Goal: Task Accomplishment & Management: Manage account settings

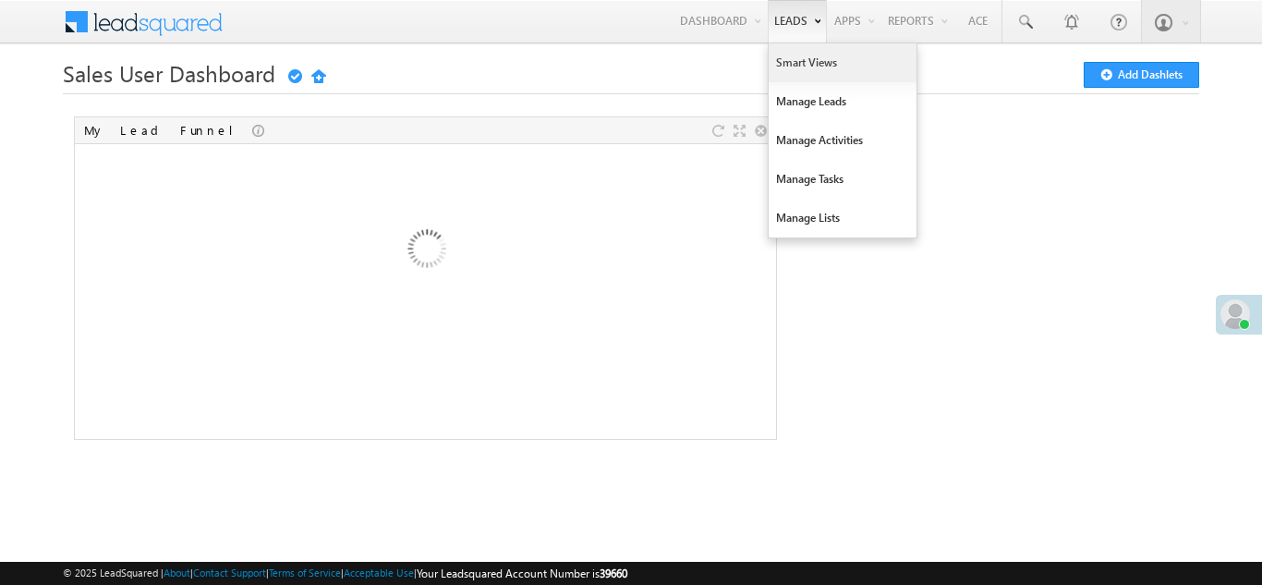
click at [799, 60] on link "Smart Views" at bounding box center [843, 62] width 148 height 39
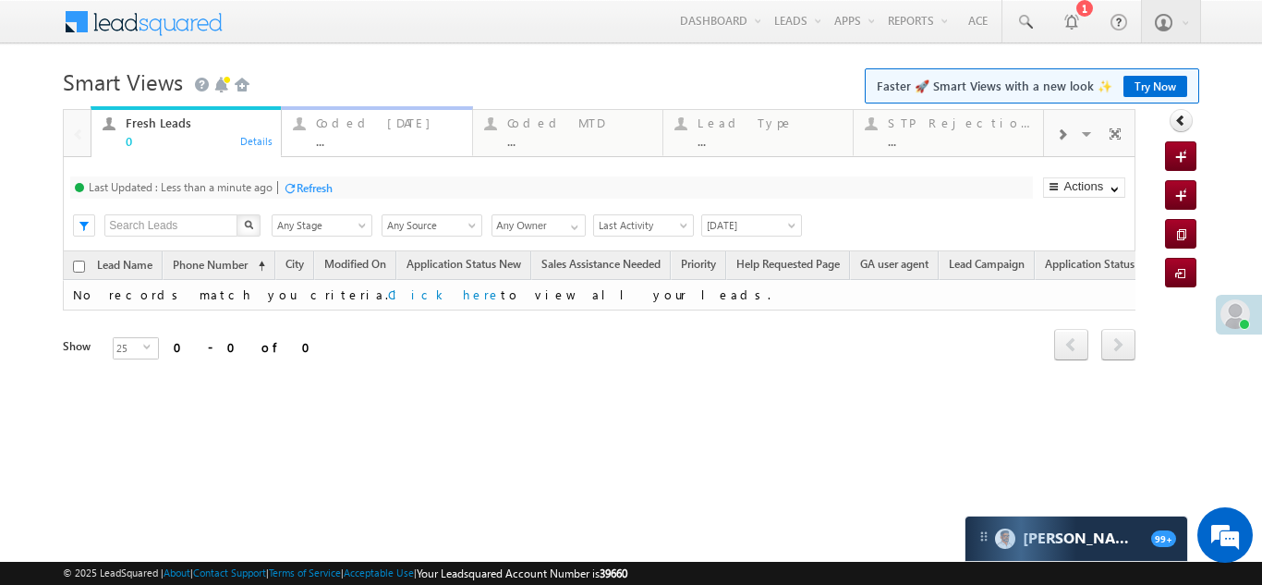
click at [366, 122] on div "Coded Today" at bounding box center [388, 122] width 144 height 15
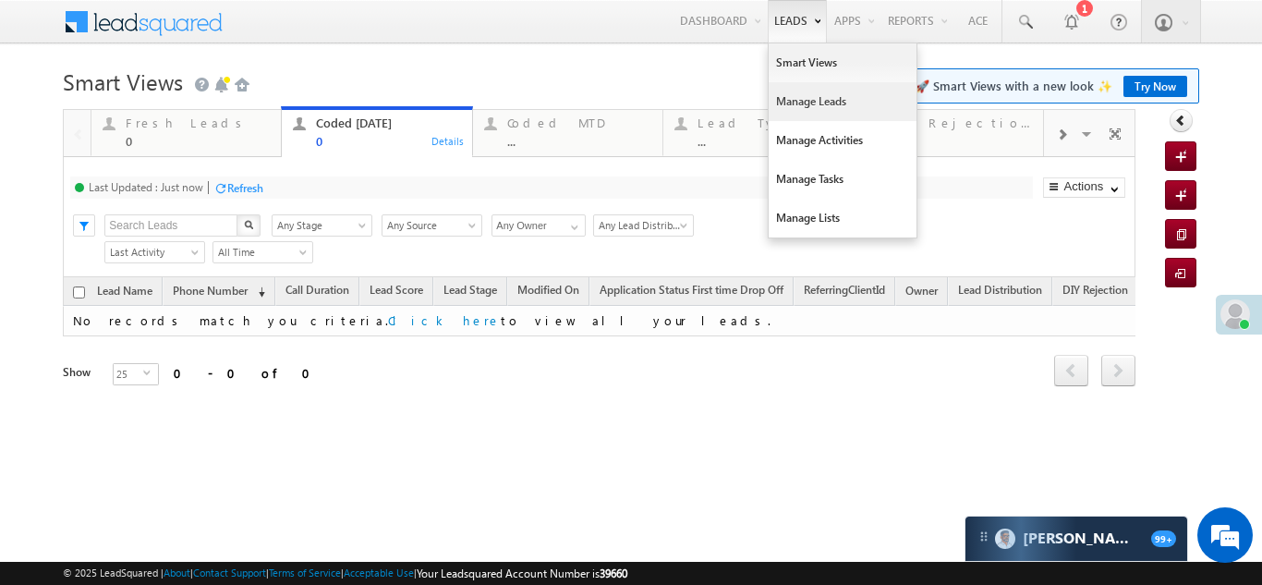
click at [820, 104] on link "Manage Leads" at bounding box center [843, 101] width 148 height 39
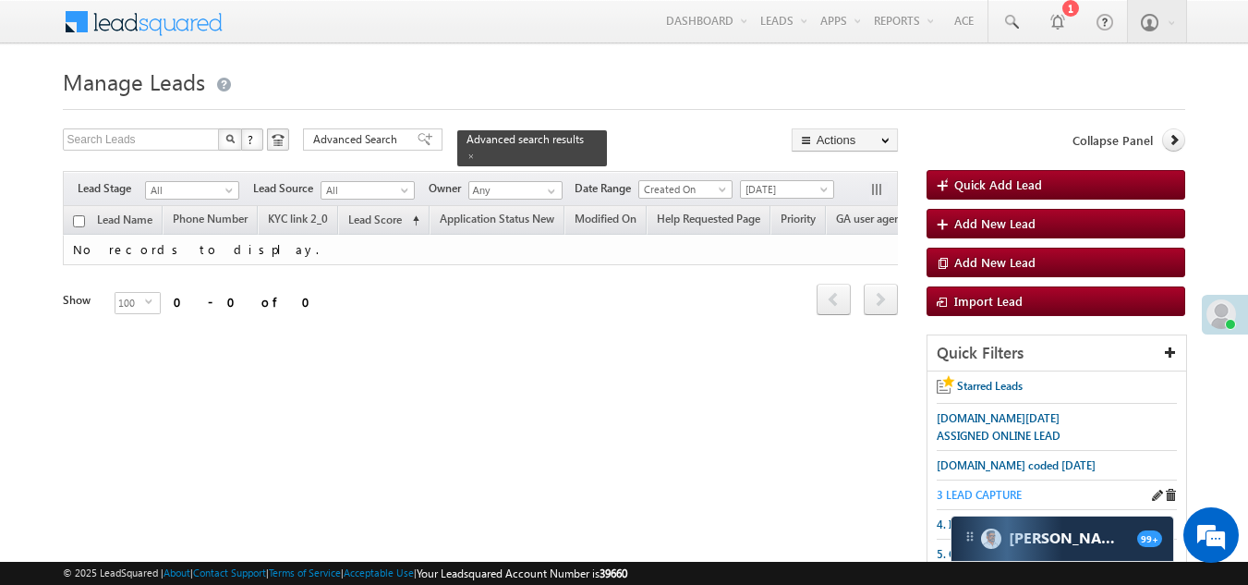
click at [990, 490] on span "3 LEAD CAPTURE" at bounding box center [979, 495] width 85 height 14
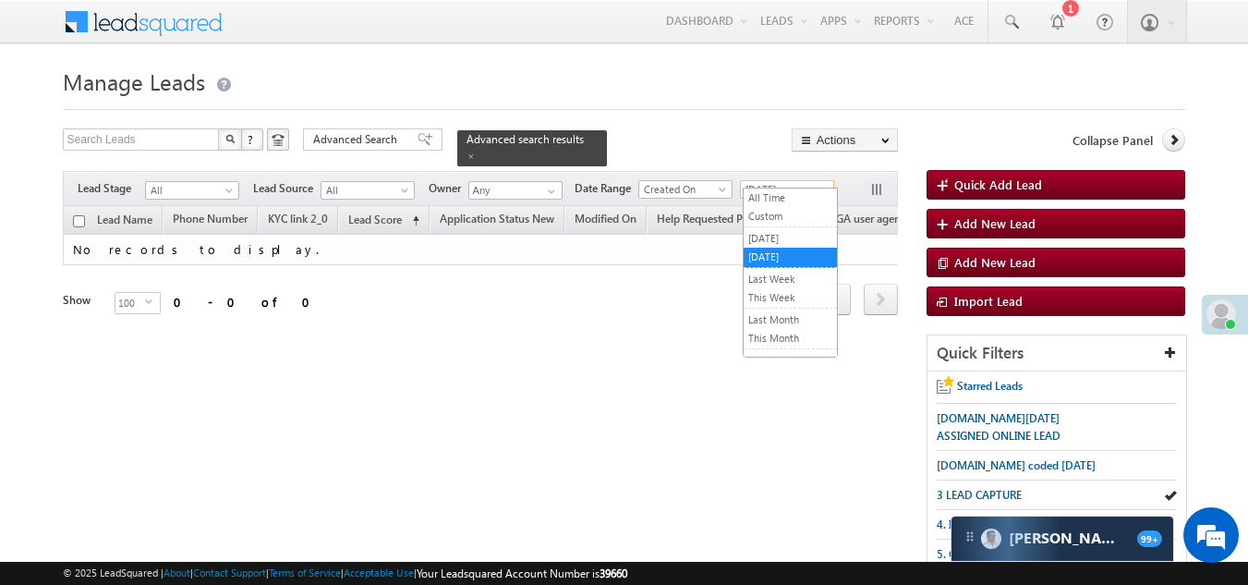
click at [794, 181] on span "Today" at bounding box center [785, 189] width 88 height 17
click at [787, 198] on link "All Time" at bounding box center [790, 197] width 93 height 17
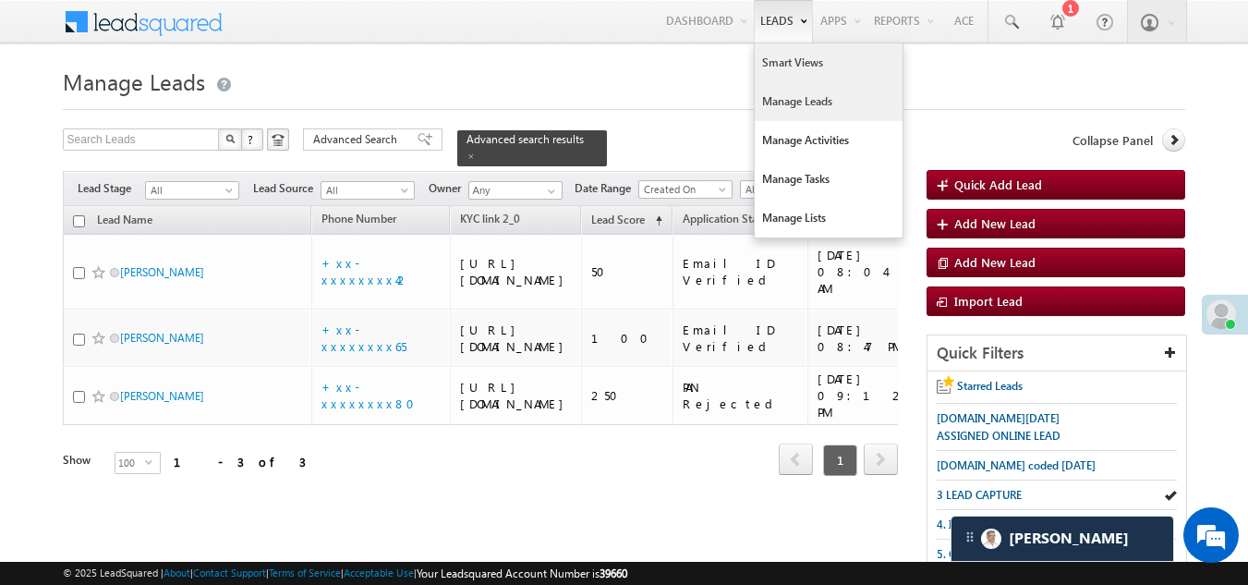
click at [777, 61] on link "Smart Views" at bounding box center [829, 62] width 148 height 39
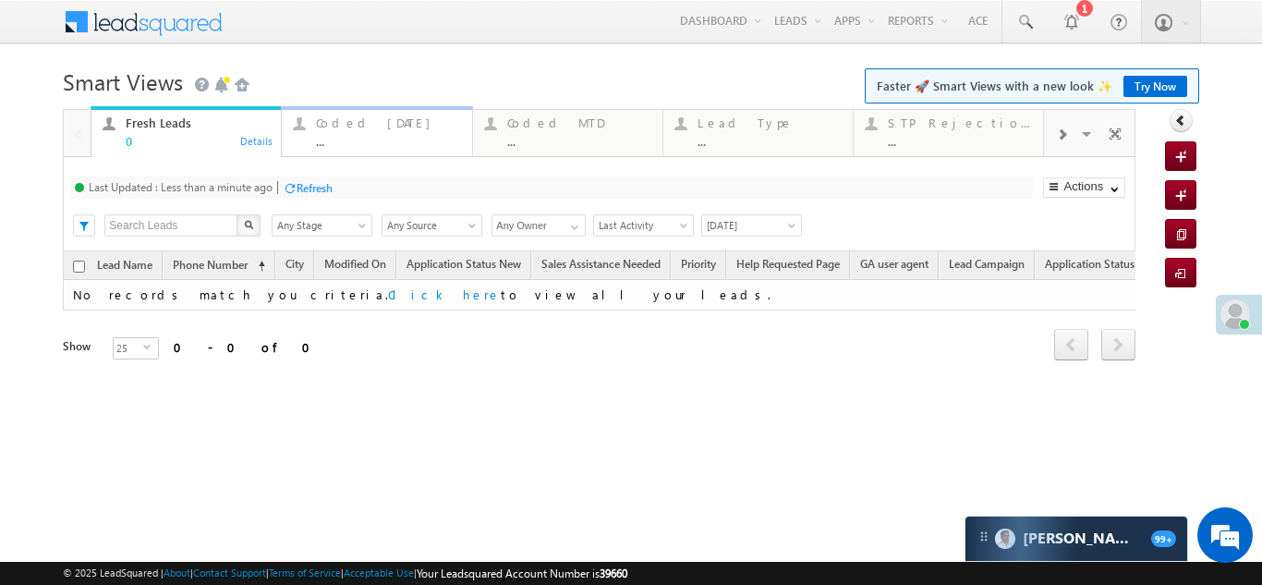
click at [338, 120] on div "Coded [DATE]" at bounding box center [388, 122] width 144 height 15
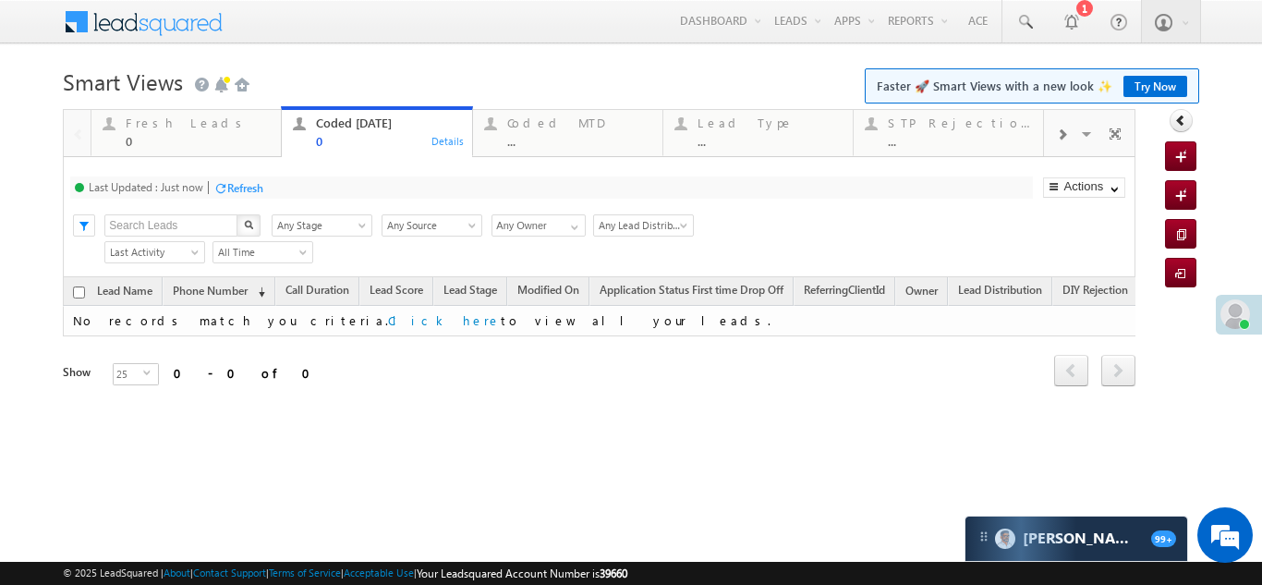
click at [245, 181] on div "Refresh" at bounding box center [245, 188] width 36 height 14
click at [1235, 314] on span at bounding box center [1235, 314] width 30 height 30
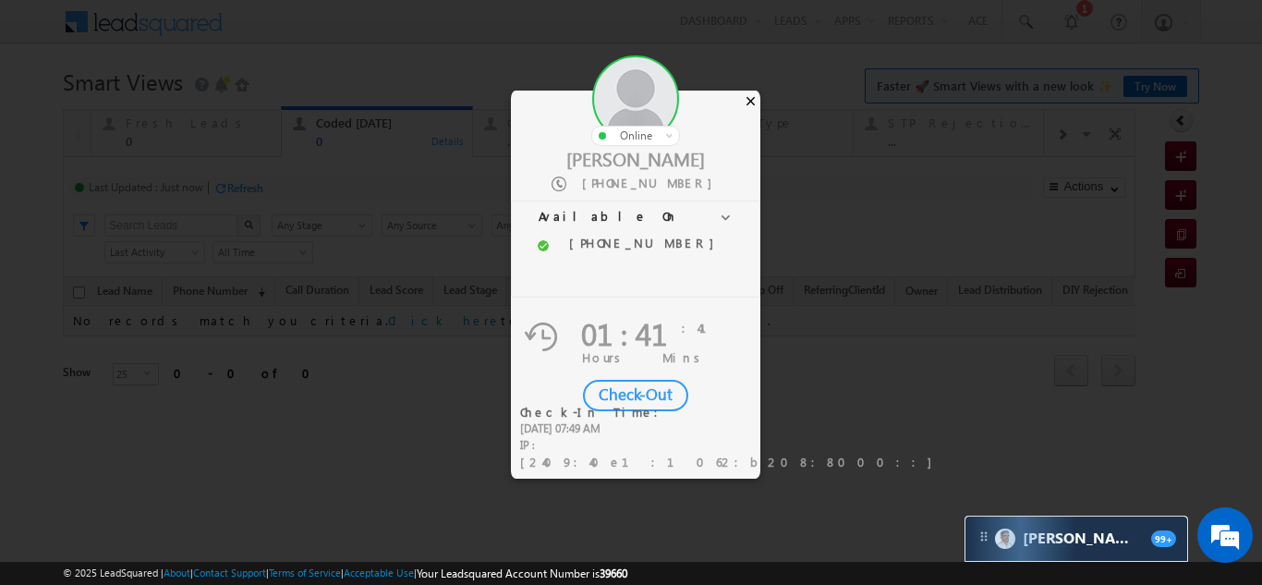
click at [755, 102] on div "×" at bounding box center [750, 101] width 19 height 20
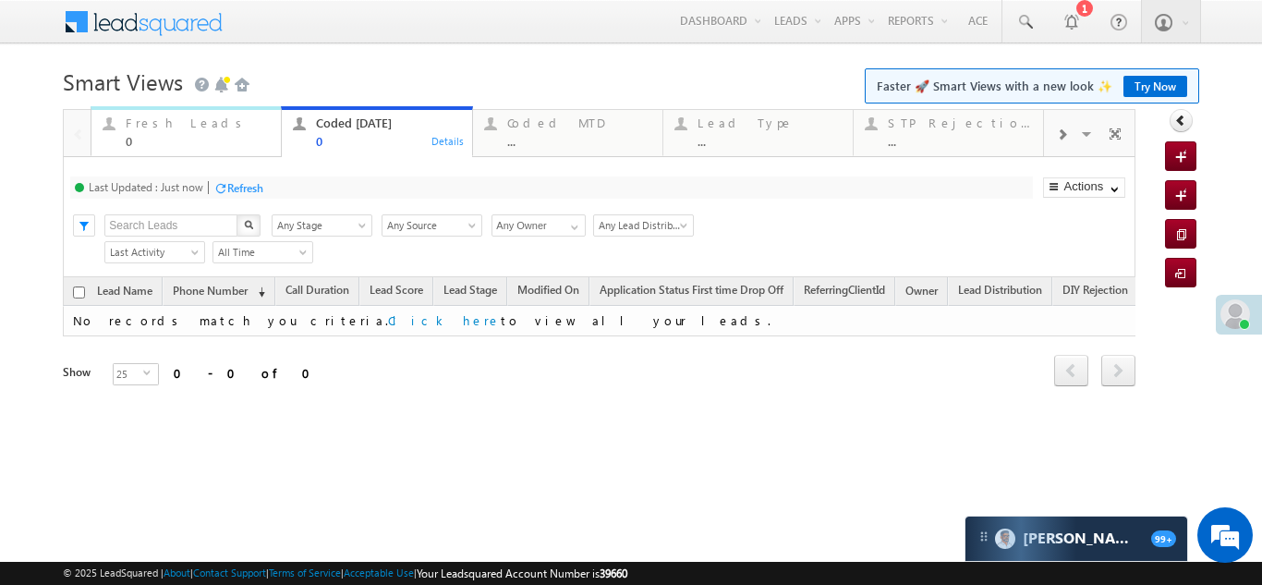
click at [167, 124] on div "Fresh Leads" at bounding box center [198, 122] width 144 height 15
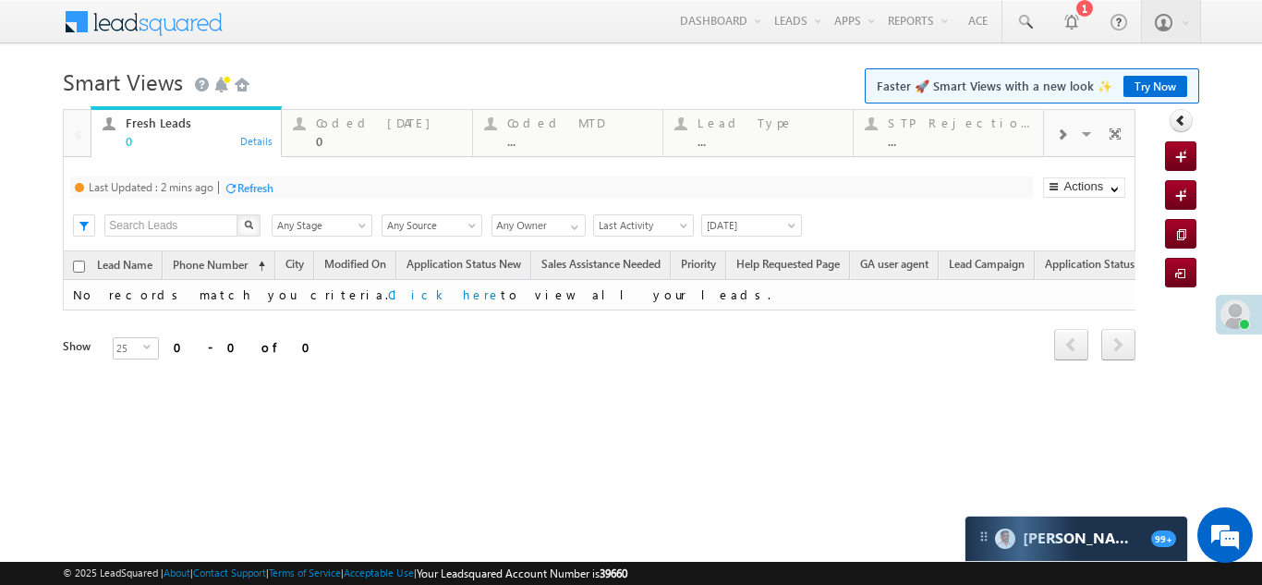
click at [252, 183] on div "Refresh" at bounding box center [255, 188] width 36 height 14
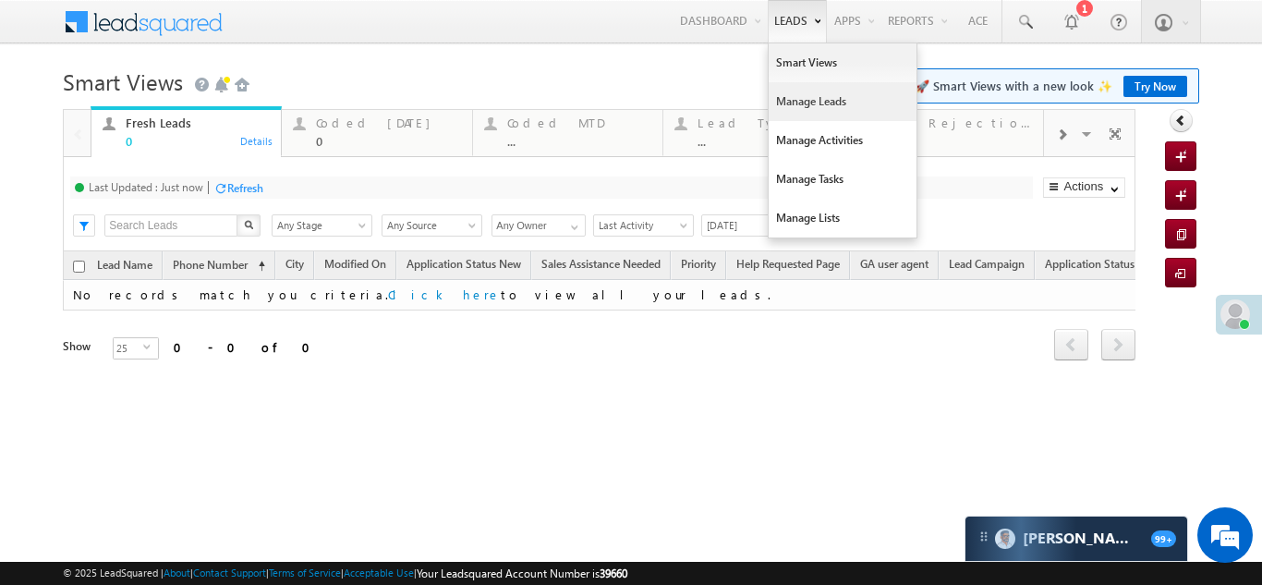
click at [811, 102] on link "Manage Leads" at bounding box center [843, 101] width 148 height 39
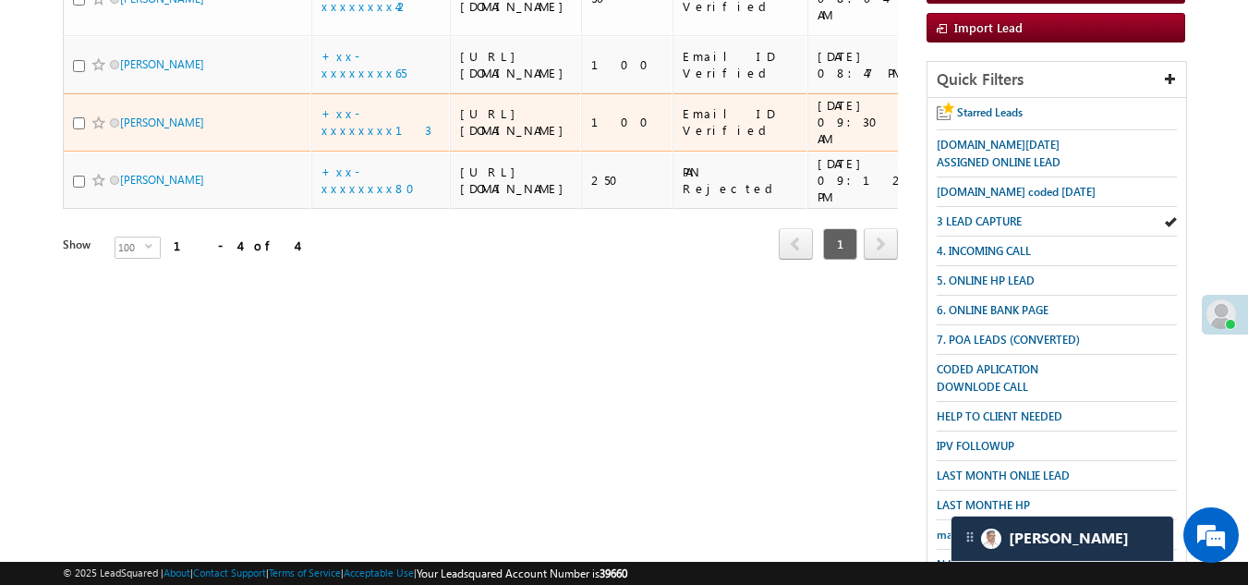
scroll to position [277, 0]
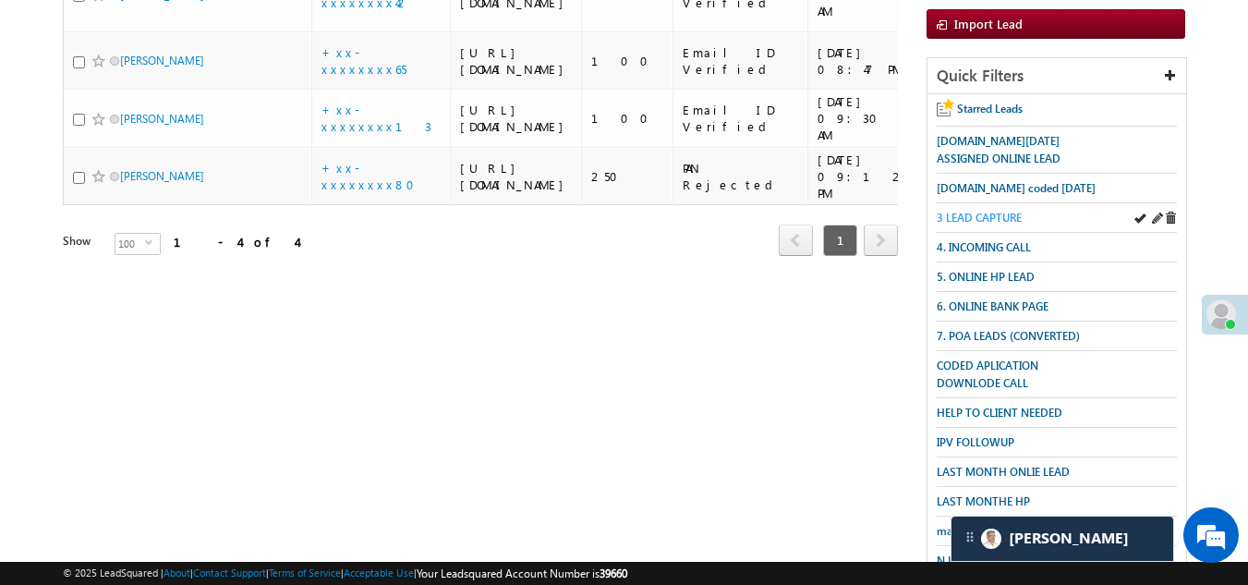
click at [996, 212] on span "3 LEAD CAPTURE" at bounding box center [979, 218] width 85 height 14
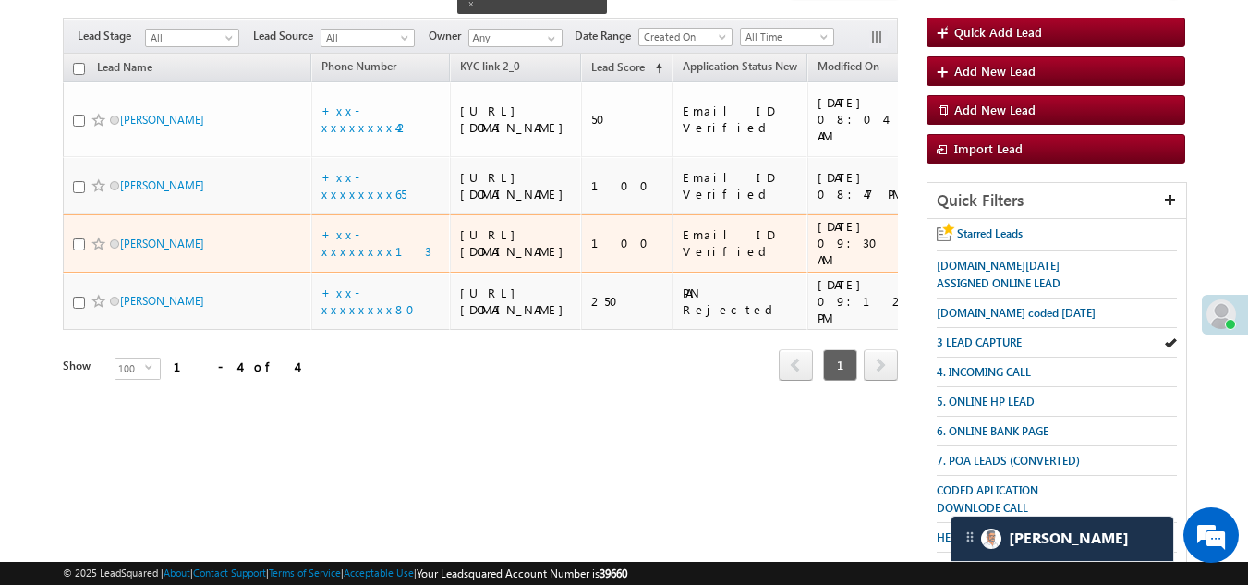
scroll to position [0, 0]
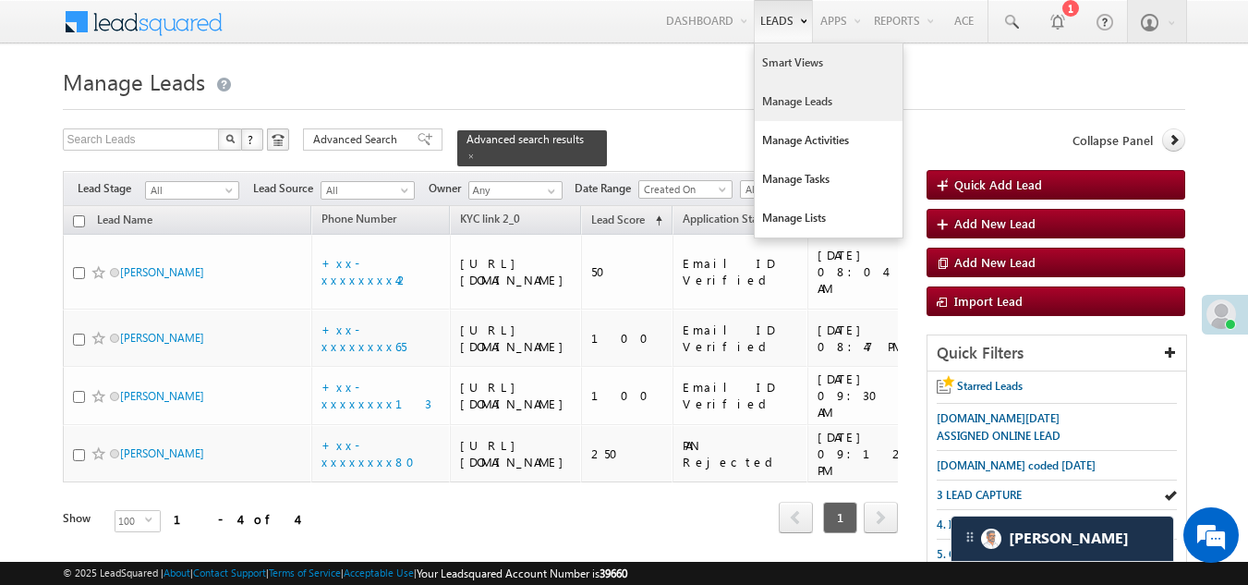
click at [784, 54] on link "Smart Views" at bounding box center [829, 62] width 148 height 39
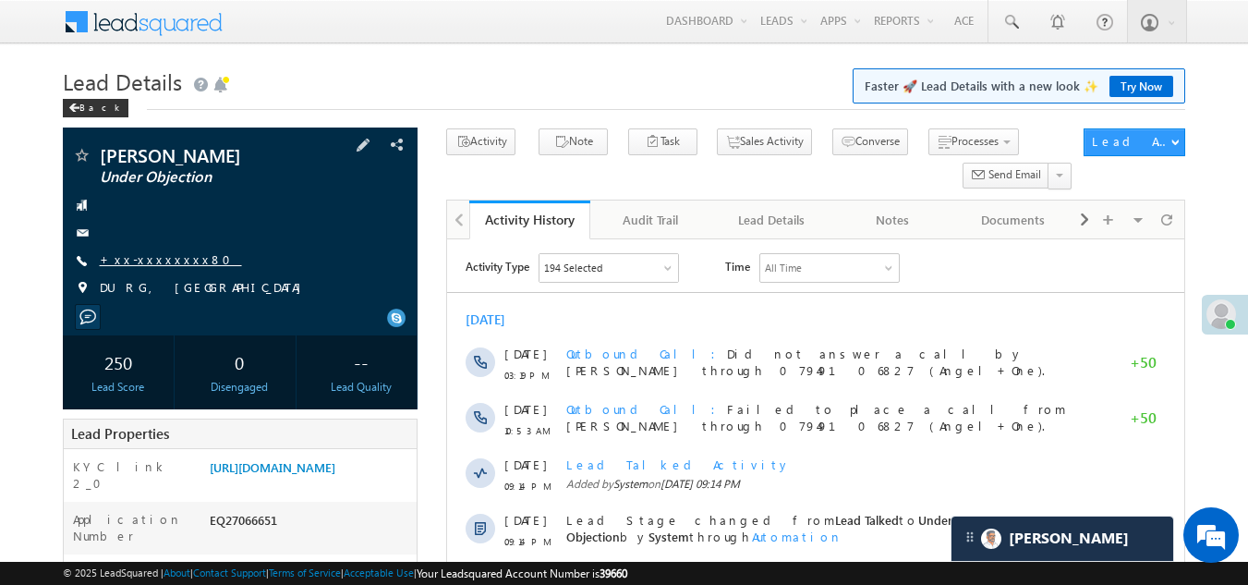
click at [145, 260] on link "+xx-xxxxxxxx80" at bounding box center [171, 259] width 142 height 16
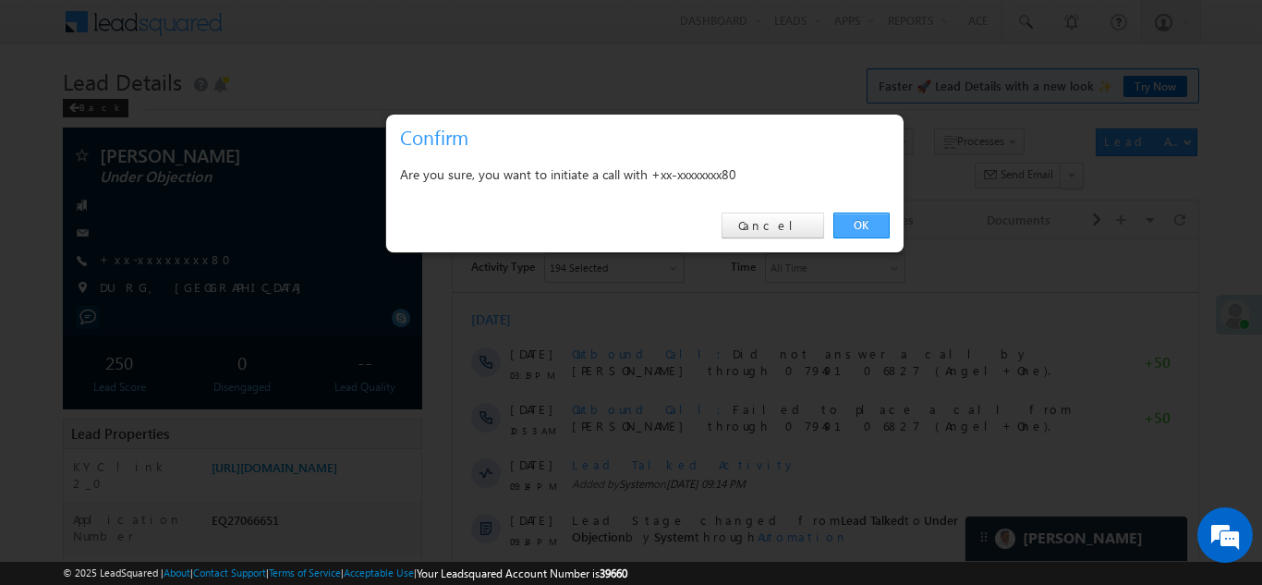
click at [855, 228] on link "OK" at bounding box center [861, 225] width 56 height 26
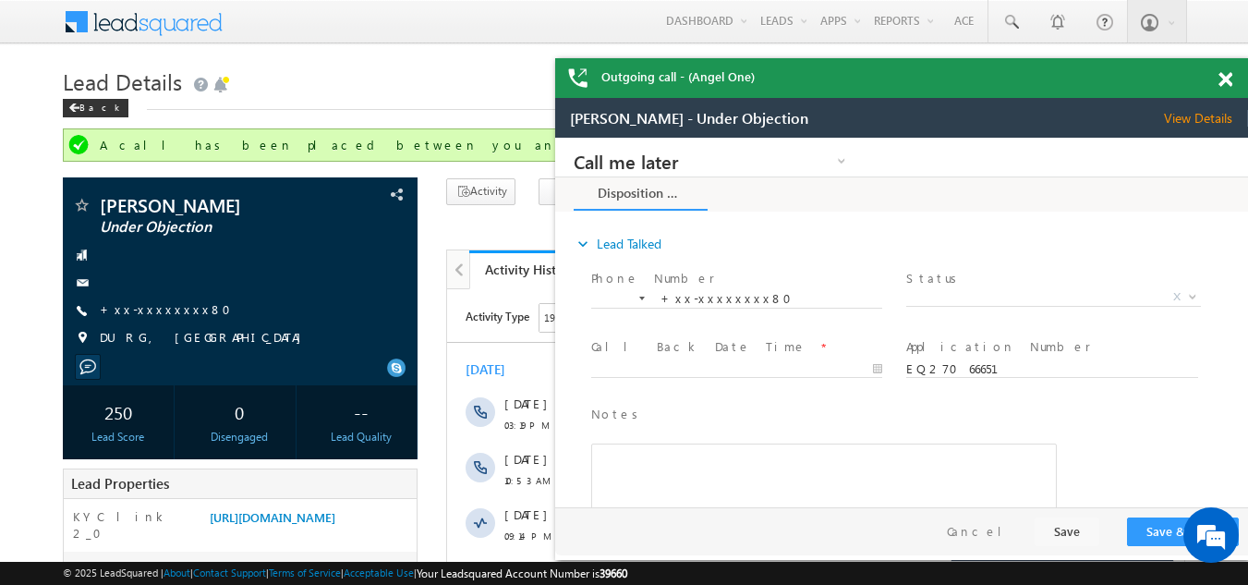
click at [1226, 77] on span at bounding box center [1225, 80] width 14 height 16
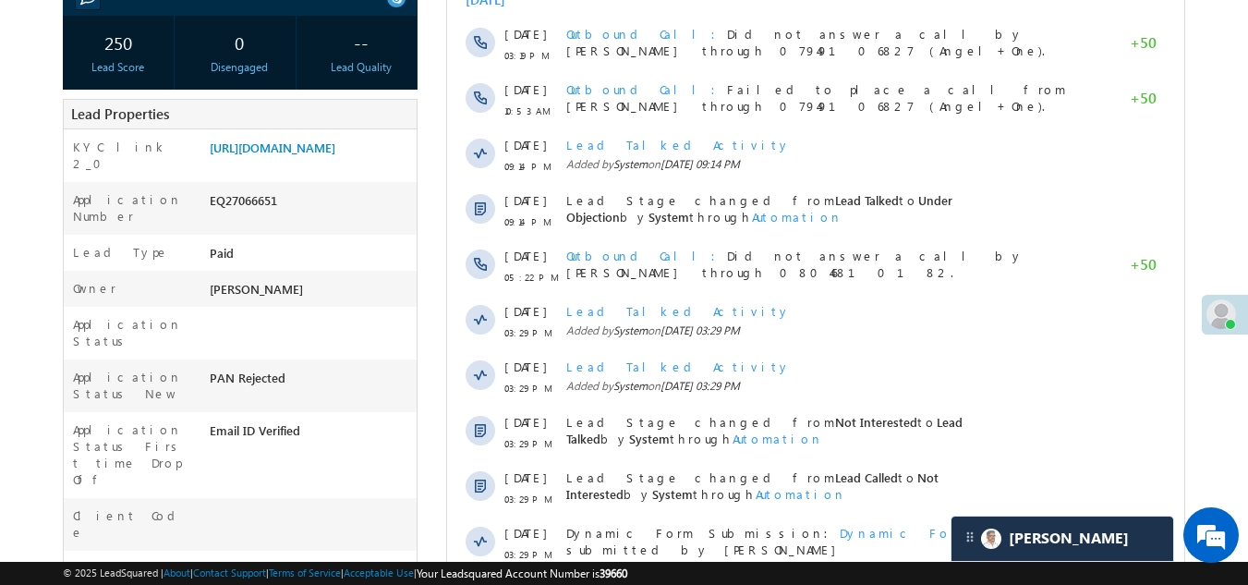
scroll to position [185, 0]
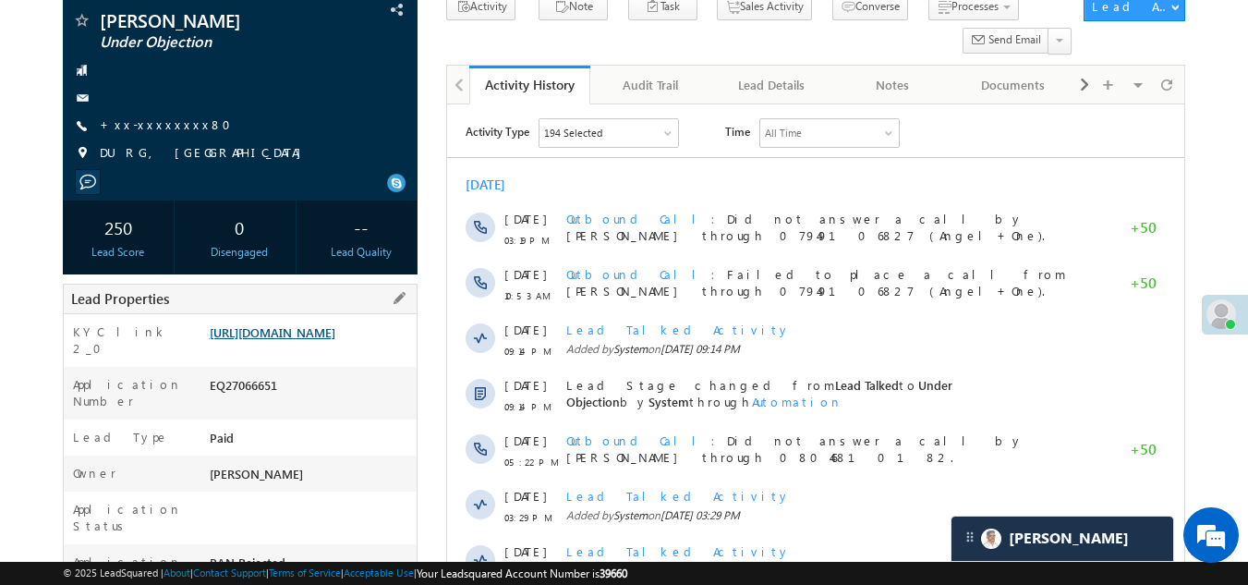
click at [335, 328] on link "https://angelbroking1-pk3em7sa.customui-test.leadsquared.com?leadId=296c2b2d-49…" at bounding box center [273, 332] width 126 height 16
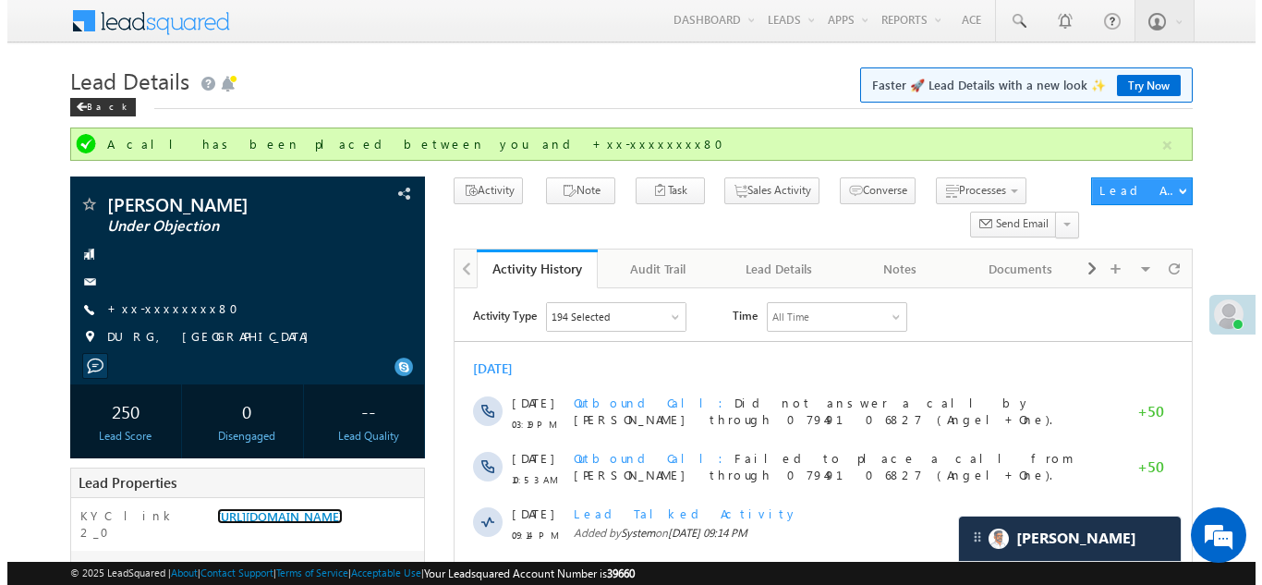
scroll to position [0, 0]
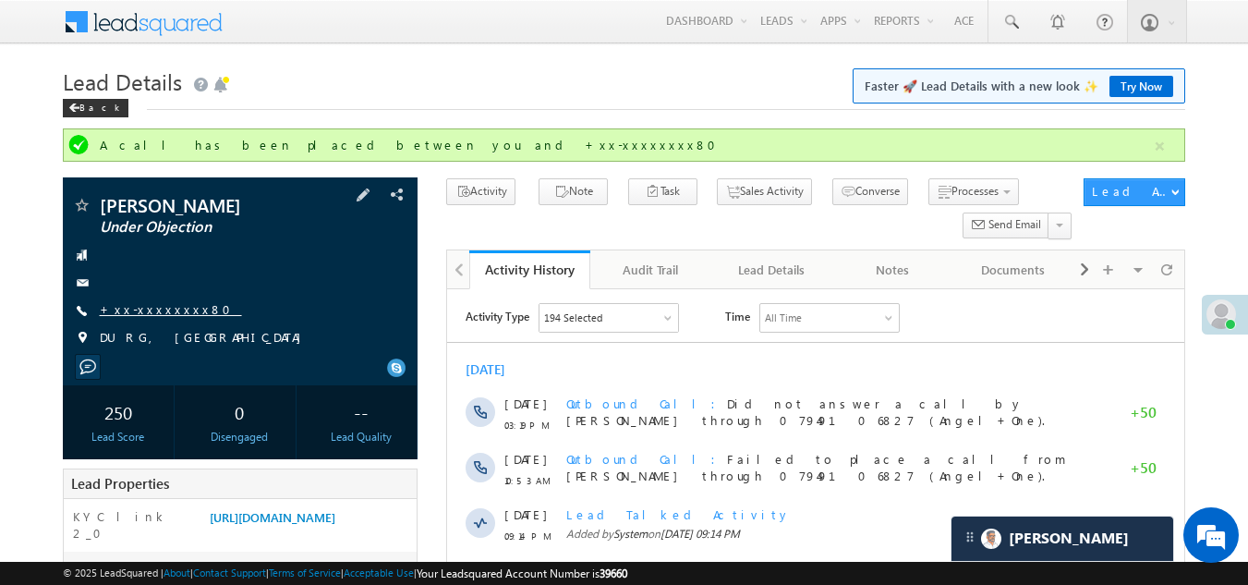
click at [148, 307] on link "+xx-xxxxxxxx80" at bounding box center [171, 309] width 142 height 16
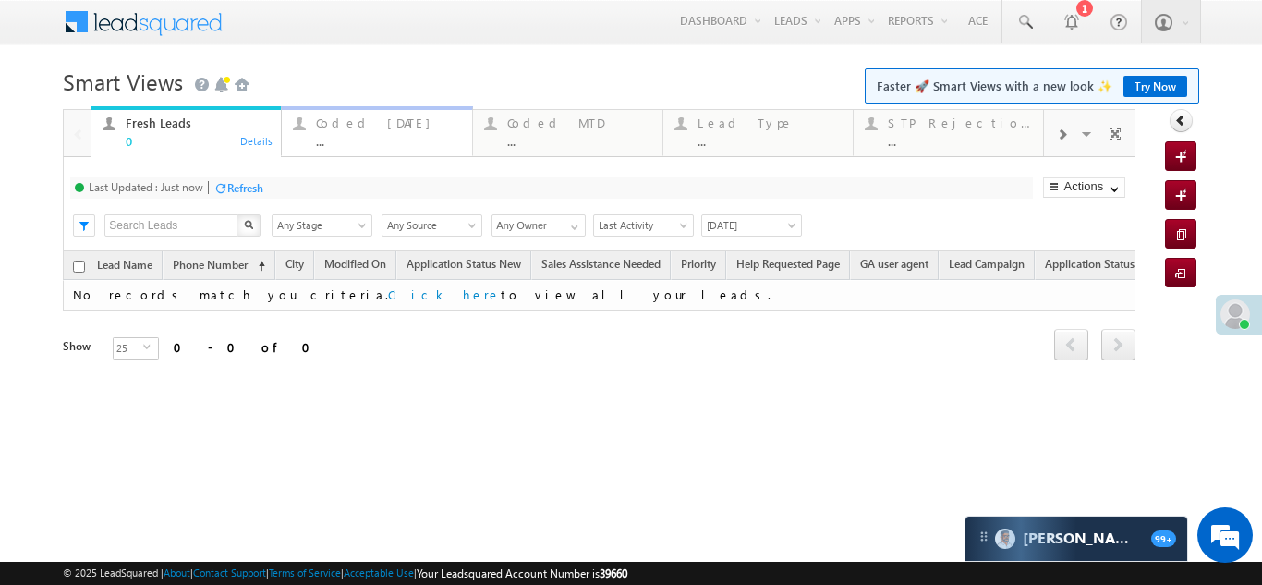
click at [338, 129] on div "Coded [DATE]" at bounding box center [388, 122] width 144 height 15
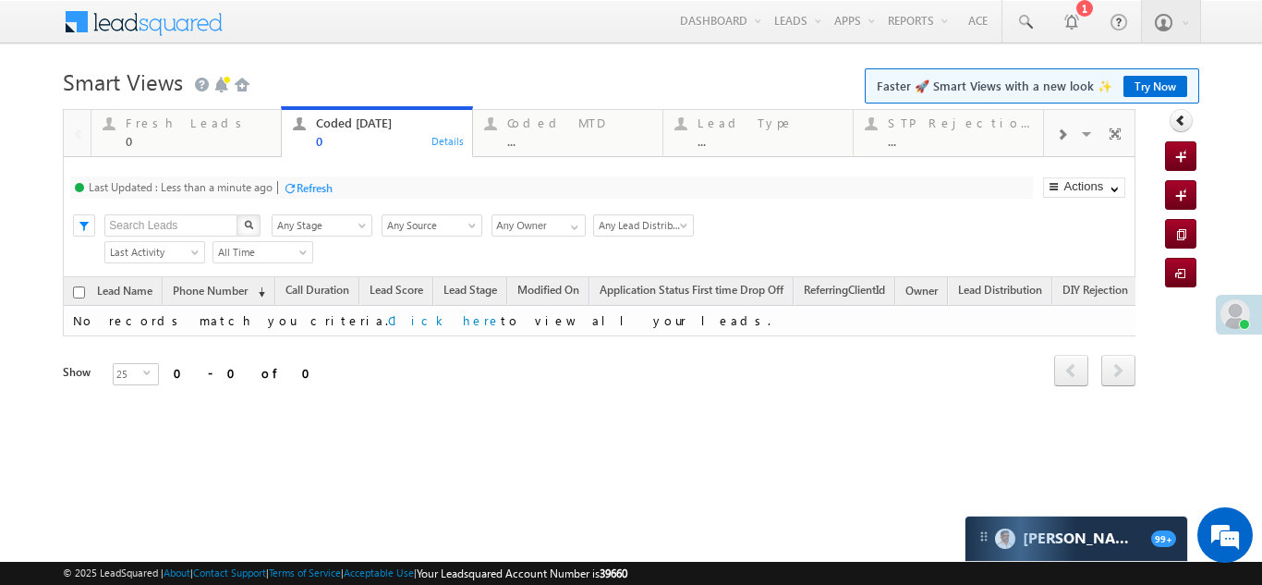
click at [330, 185] on div "Refresh" at bounding box center [315, 188] width 36 height 14
click at [144, 124] on div "Fresh Leads" at bounding box center [198, 122] width 144 height 15
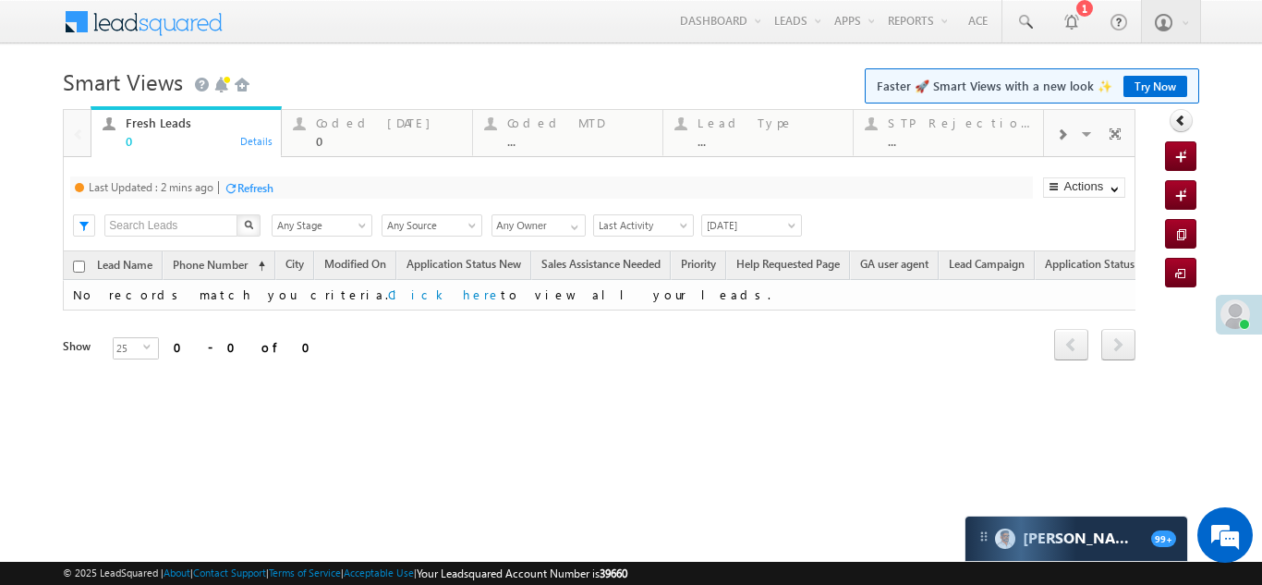
click at [248, 182] on div "Refresh" at bounding box center [255, 188] width 36 height 14
click at [335, 127] on div "Coded Today" at bounding box center [388, 122] width 144 height 15
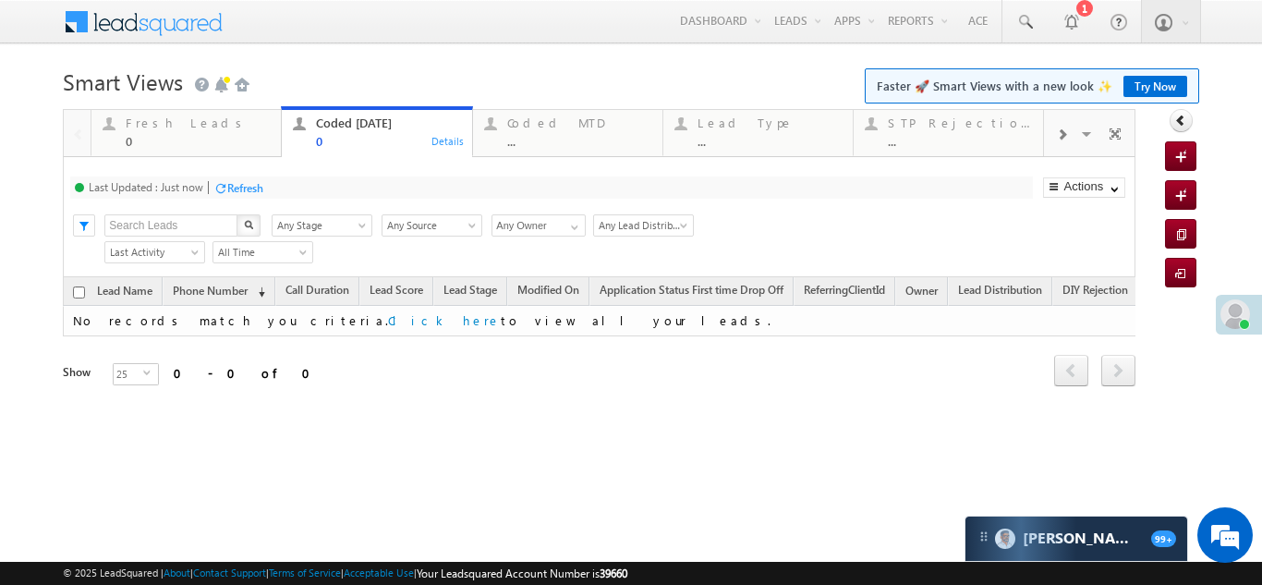
click at [246, 186] on div "Refresh" at bounding box center [245, 188] width 36 height 14
click at [158, 127] on div "Fresh Leads" at bounding box center [198, 122] width 144 height 15
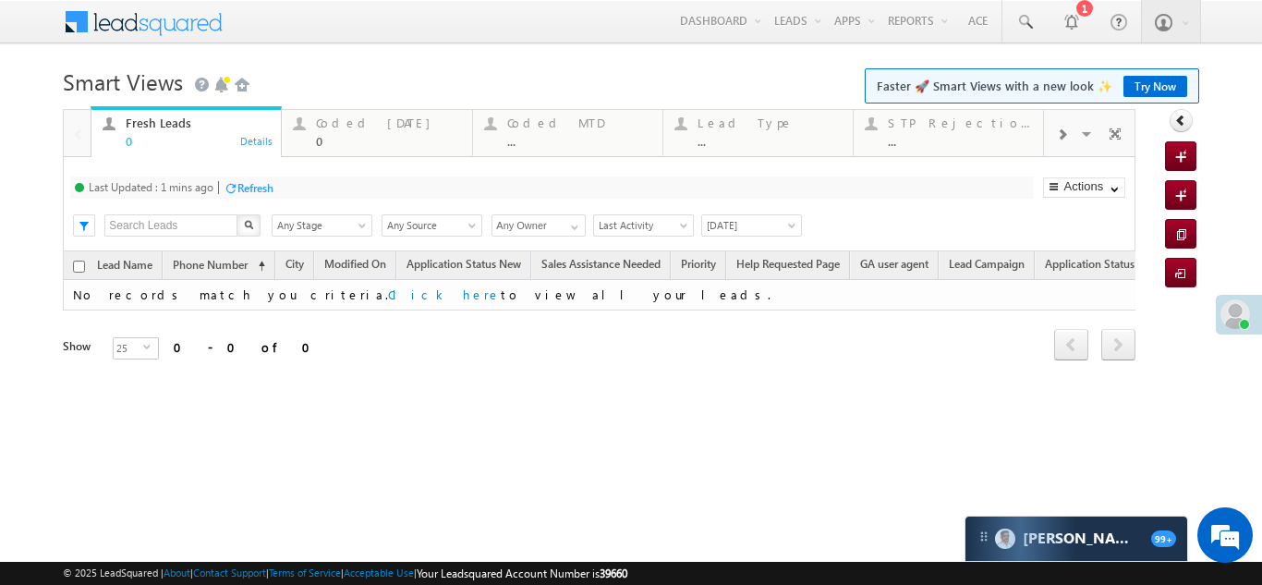
click at [256, 191] on div "Refresh" at bounding box center [255, 188] width 36 height 14
click at [553, 116] on div "Coded MTD" at bounding box center [579, 122] width 144 height 15
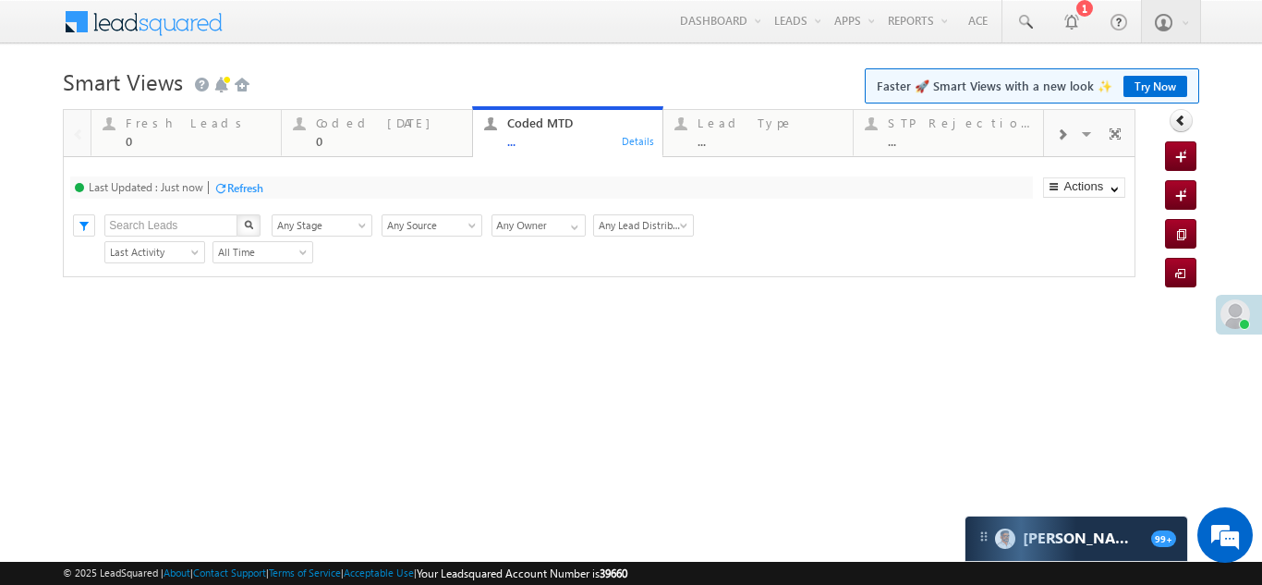
click at [338, 121] on div "Coded Today" at bounding box center [388, 122] width 144 height 15
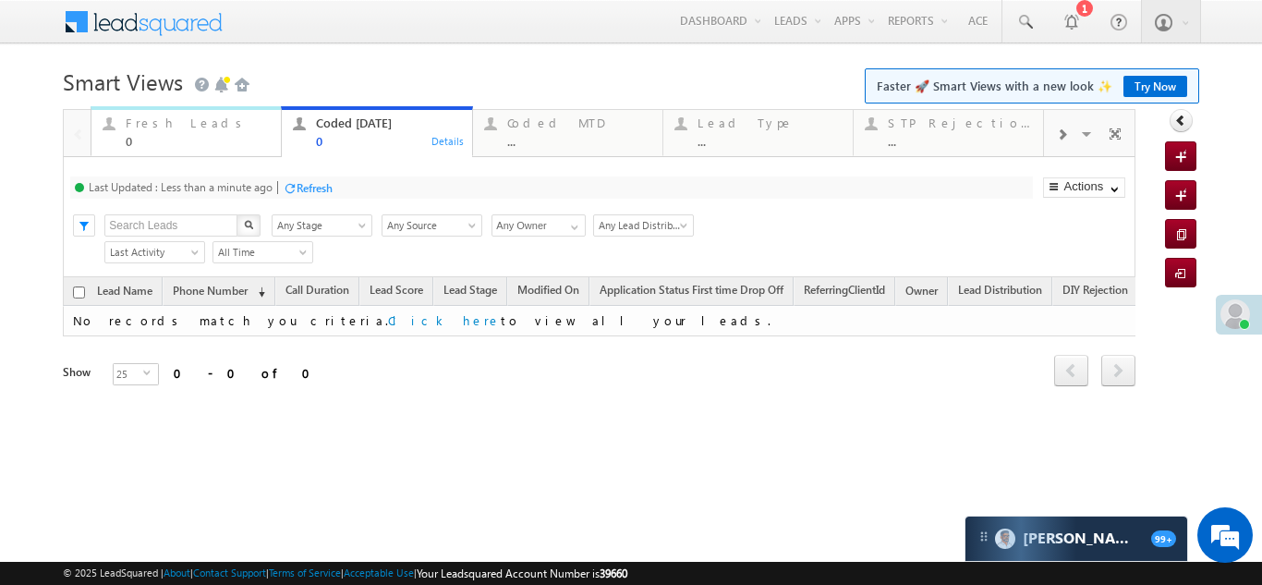
click at [164, 127] on div "Fresh Leads" at bounding box center [198, 122] width 144 height 15
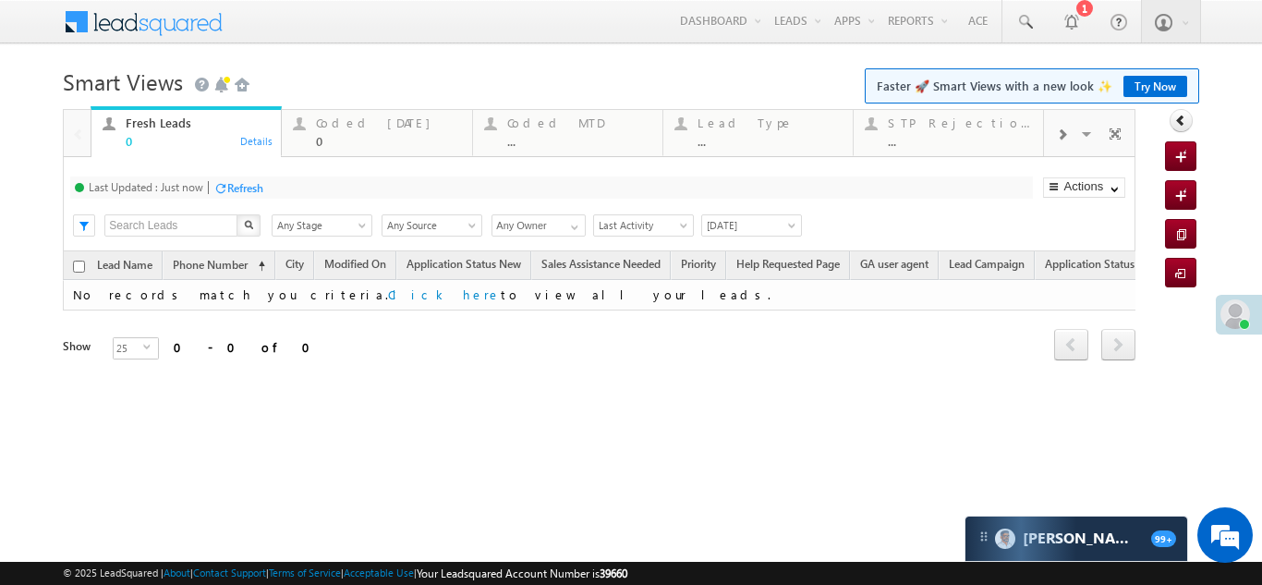
click at [243, 182] on div "Refresh" at bounding box center [245, 188] width 36 height 14
click at [338, 135] on div "0" at bounding box center [388, 141] width 144 height 14
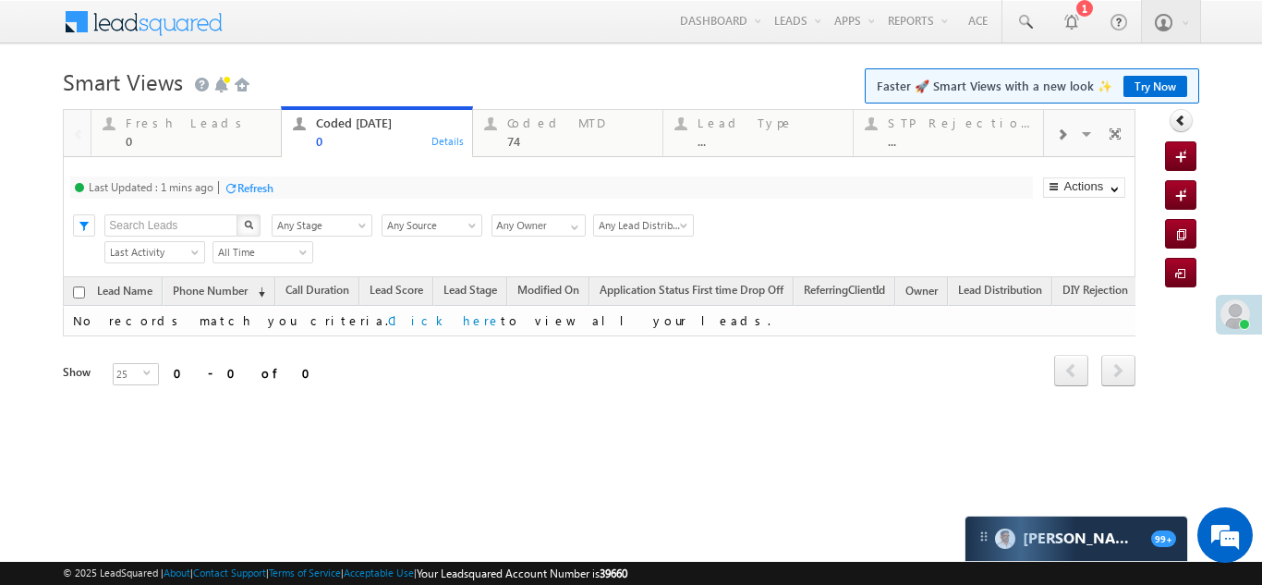
click at [268, 188] on div "Refresh" at bounding box center [255, 188] width 36 height 14
click at [538, 131] on div "Coded MTD 74" at bounding box center [579, 130] width 144 height 36
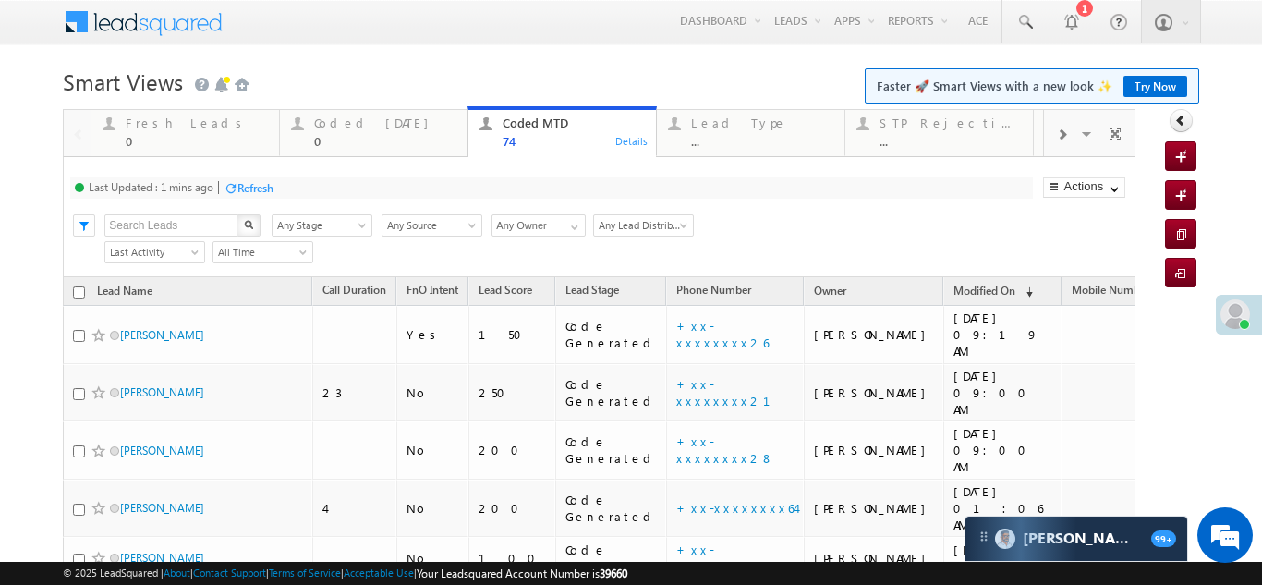
click at [260, 189] on div "Refresh" at bounding box center [255, 188] width 36 height 14
click at [346, 122] on div "Coded Today" at bounding box center [385, 122] width 142 height 15
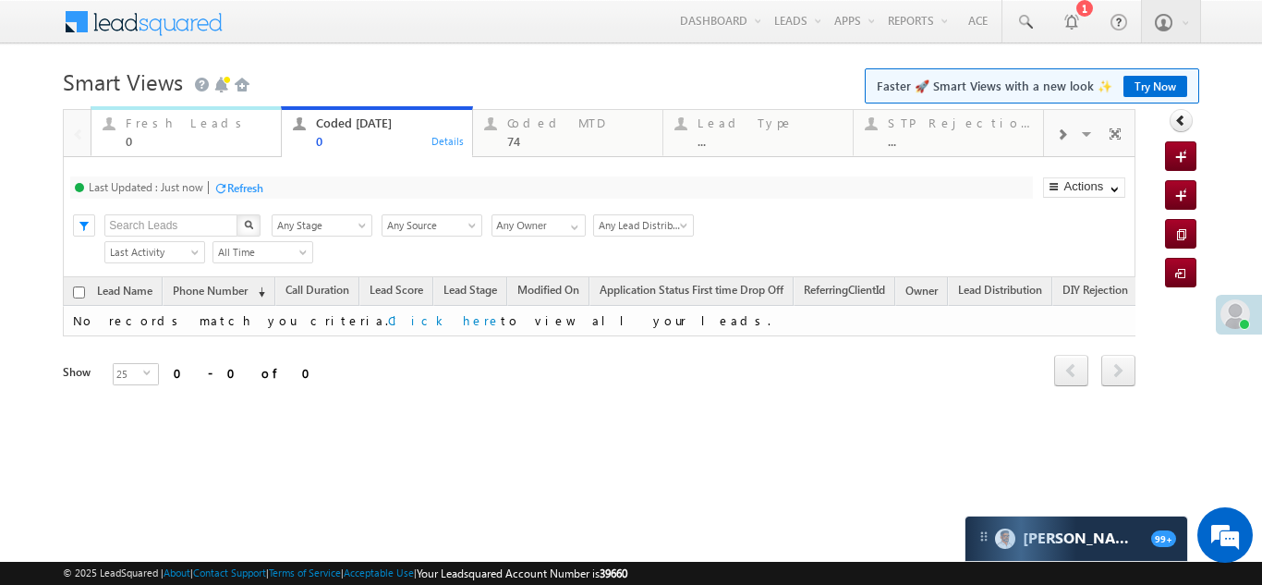
click at [163, 123] on div "Fresh Leads" at bounding box center [198, 122] width 144 height 15
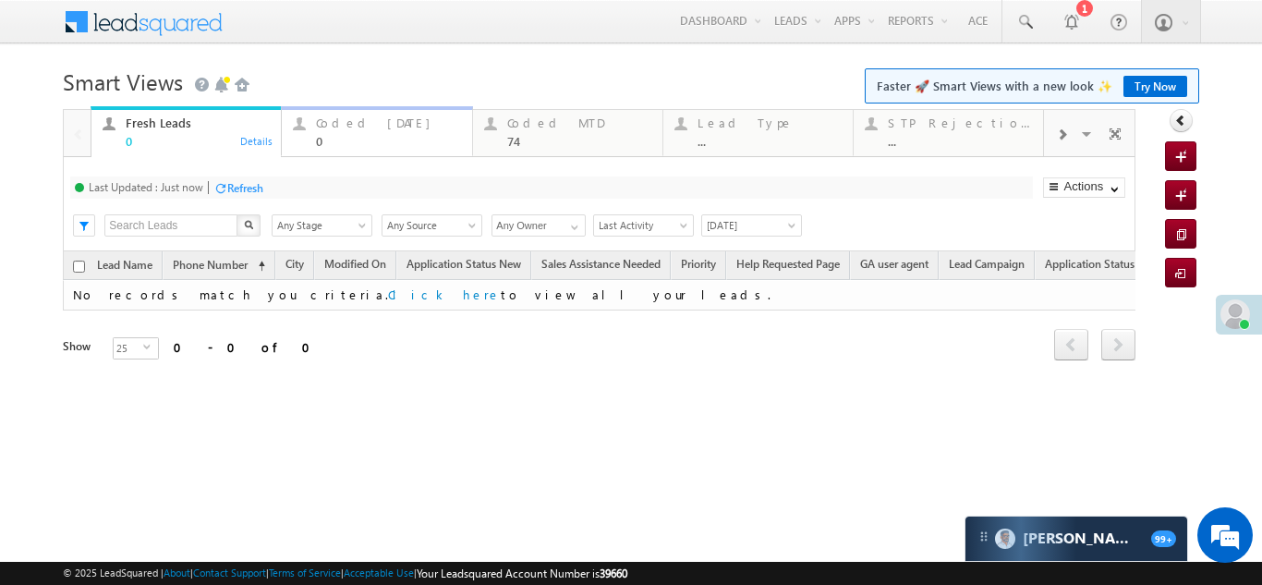
click at [355, 125] on div "Coded Today" at bounding box center [388, 122] width 144 height 15
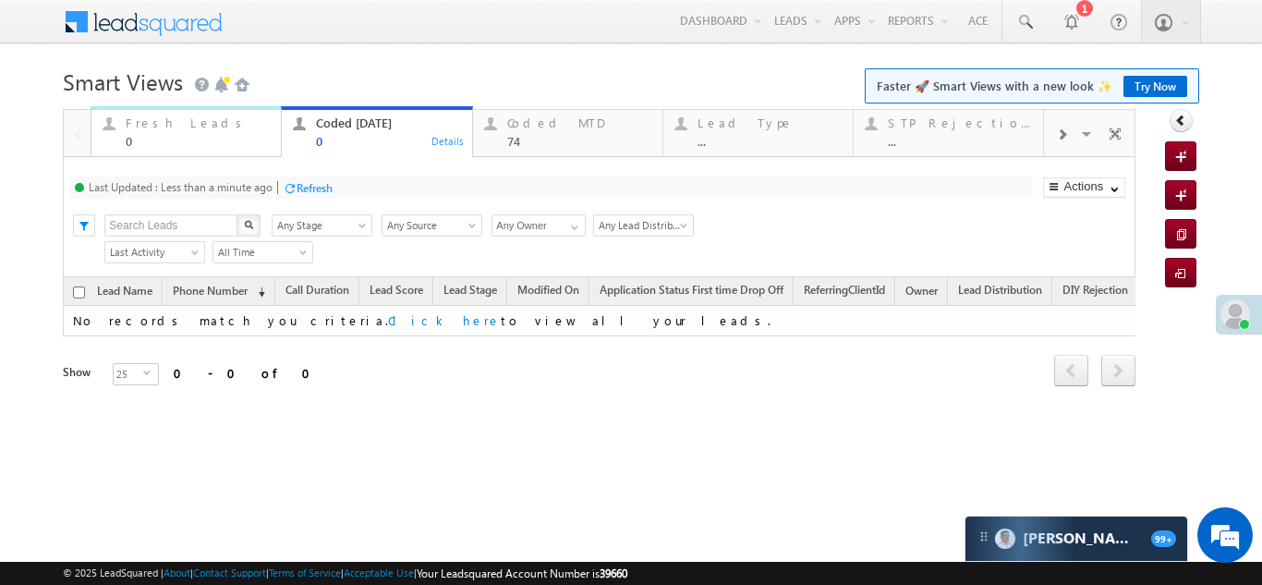
click at [187, 122] on div "Fresh Leads" at bounding box center [198, 122] width 144 height 15
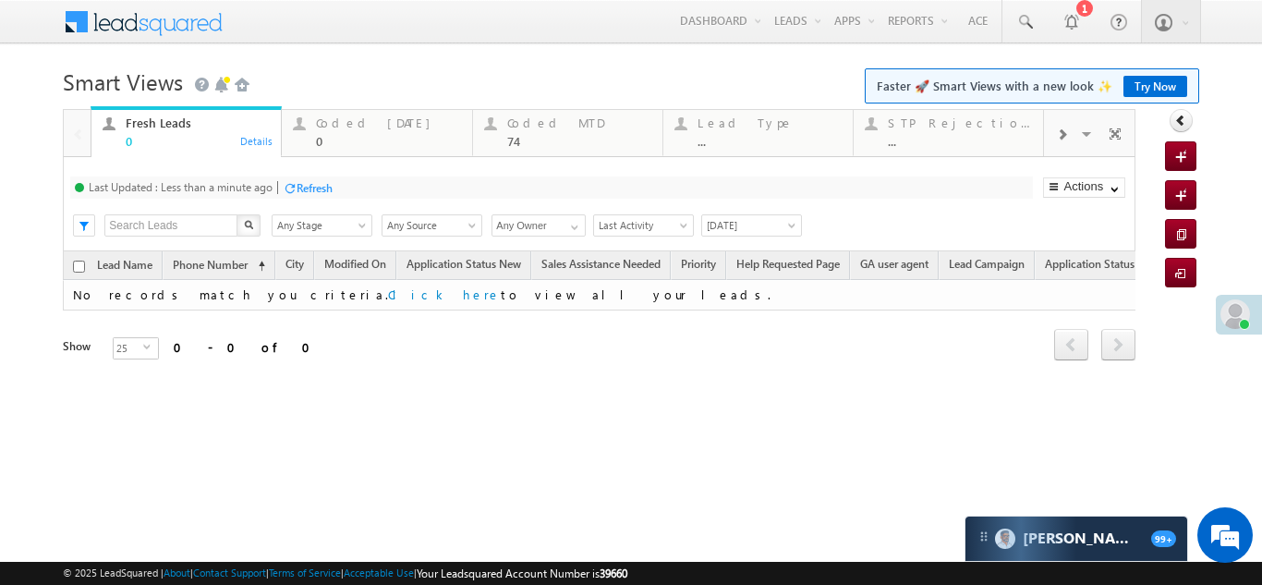
click at [303, 189] on div "Refresh" at bounding box center [315, 188] width 36 height 14
click at [346, 125] on div "Coded Today" at bounding box center [388, 122] width 144 height 15
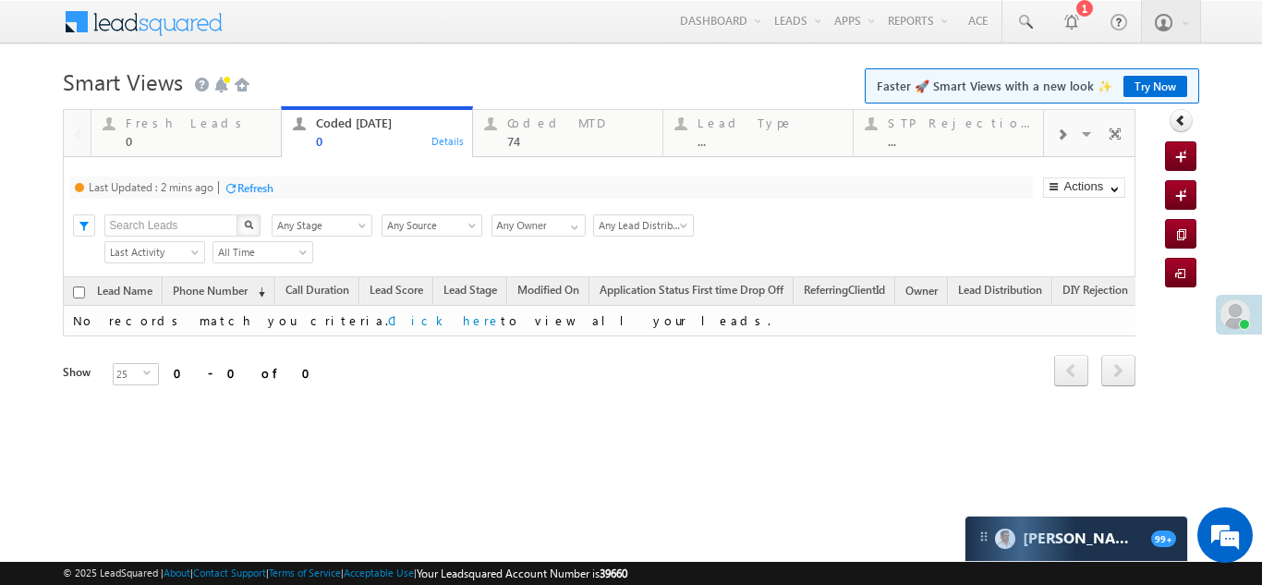
click at [266, 186] on div "Refresh" at bounding box center [255, 188] width 36 height 14
click at [152, 130] on div "Fresh Leads 0" at bounding box center [198, 130] width 144 height 36
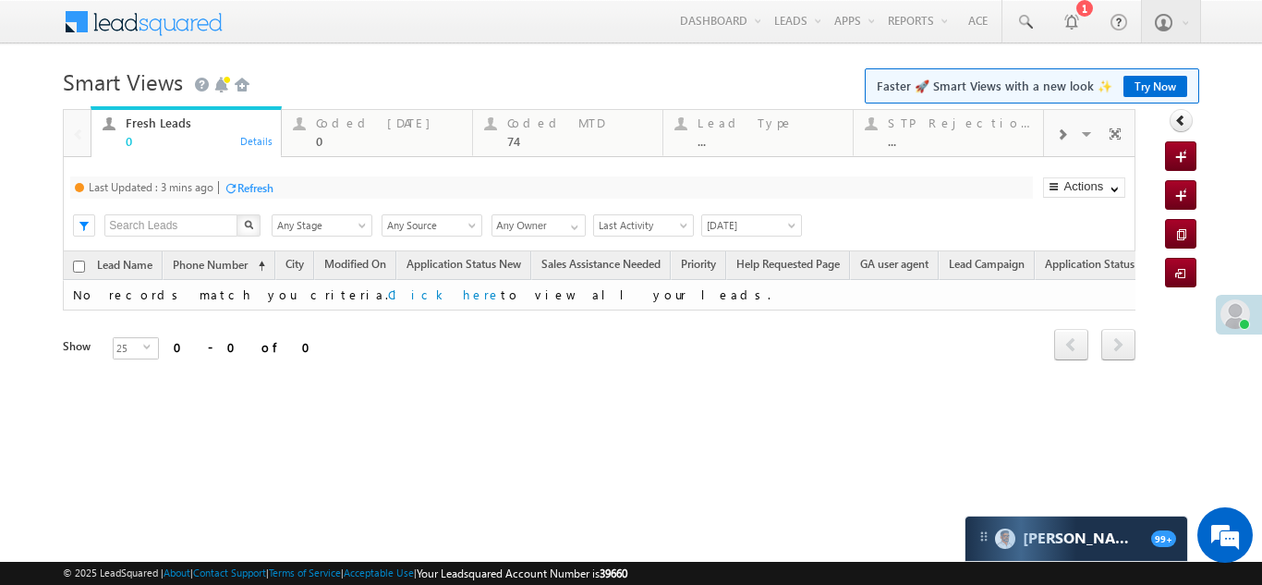
click at [265, 192] on div "Refresh" at bounding box center [255, 188] width 36 height 14
click at [246, 186] on div "Refresh" at bounding box center [245, 188] width 36 height 14
click at [359, 123] on div "Coded Today" at bounding box center [388, 122] width 144 height 15
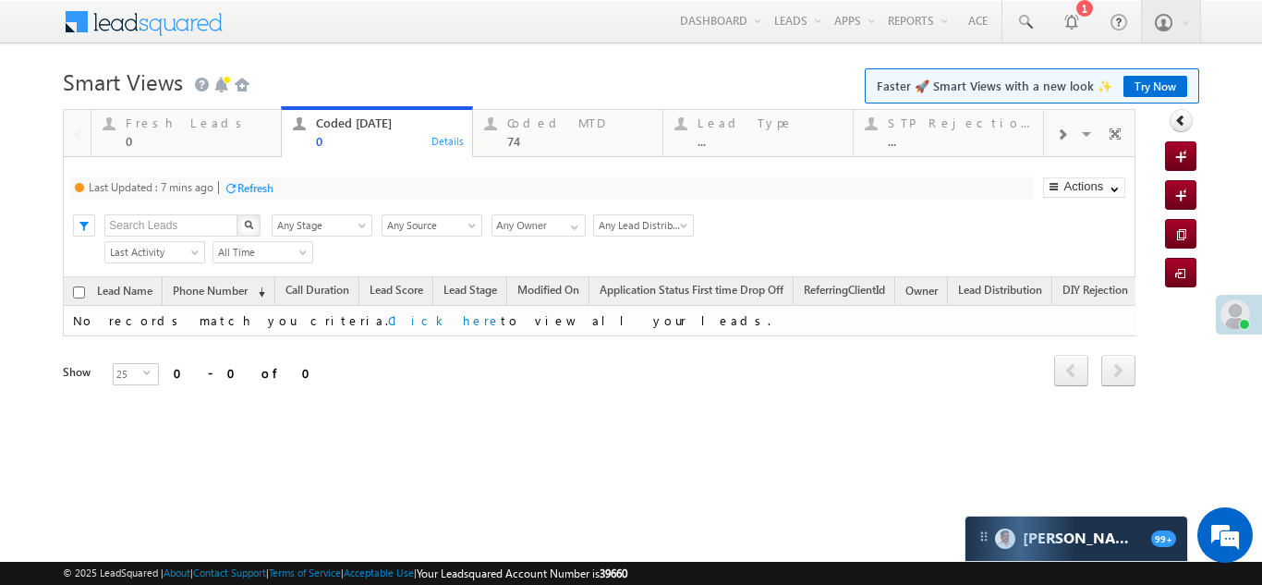
click at [258, 194] on div "Refresh" at bounding box center [255, 188] width 36 height 14
click at [247, 185] on div "Refresh" at bounding box center [245, 188] width 36 height 14
click at [160, 128] on div "Fresh Leads" at bounding box center [198, 122] width 144 height 15
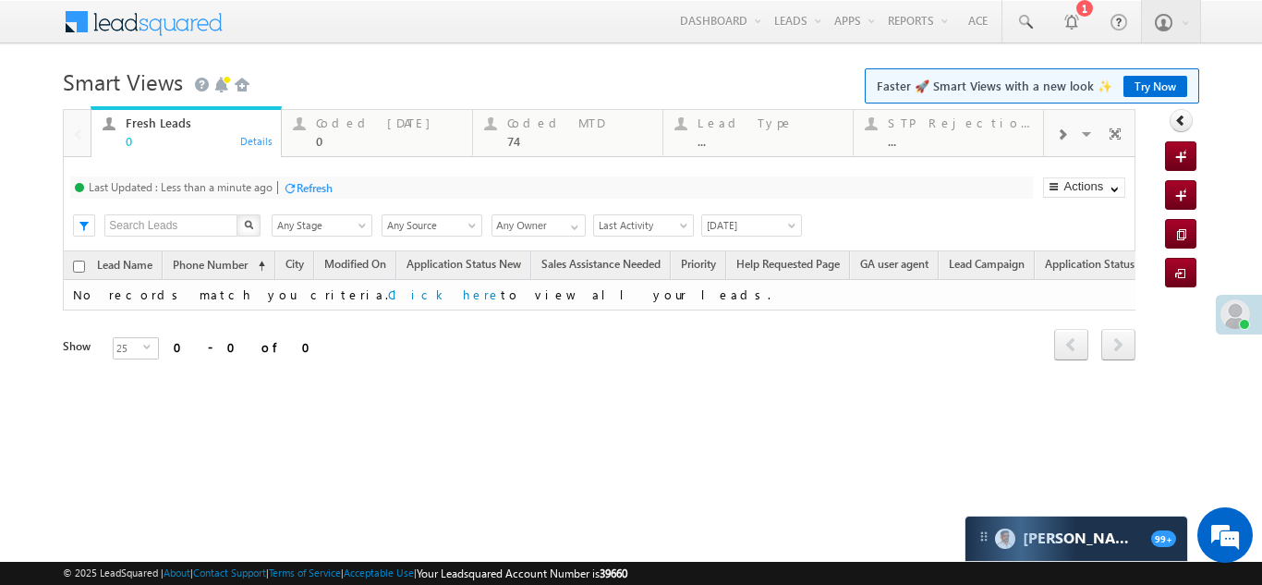
click at [309, 185] on div "Refresh" at bounding box center [315, 188] width 36 height 14
click at [357, 115] on div "Coded Today 0" at bounding box center [388, 130] width 144 height 36
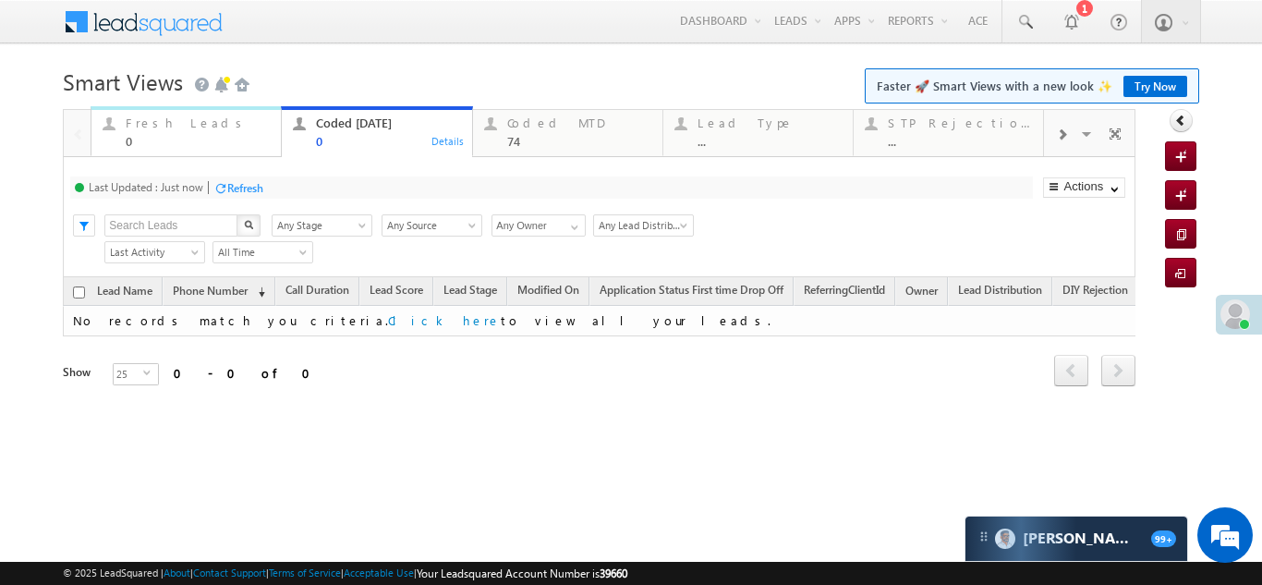
click at [151, 117] on div "Fresh Leads" at bounding box center [198, 122] width 144 height 15
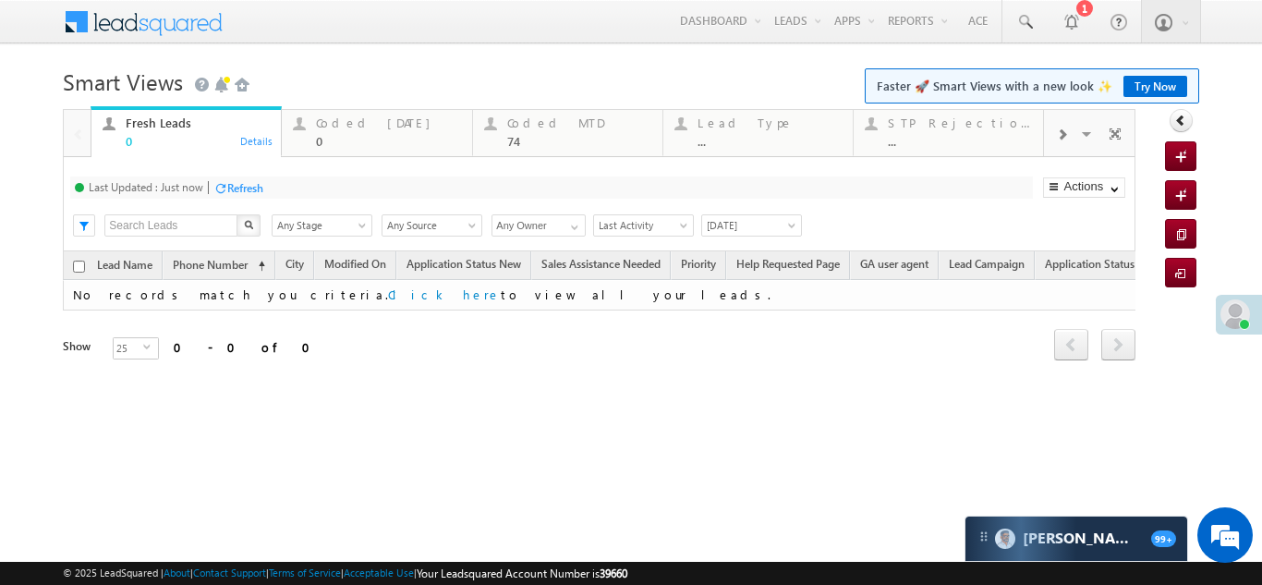
click at [246, 188] on div "Refresh" at bounding box center [245, 188] width 36 height 14
click at [344, 128] on div "Coded Today" at bounding box center [388, 122] width 144 height 15
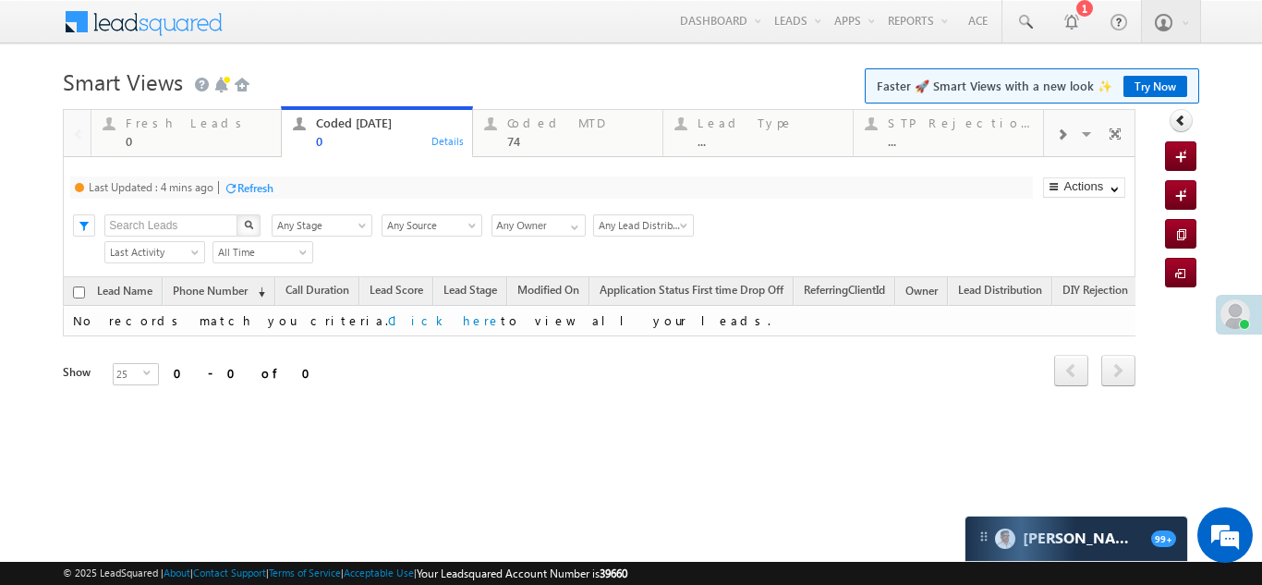
click at [262, 182] on div "Refresh" at bounding box center [255, 188] width 36 height 14
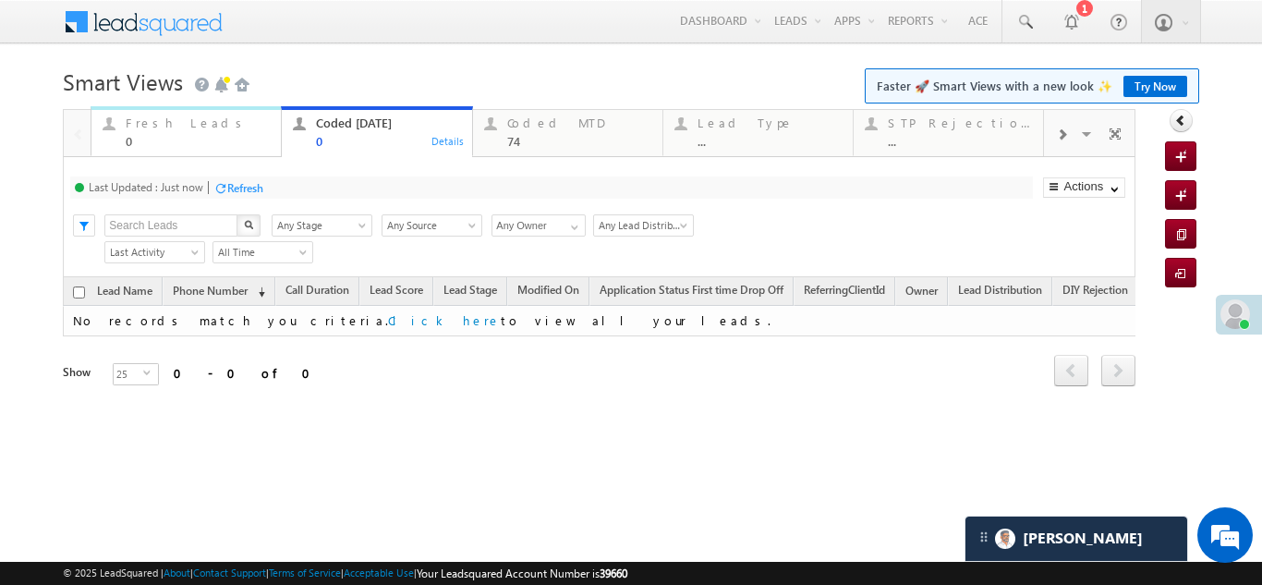
click at [187, 135] on div "0" at bounding box center [198, 141] width 144 height 14
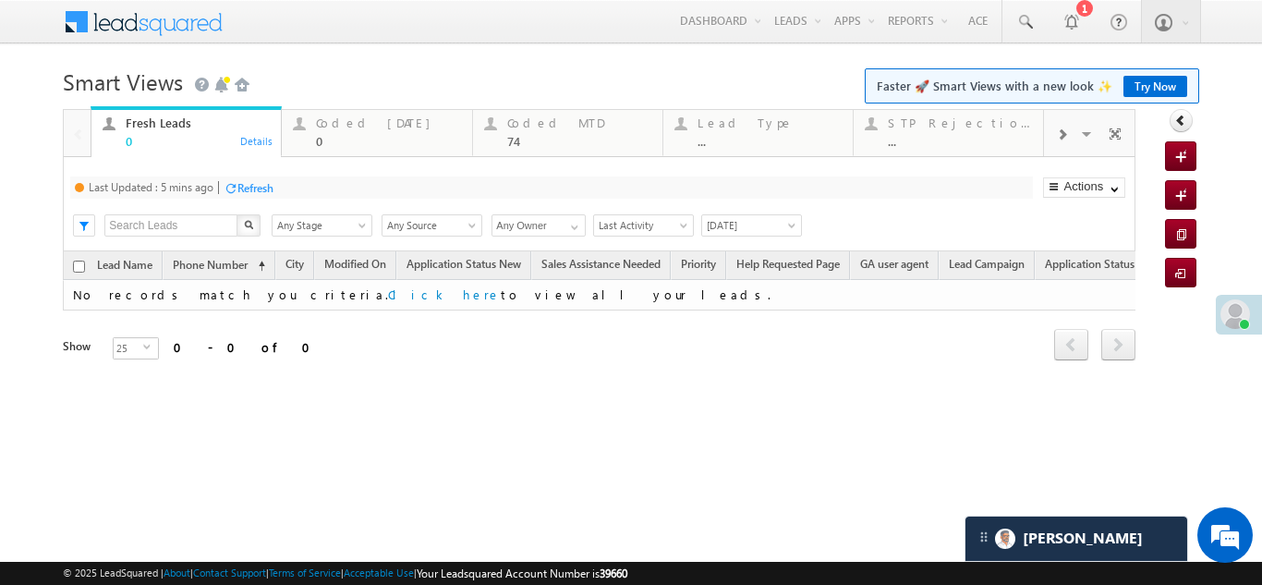
click at [256, 190] on div "Refresh" at bounding box center [255, 188] width 36 height 14
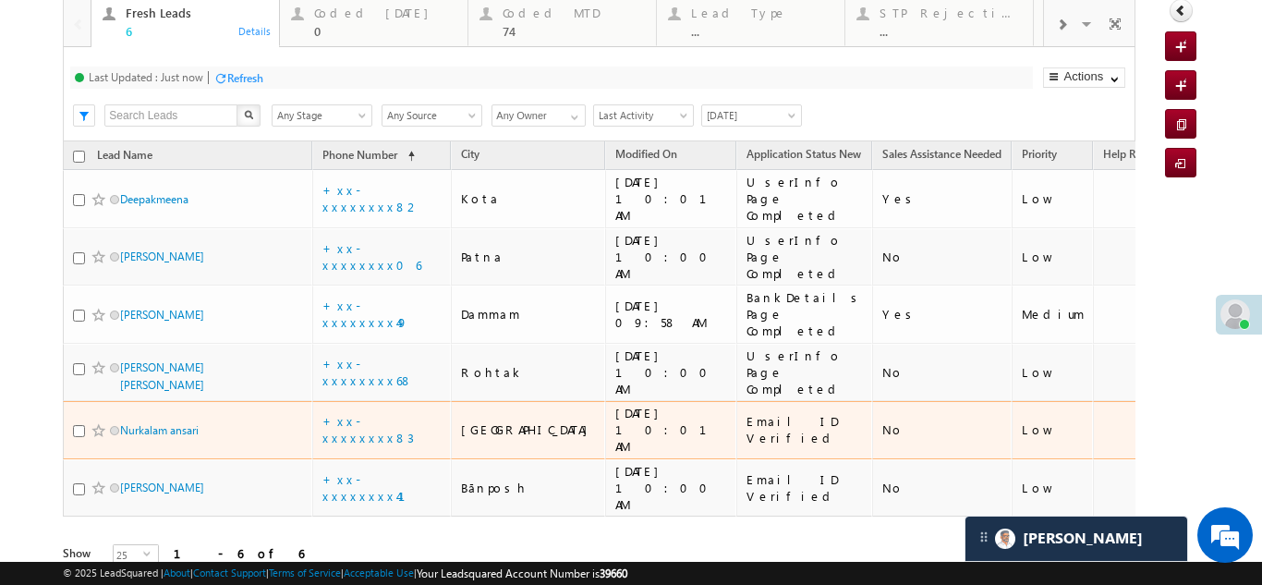
scroll to position [18, 0]
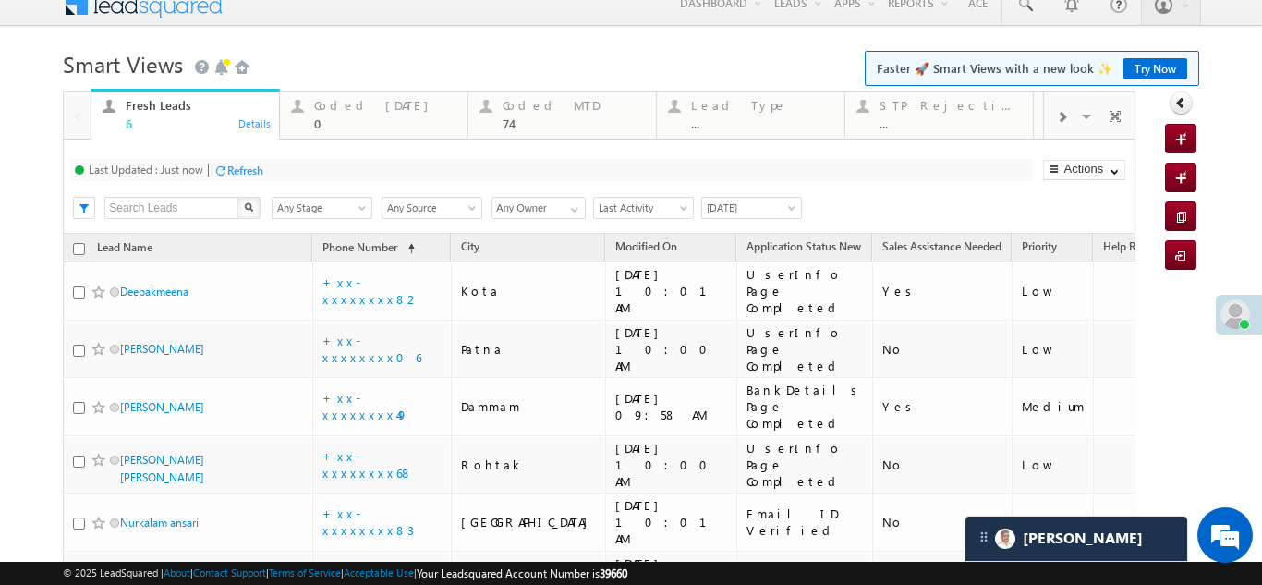
click at [254, 164] on div "Refresh" at bounding box center [245, 171] width 36 height 14
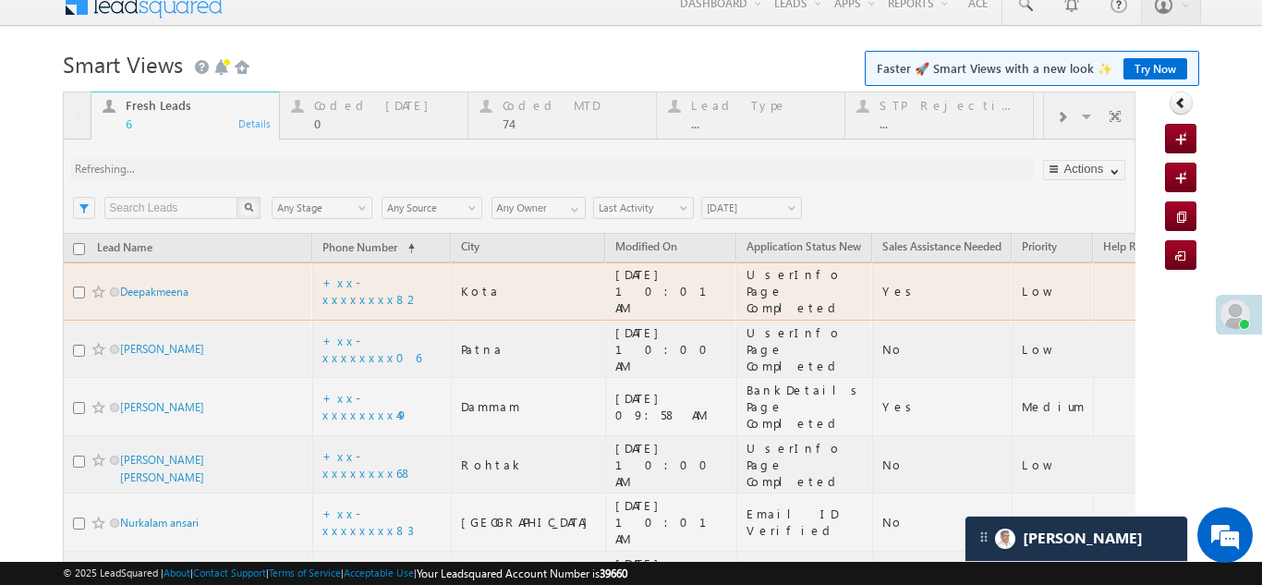
scroll to position [0, 0]
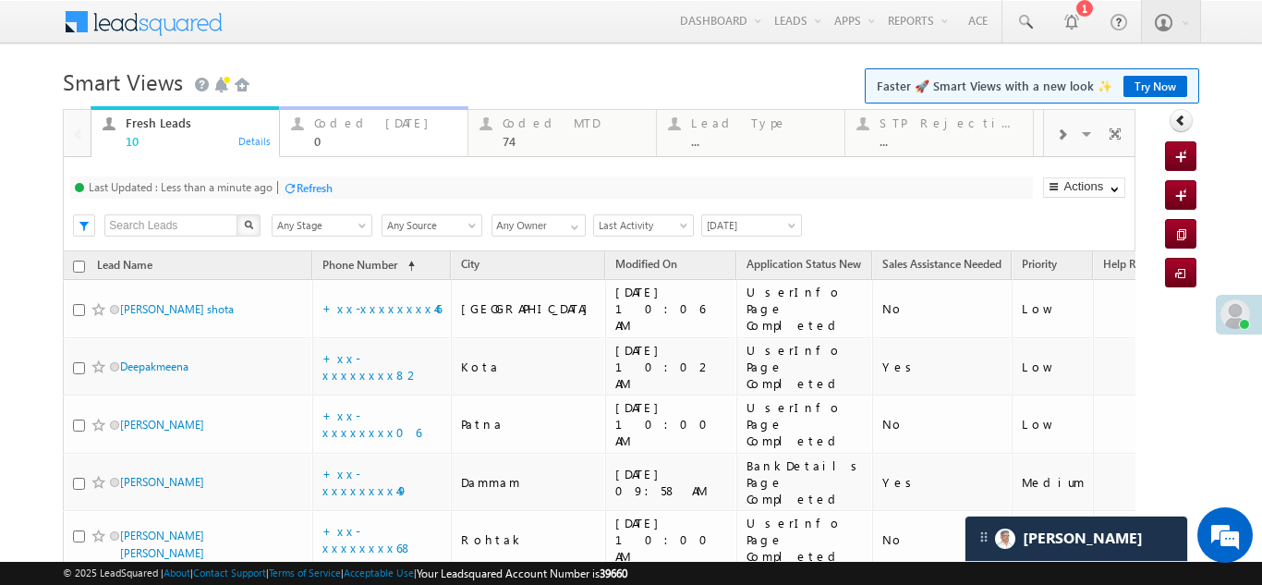
click at [344, 122] on div "Coded Today" at bounding box center [385, 122] width 142 height 15
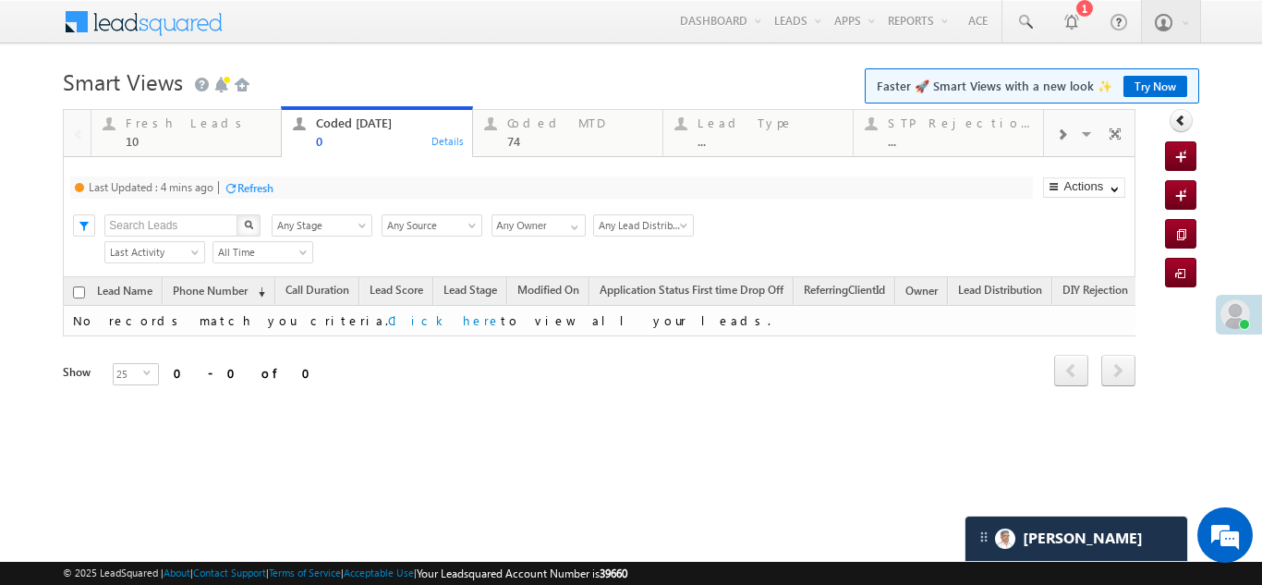
click at [260, 187] on div "Refresh" at bounding box center [255, 188] width 36 height 14
click at [145, 117] on div "Fresh Leads" at bounding box center [198, 122] width 144 height 15
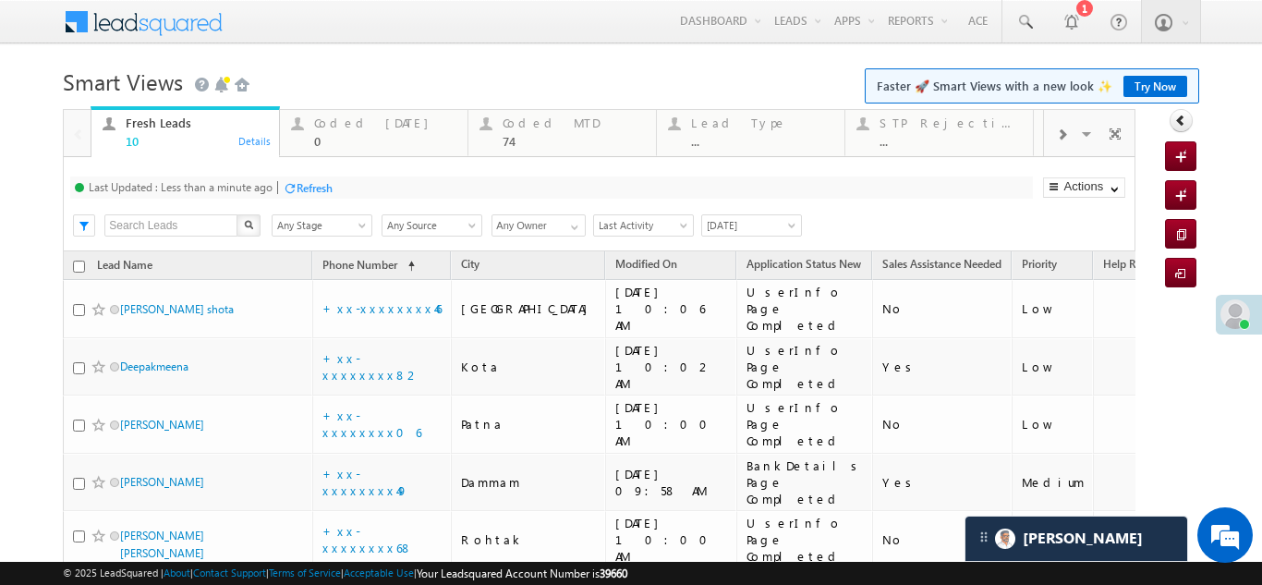
click at [329, 187] on div "Refresh" at bounding box center [315, 188] width 36 height 14
click at [350, 134] on div "0" at bounding box center [385, 141] width 142 height 14
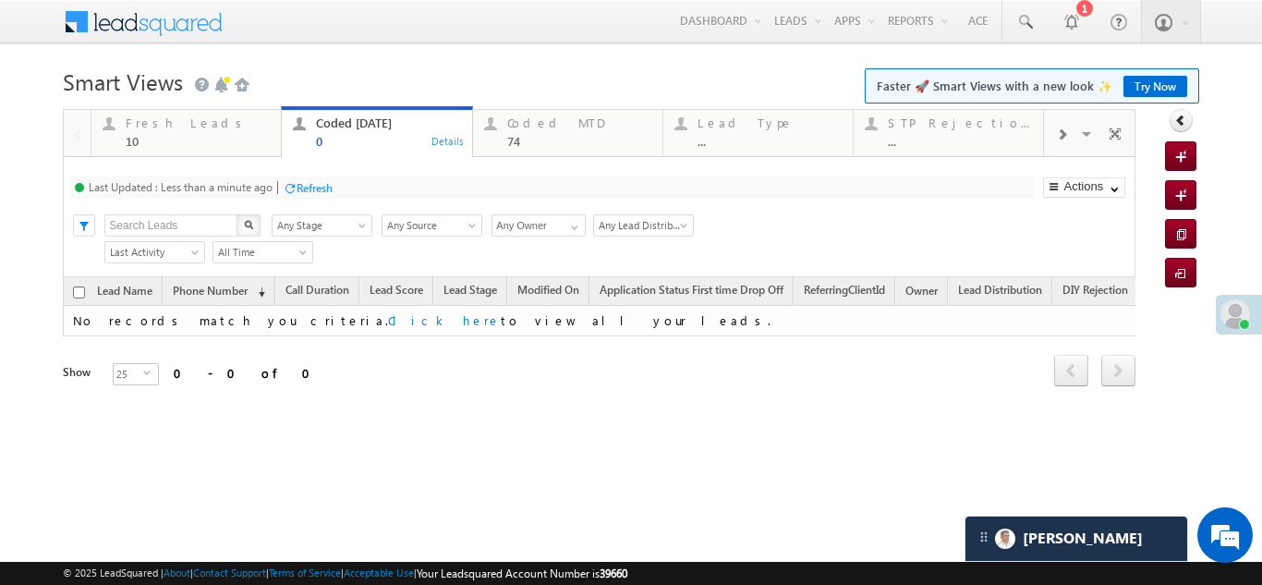
click at [317, 188] on div "Refresh" at bounding box center [315, 188] width 36 height 14
click at [173, 130] on div "Fresh Leads 10" at bounding box center [198, 130] width 144 height 36
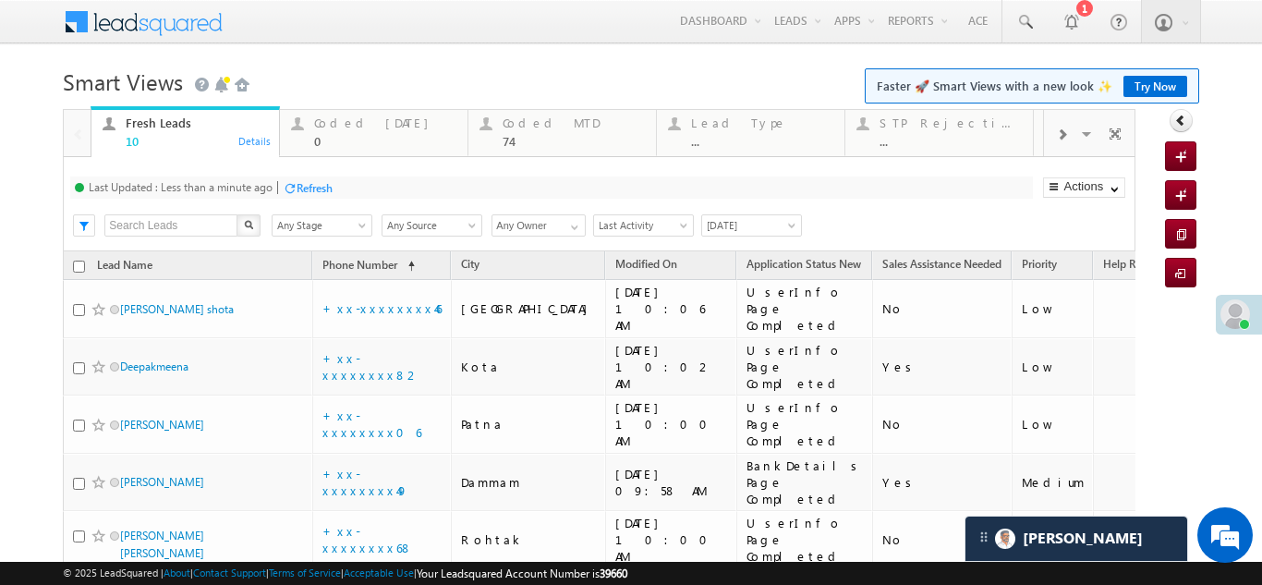
click at [319, 187] on div "Refresh" at bounding box center [315, 188] width 36 height 14
click at [348, 123] on div "Coded Today" at bounding box center [385, 122] width 142 height 15
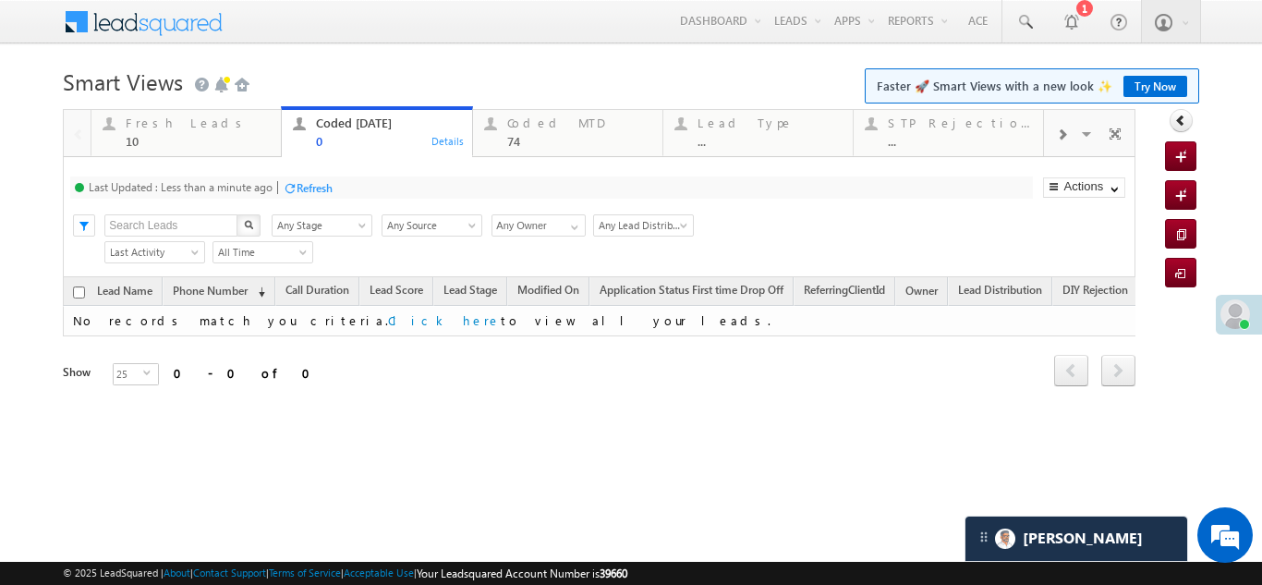
click at [315, 184] on div "Refresh" at bounding box center [315, 188] width 36 height 14
click at [166, 125] on div "Fresh Leads" at bounding box center [198, 122] width 144 height 15
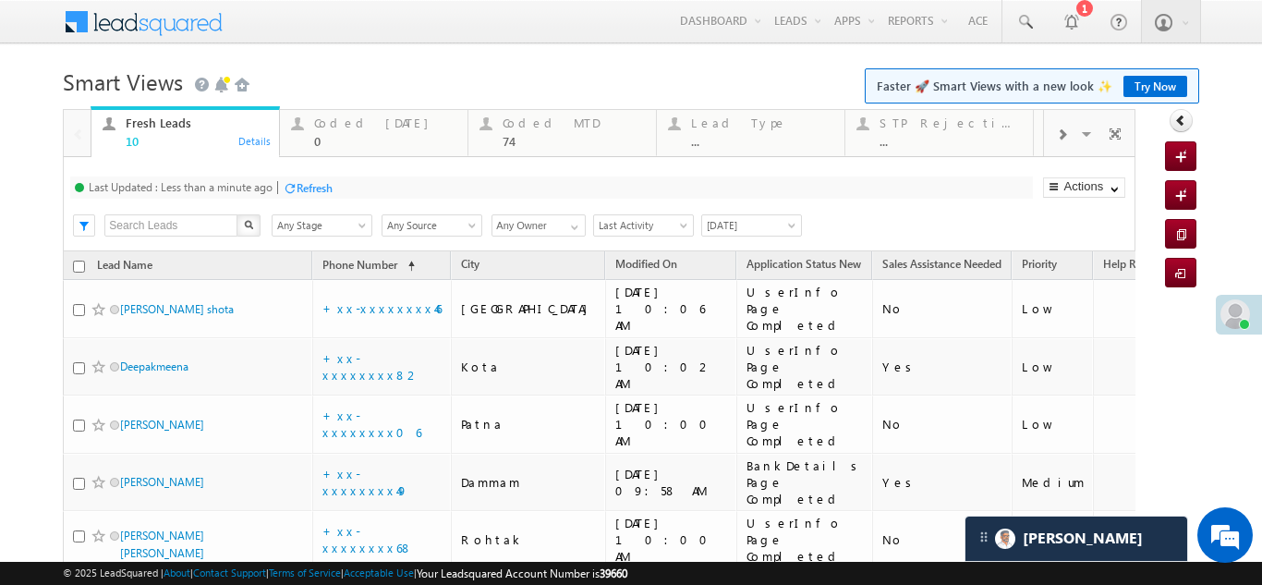
click at [321, 188] on div "Refresh" at bounding box center [315, 188] width 36 height 14
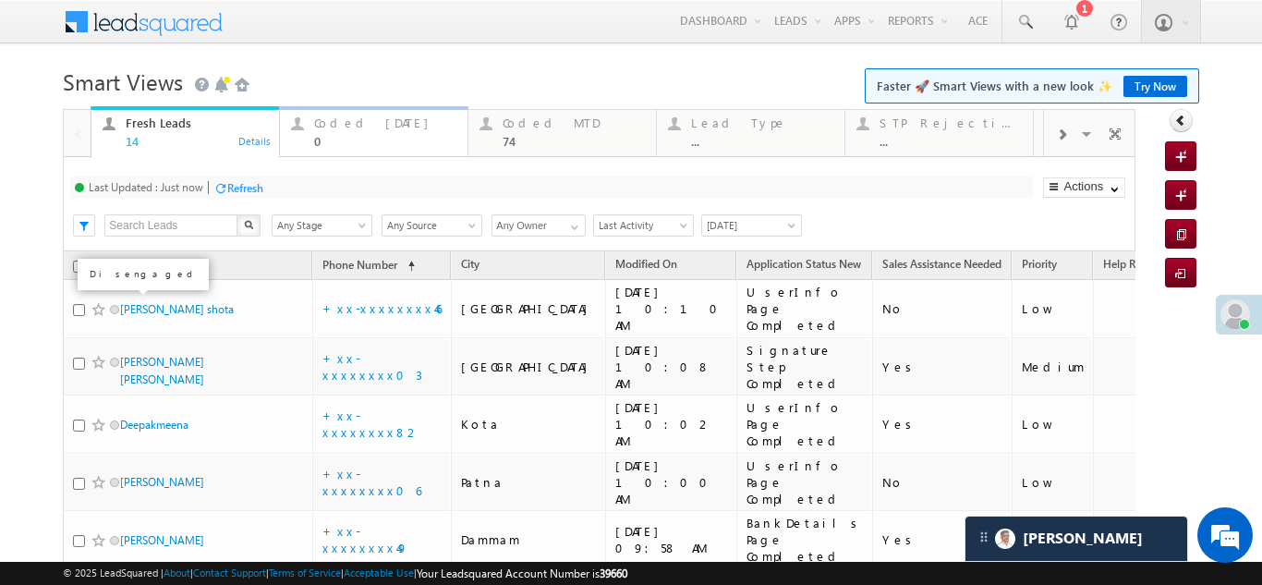
click at [335, 125] on div "Coded Today" at bounding box center [385, 122] width 142 height 15
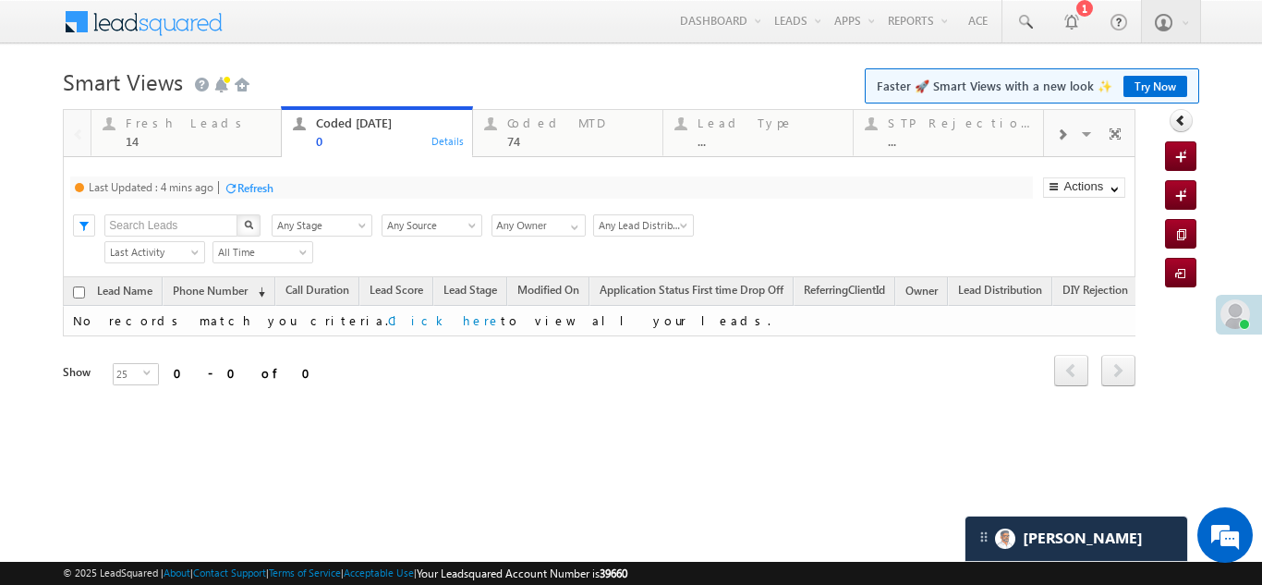
click at [253, 183] on div "Refresh" at bounding box center [255, 188] width 36 height 14
click at [146, 126] on div "Fresh Leads" at bounding box center [198, 122] width 144 height 15
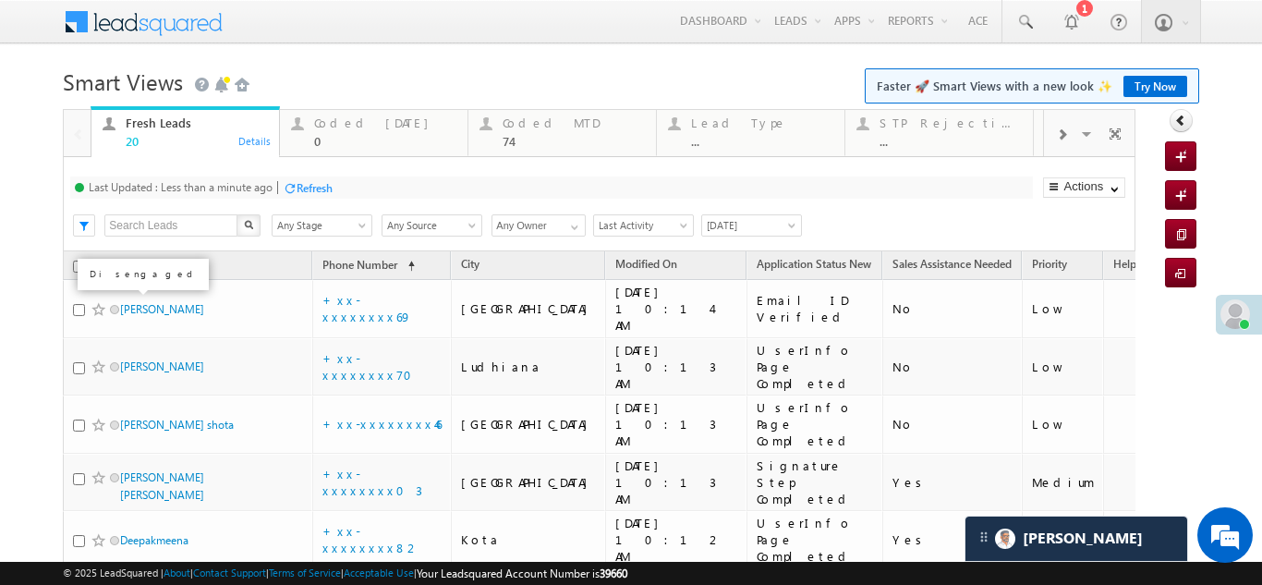
click at [302, 181] on div "Refresh" at bounding box center [315, 188] width 36 height 14
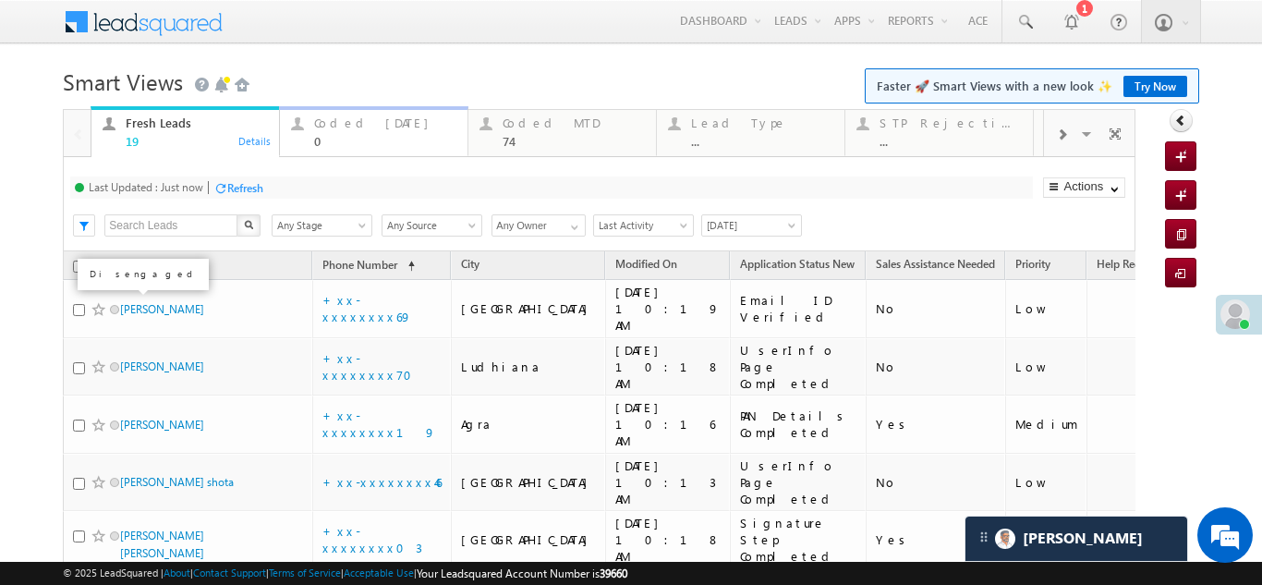
click at [332, 127] on div "Coded Today" at bounding box center [385, 122] width 142 height 15
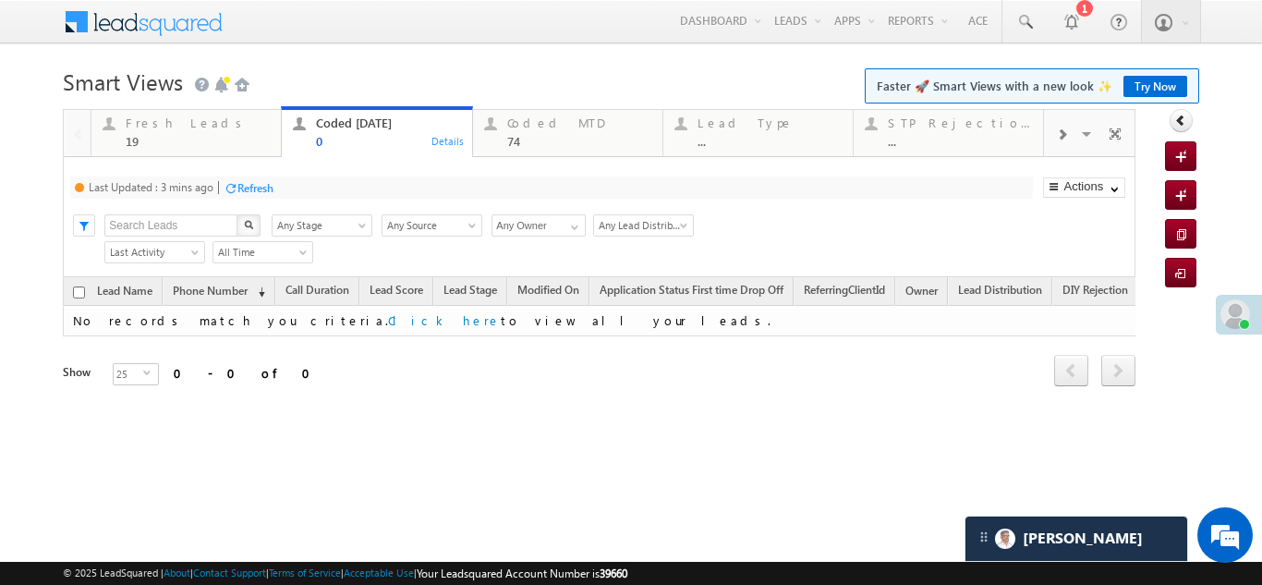
click at [257, 181] on div "Refresh" at bounding box center [255, 188] width 36 height 14
click at [150, 125] on div "Fresh Leads" at bounding box center [198, 122] width 144 height 15
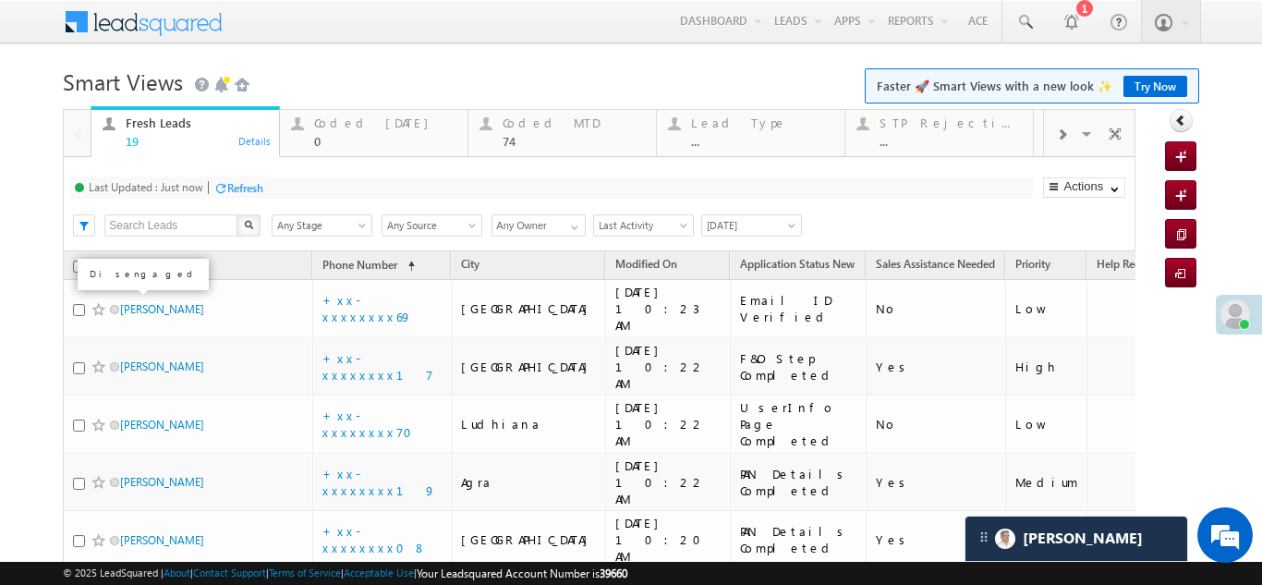
click at [247, 189] on div "Refresh" at bounding box center [245, 188] width 36 height 14
click at [321, 187] on div "Refresh" at bounding box center [315, 188] width 36 height 14
click at [357, 132] on div "Coded Today 0" at bounding box center [385, 130] width 142 height 36
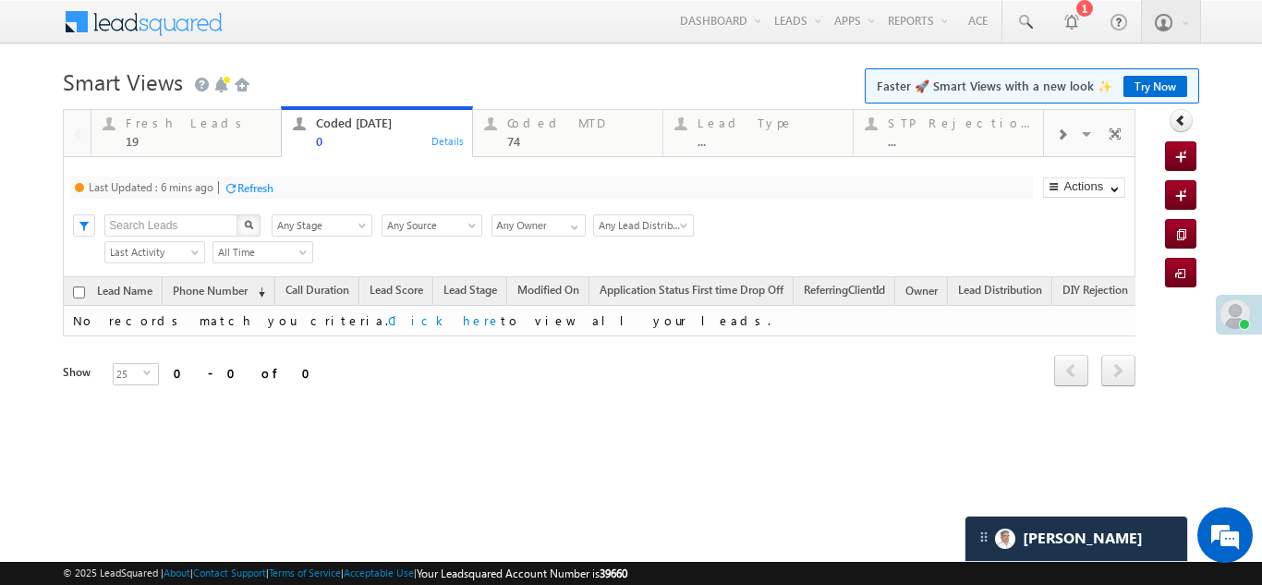
click at [257, 184] on div "Refresh" at bounding box center [255, 188] width 36 height 14
click at [166, 132] on div "Fresh Leads 19" at bounding box center [198, 130] width 144 height 36
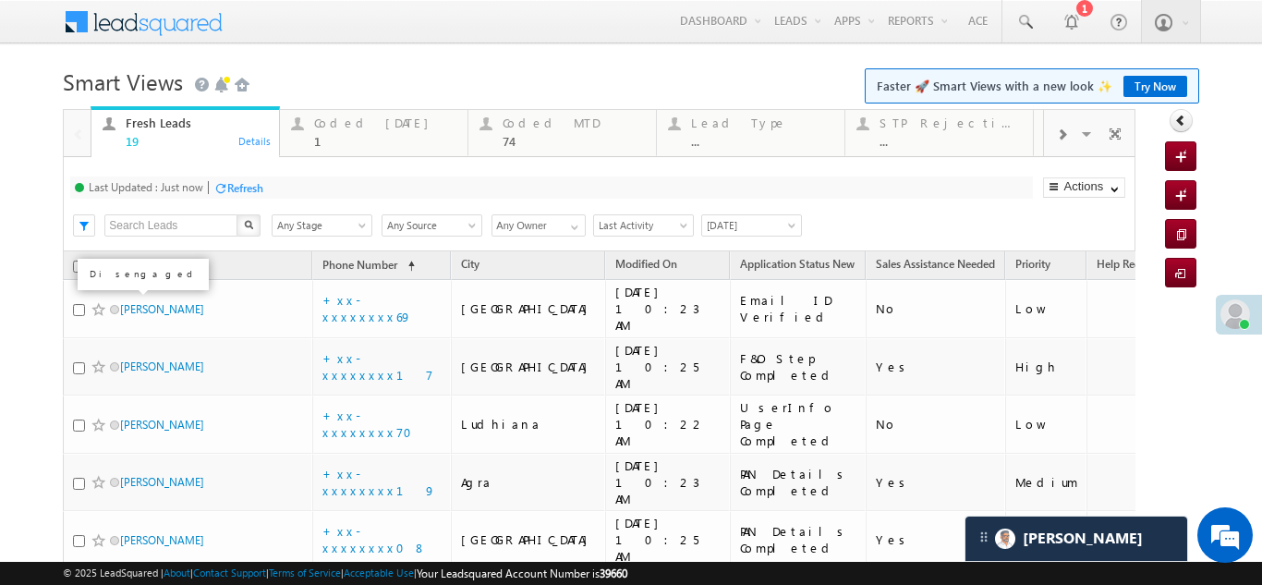
click at [166, 125] on div "Fresh Leads" at bounding box center [197, 122] width 142 height 15
click at [327, 194] on div "Refresh" at bounding box center [315, 188] width 36 height 14
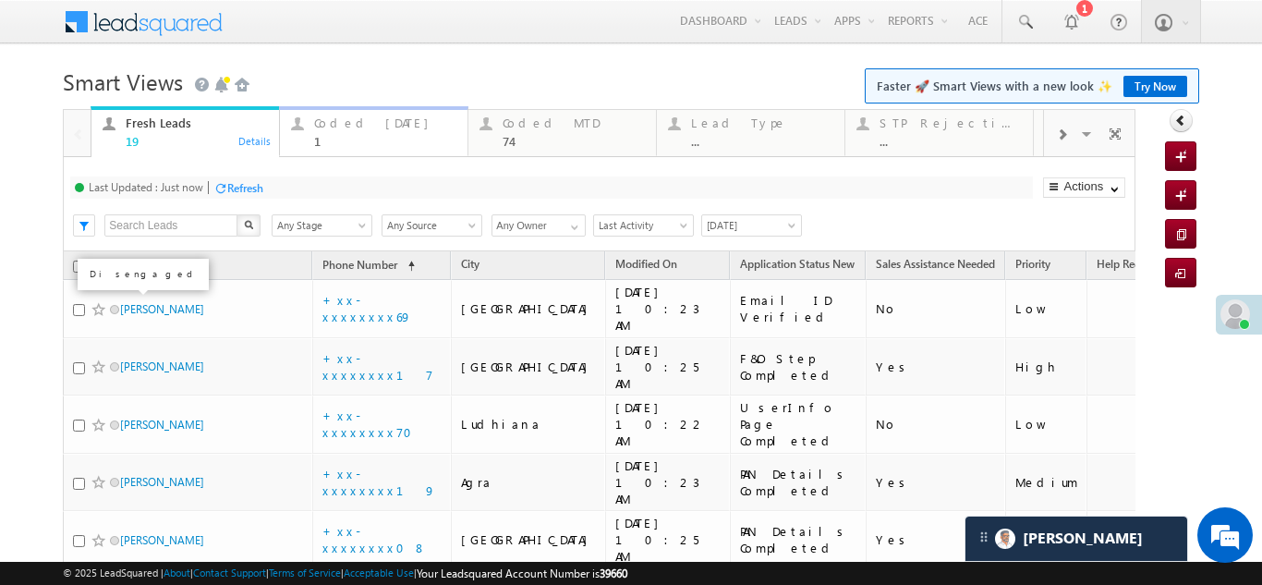
click at [347, 127] on div "Coded Today" at bounding box center [385, 122] width 142 height 15
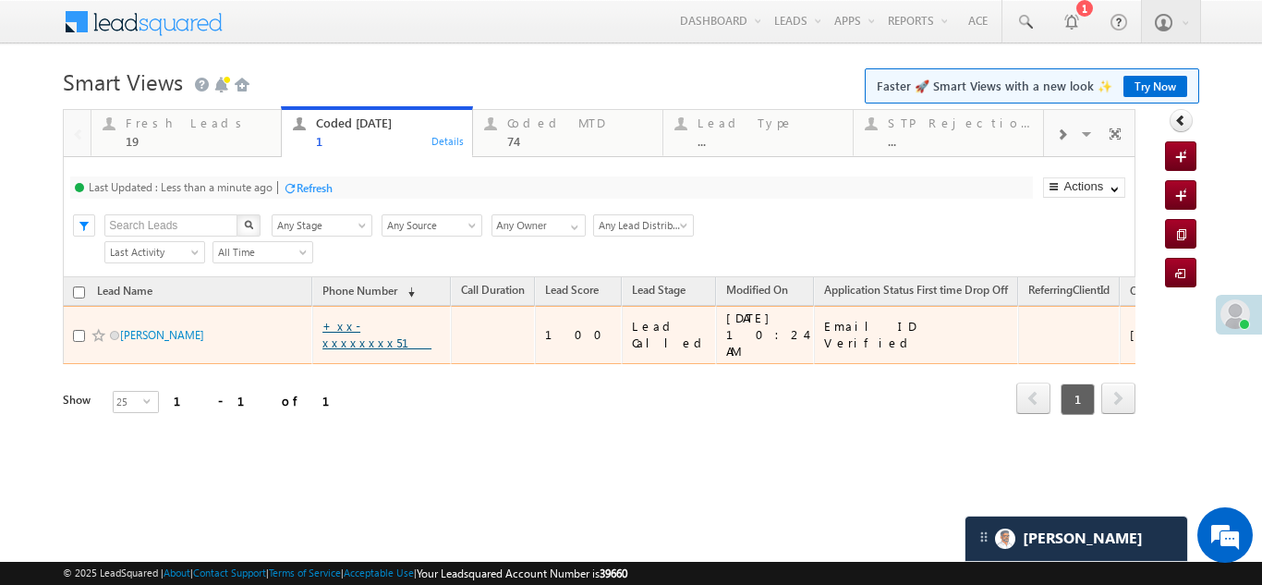
click at [369, 326] on link "+xx-xxxxxxxx51" at bounding box center [376, 334] width 109 height 32
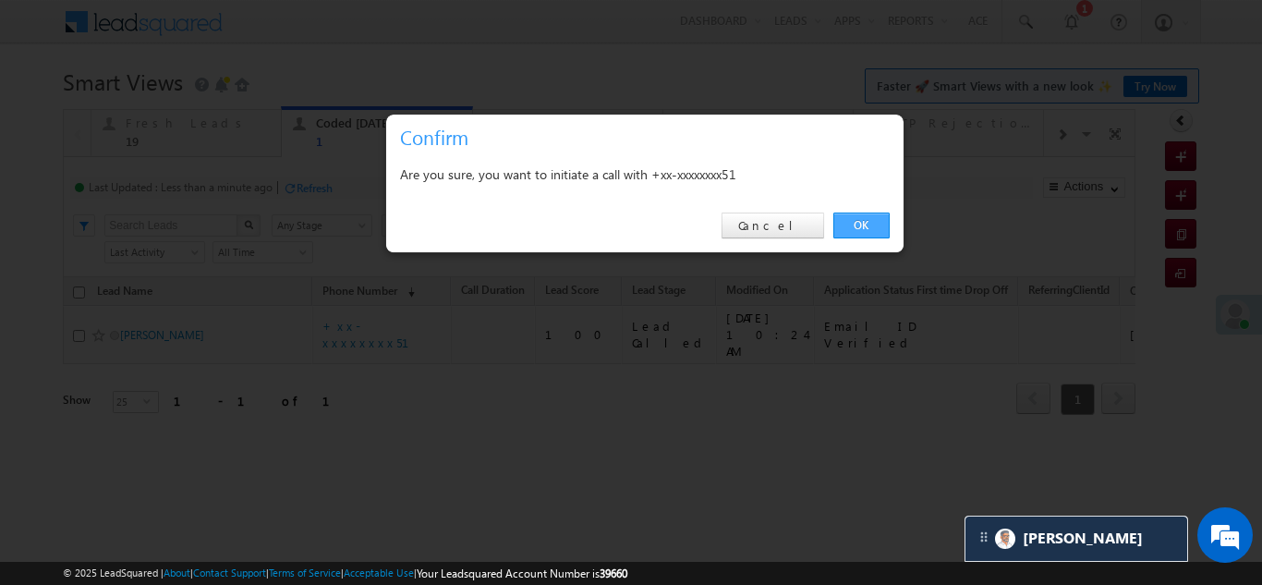
click at [854, 225] on link "OK" at bounding box center [861, 225] width 56 height 26
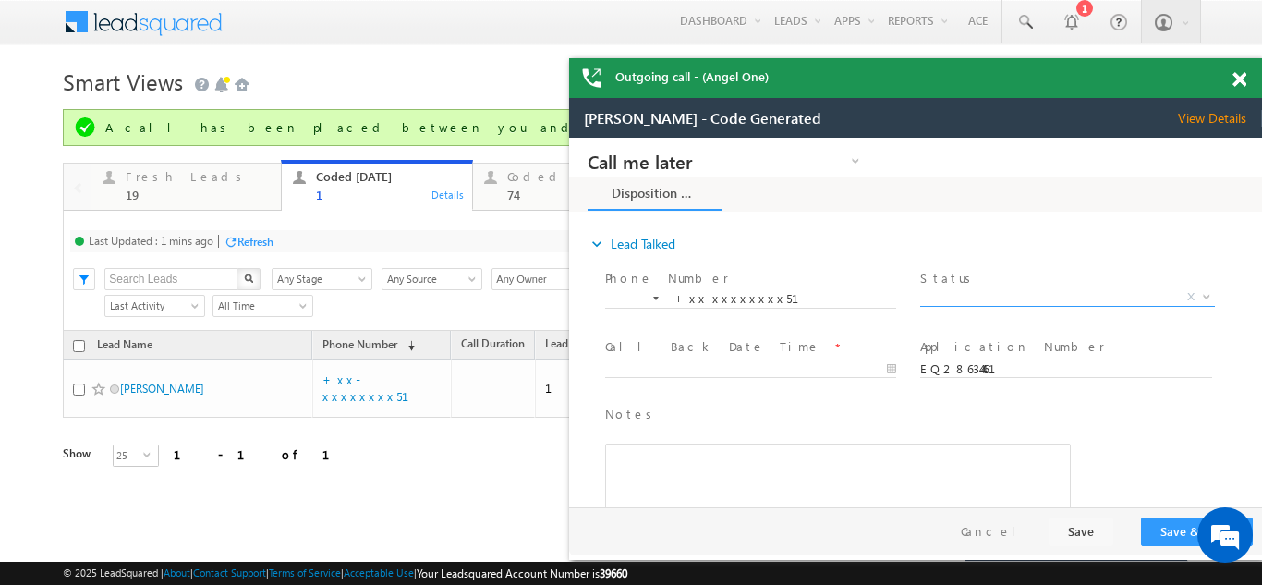
click at [1020, 290] on span "X" at bounding box center [1067, 297] width 294 height 18
click at [987, 293] on span "X" at bounding box center [1067, 297] width 294 height 18
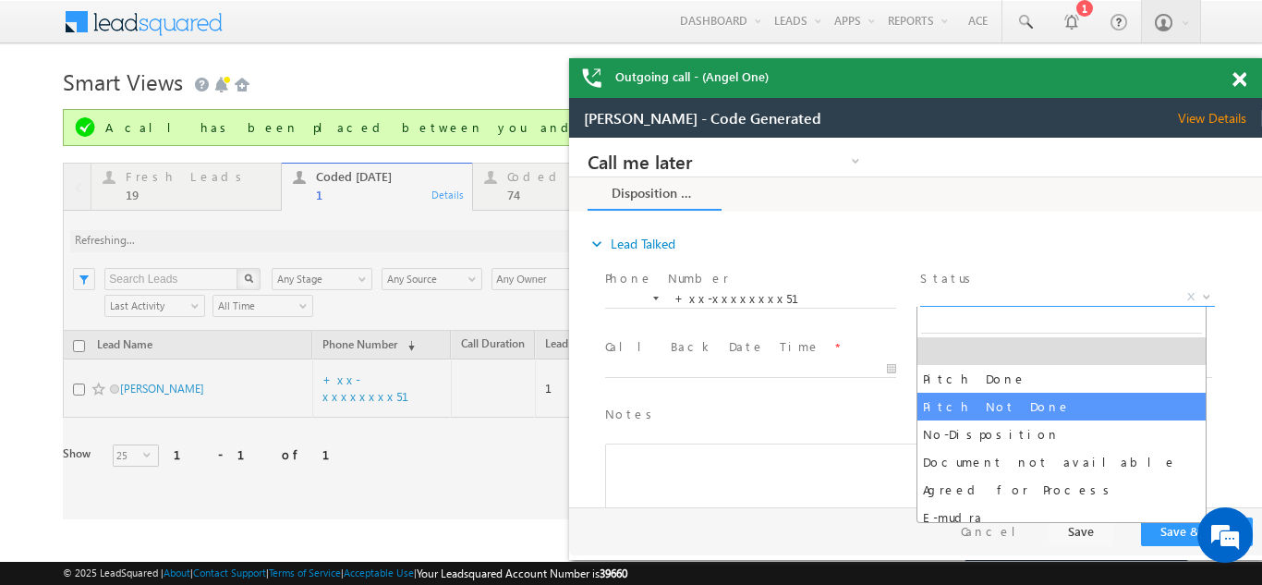
select select "Pitch Not Done"
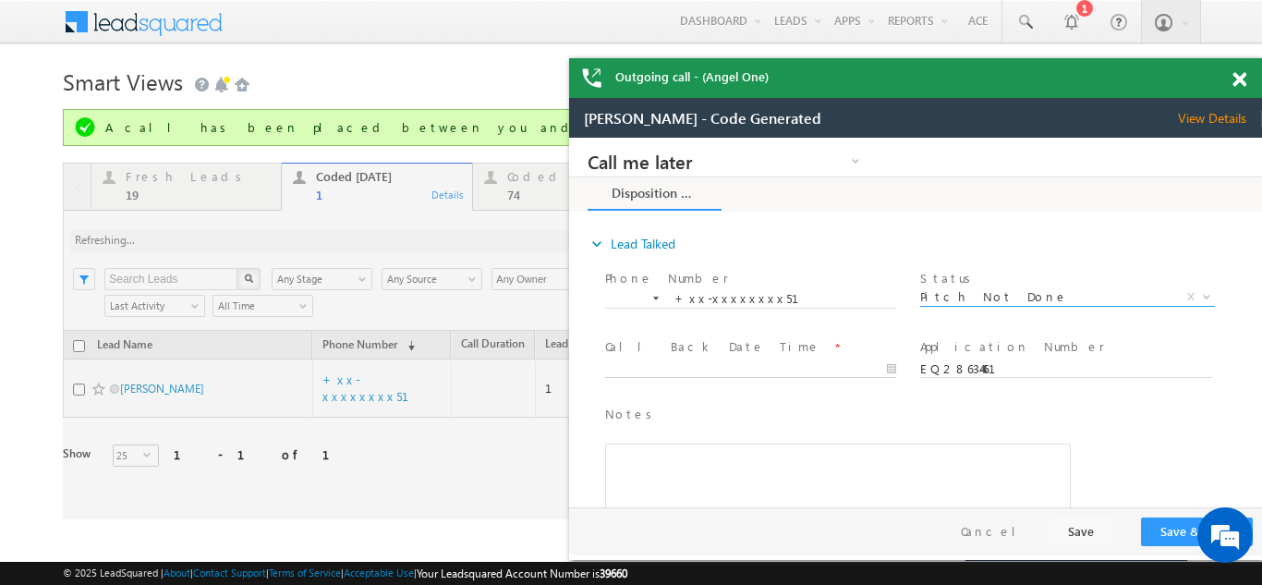
type input "09/11/25 10:27 AM"
click at [714, 370] on body "Call me later Campaign Success Commitment Cross Sell Customer Drop-off reasons …" at bounding box center [915, 322] width 693 height 369
click at [1170, 533] on button "Save & Close" at bounding box center [1197, 531] width 112 height 29
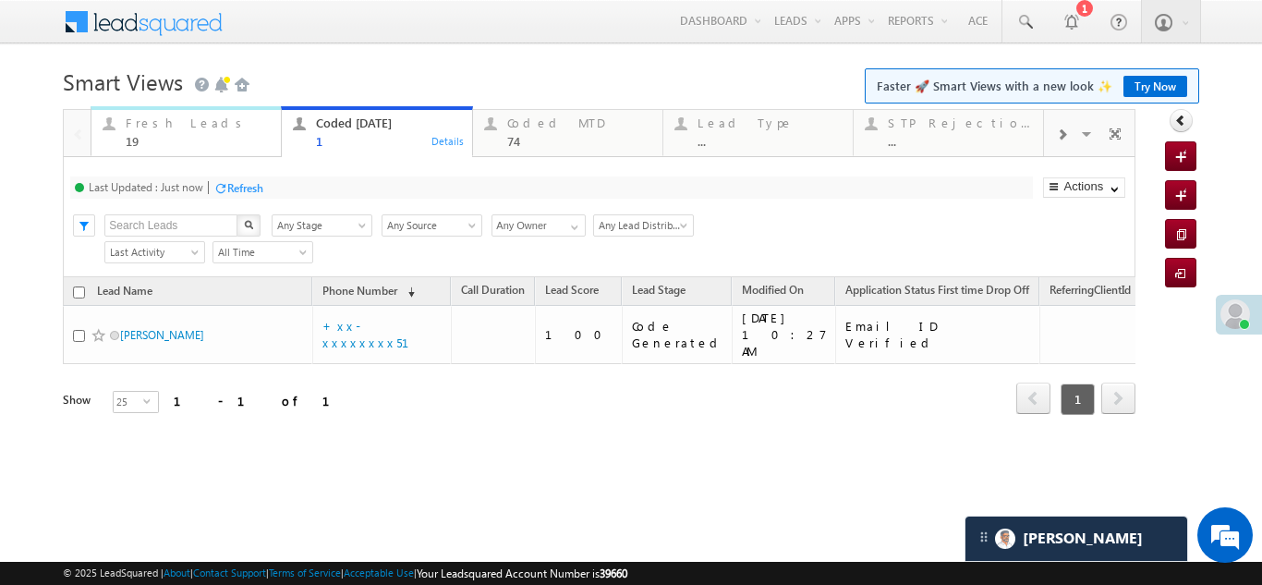
click at [158, 127] on div "Fresh Leads" at bounding box center [198, 122] width 144 height 15
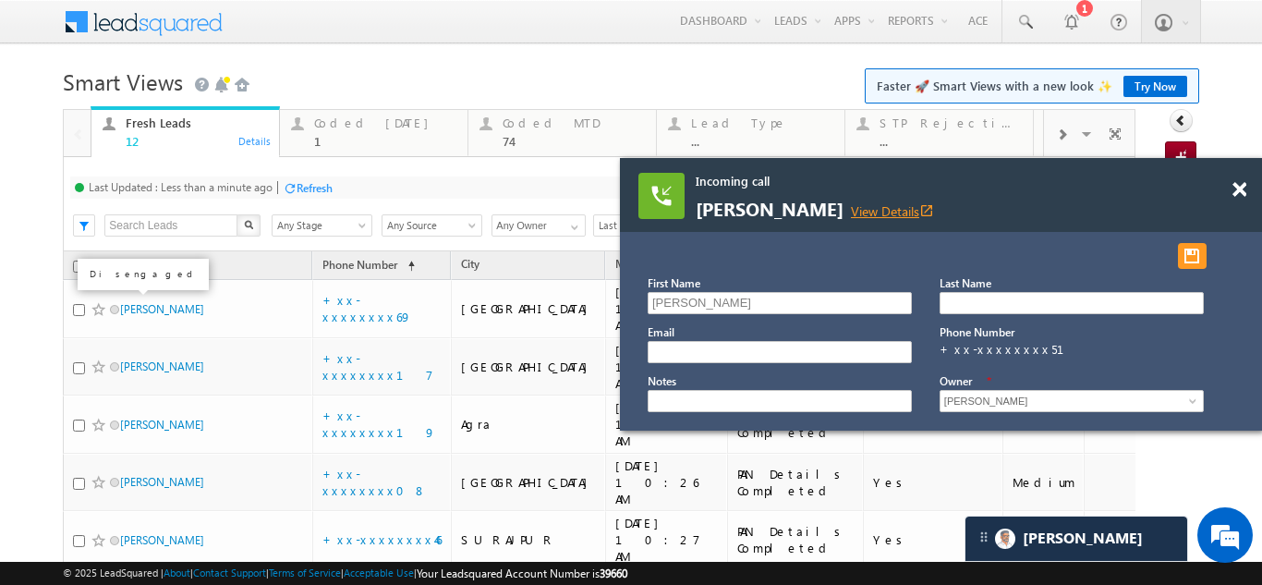
click at [920, 208] on link "View Details open_in_new" at bounding box center [892, 211] width 83 height 18
click at [1237, 191] on span at bounding box center [1239, 190] width 14 height 16
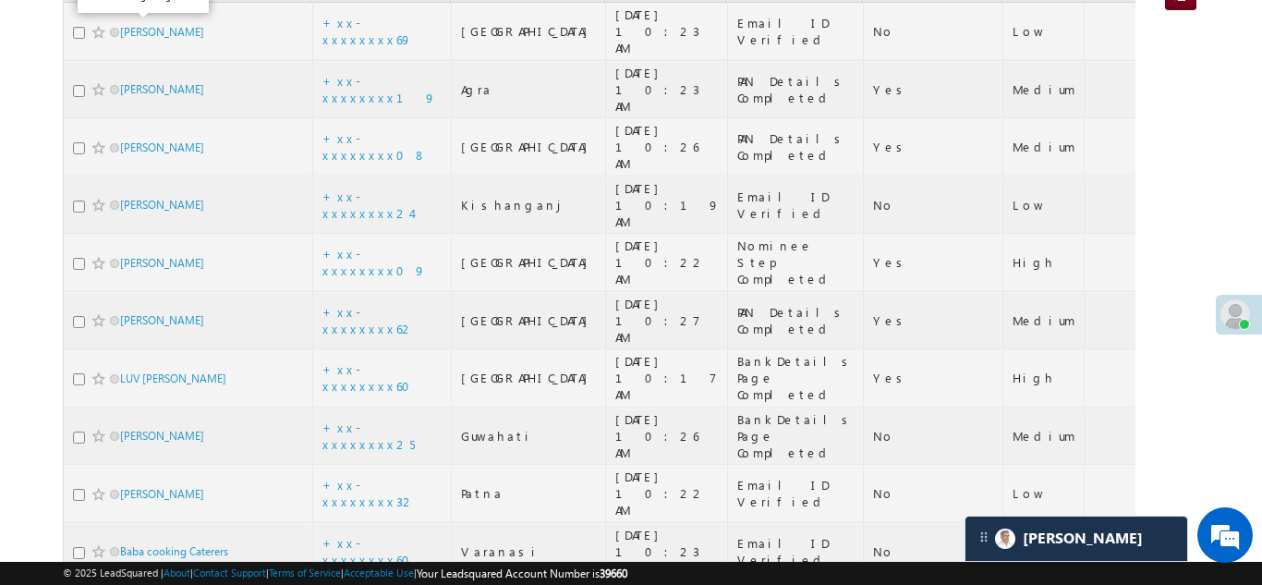
scroll to position [67, 0]
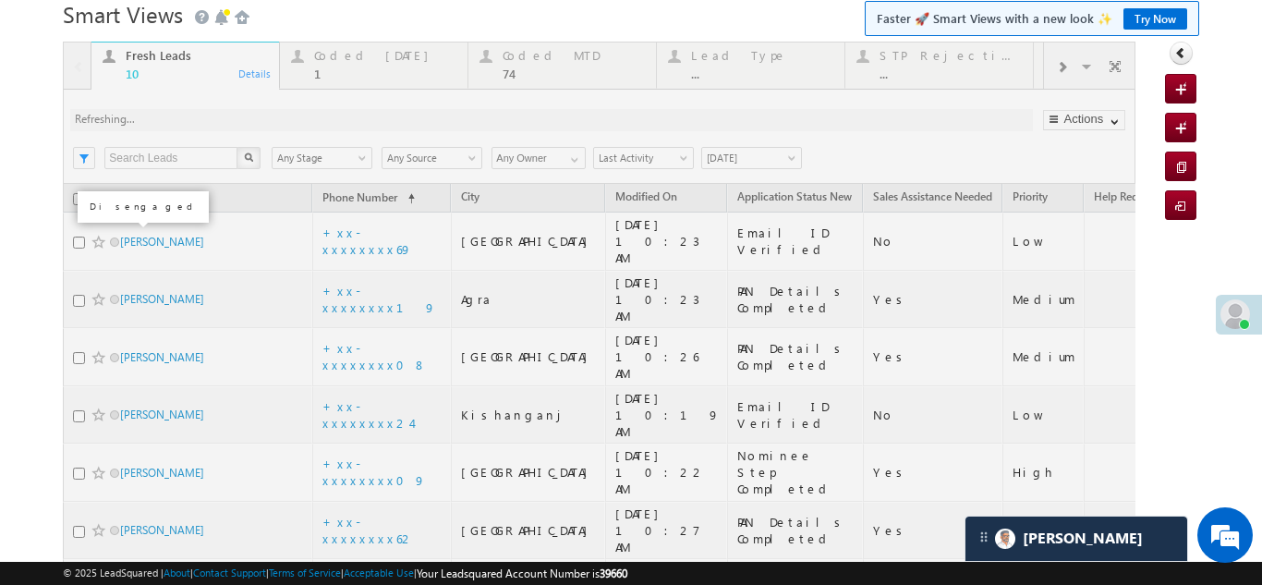
click at [369, 56] on div at bounding box center [599, 467] width 1072 height 851
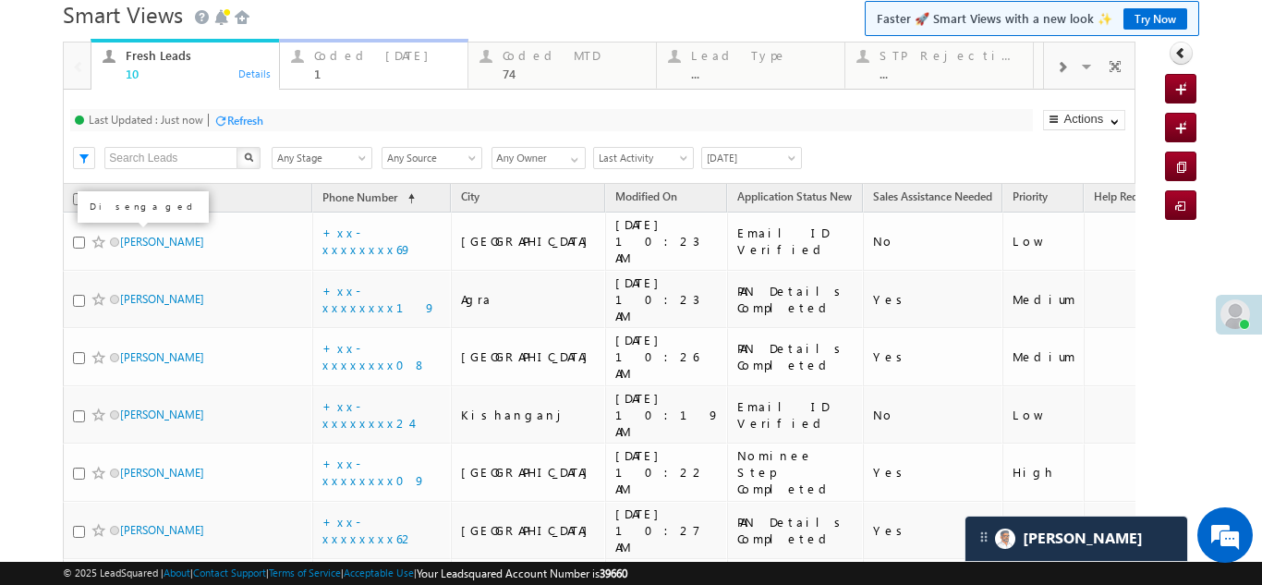
click at [359, 63] on div "Coded Today 1" at bounding box center [385, 62] width 142 height 36
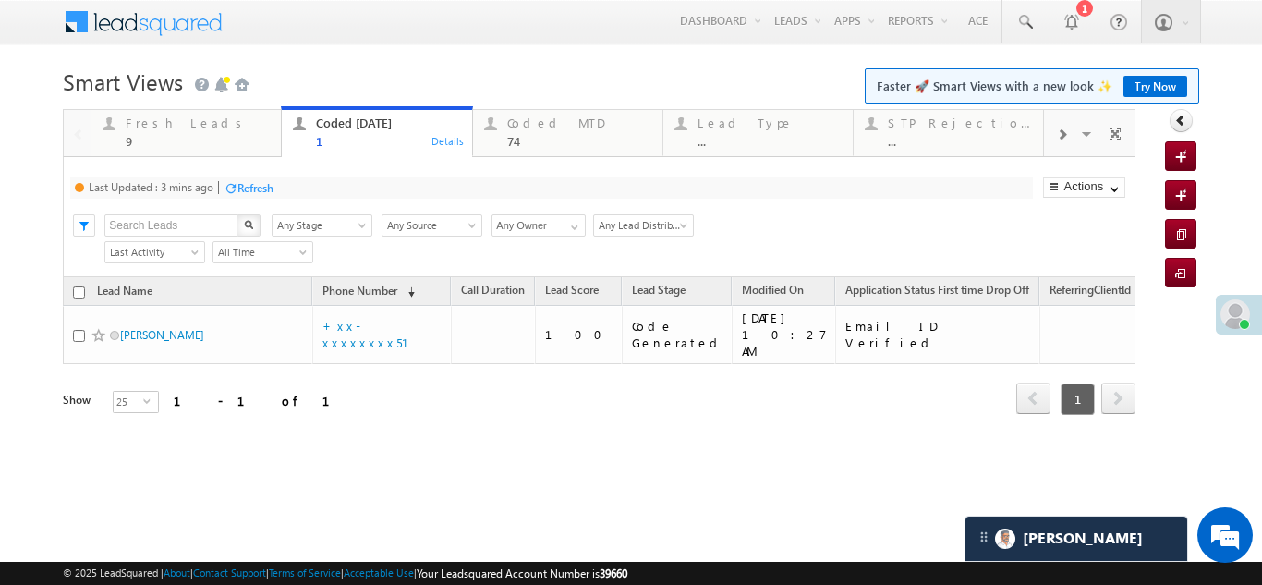
click at [250, 190] on div "Refresh" at bounding box center [255, 188] width 36 height 14
click at [248, 186] on div "Refresh" at bounding box center [245, 188] width 36 height 14
click at [531, 129] on div "Coded MTD" at bounding box center [579, 122] width 144 height 15
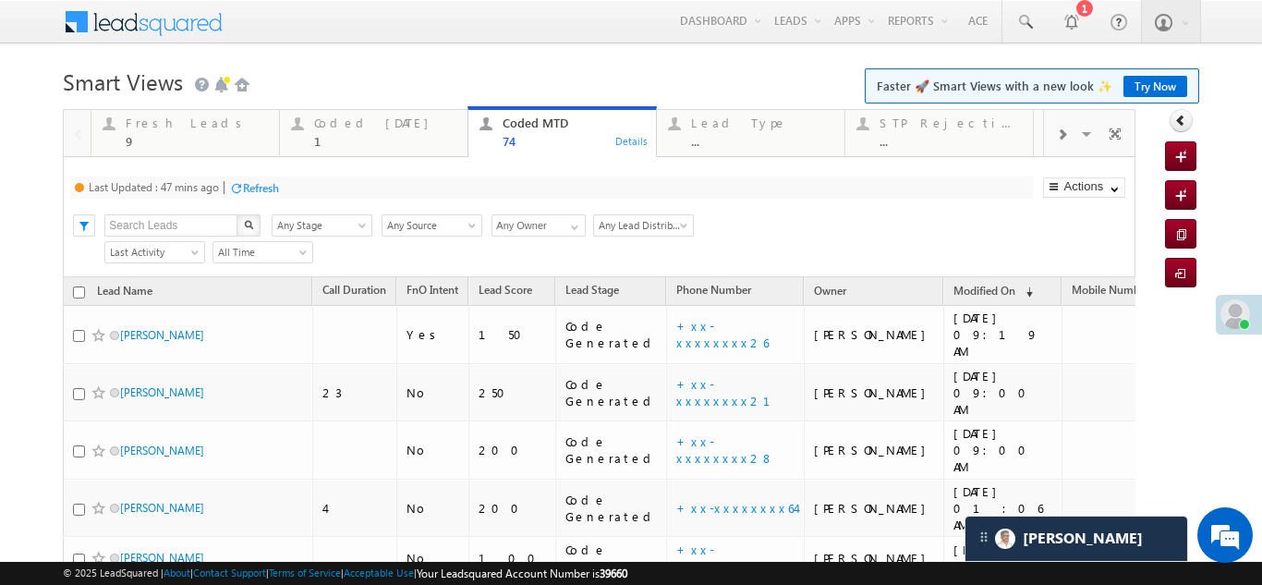
click at [276, 184] on div "Refresh" at bounding box center [261, 188] width 36 height 14
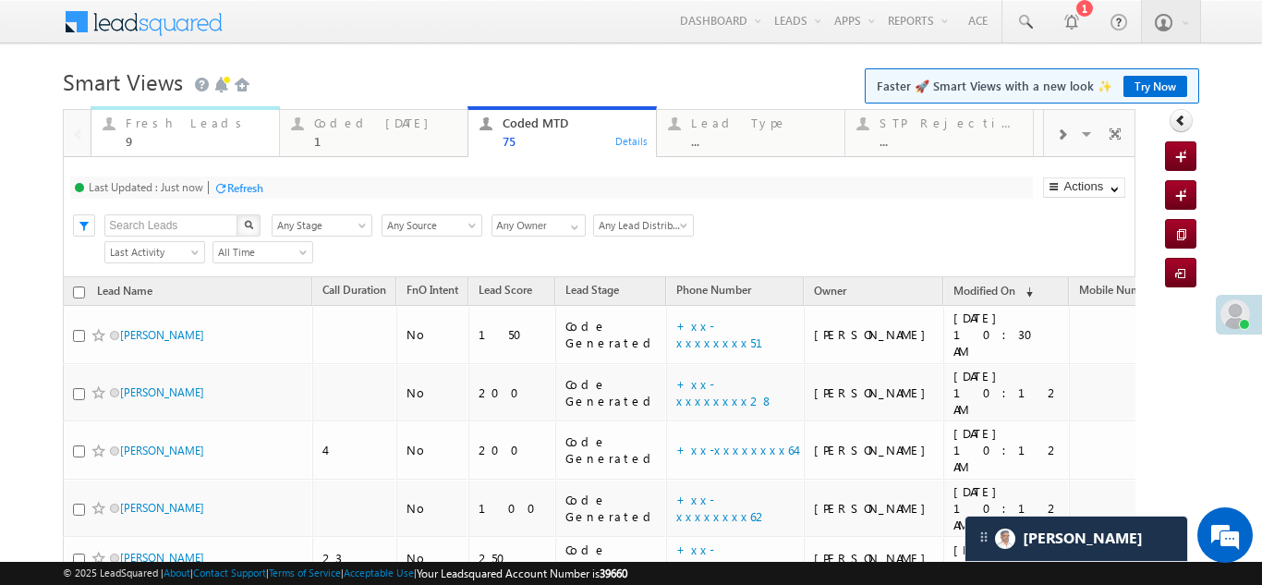
click at [179, 118] on div "Fresh Leads" at bounding box center [197, 122] width 142 height 15
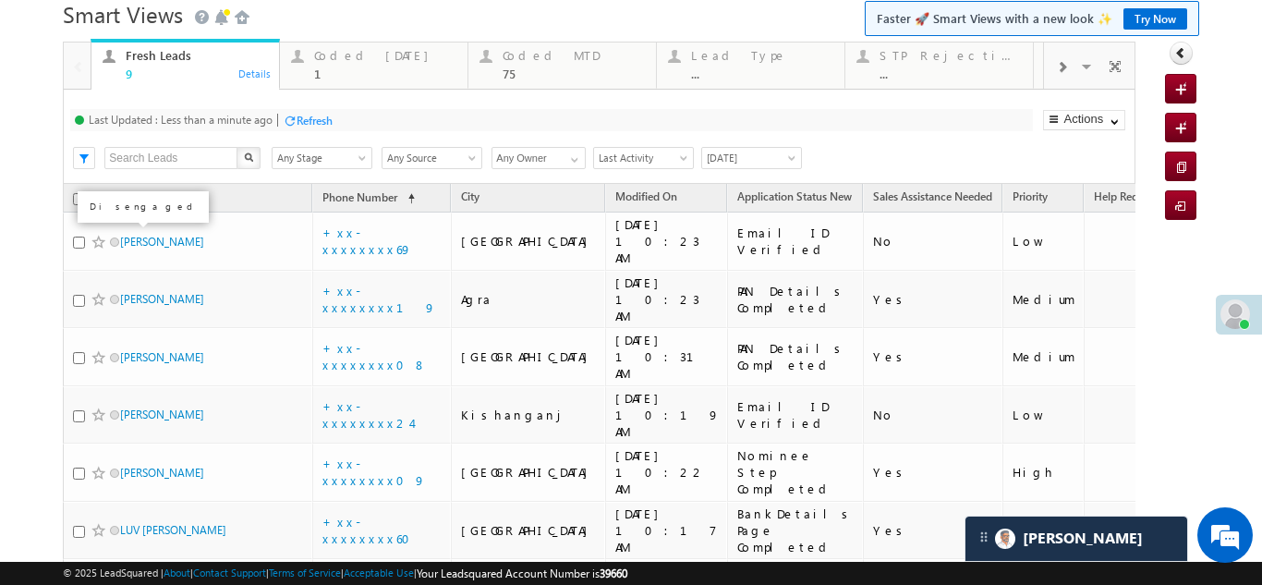
click at [328, 120] on div "Refresh" at bounding box center [315, 121] width 36 height 14
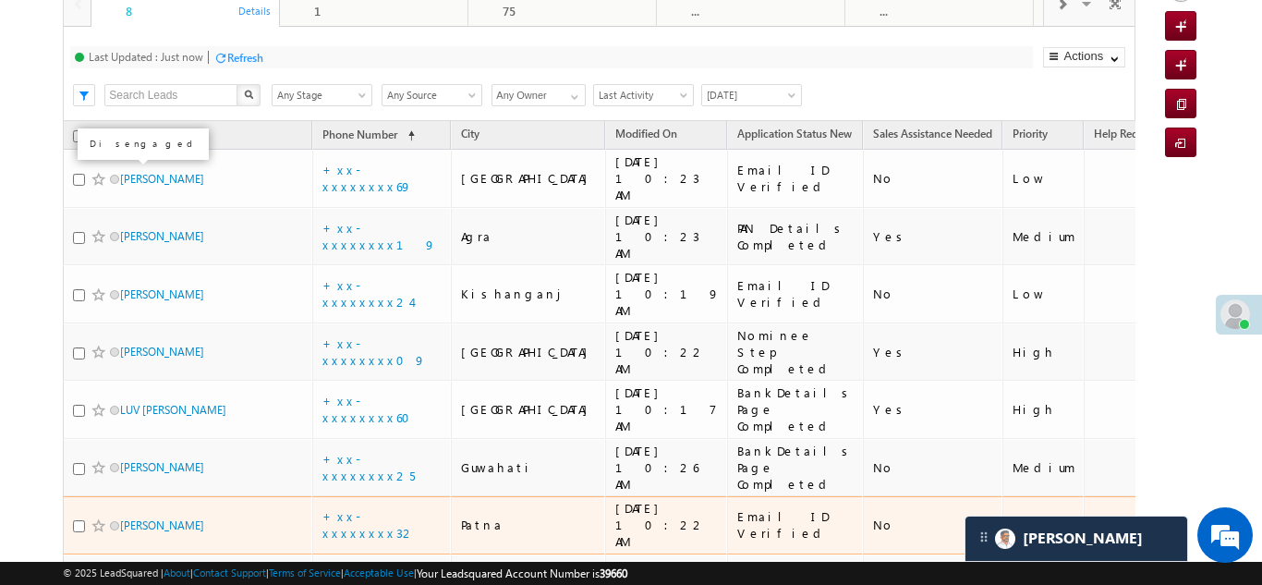
scroll to position [102, 0]
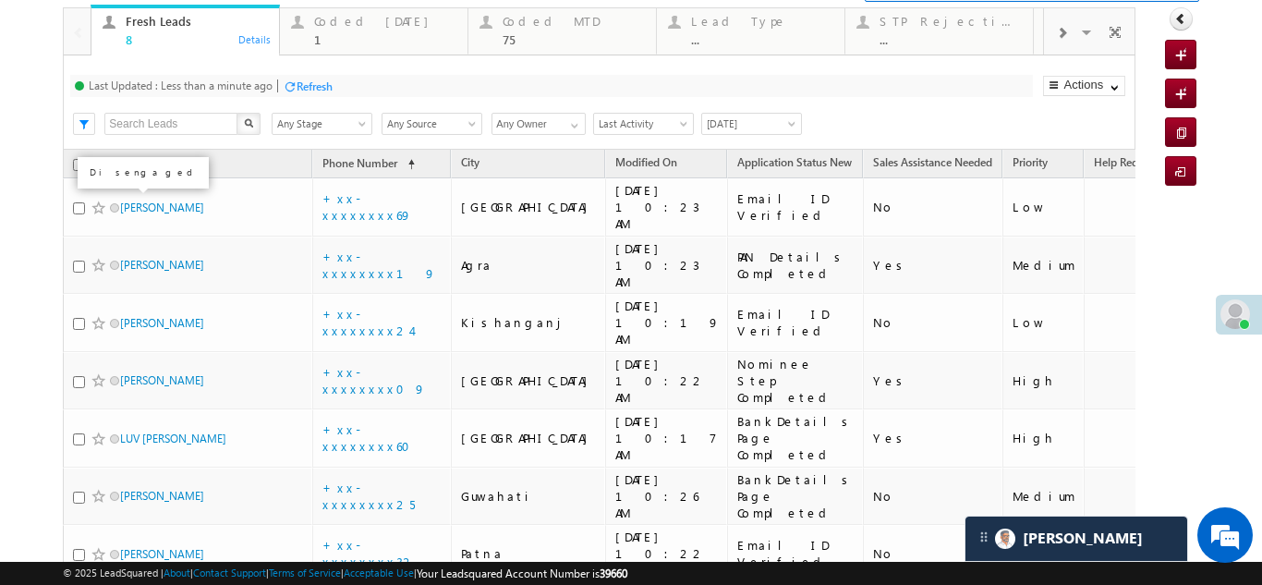
click at [315, 81] on div "Refresh" at bounding box center [315, 86] width 36 height 14
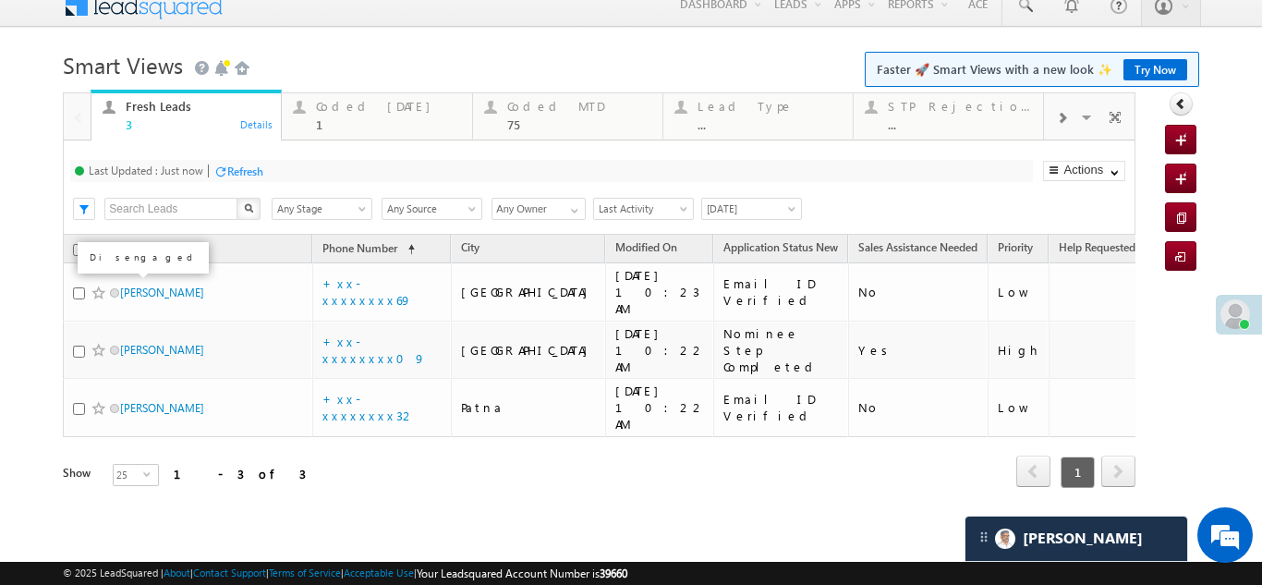
scroll to position [0, 0]
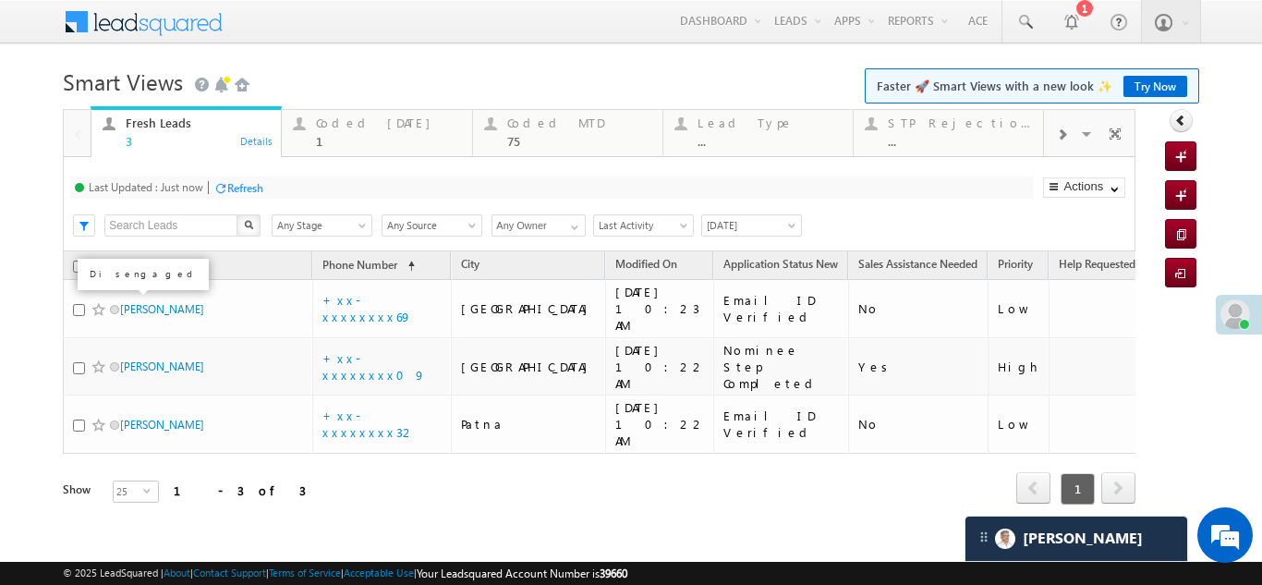
drag, startPoint x: 139, startPoint y: 286, endPoint x: 13, endPoint y: 262, distance: 128.8
click at [13, 262] on body "Menu Bikash Das bikas h.das @ange lbrok ing.c om" at bounding box center [631, 277] width 1262 height 555
click at [315, 188] on div "Refresh" at bounding box center [315, 188] width 36 height 14
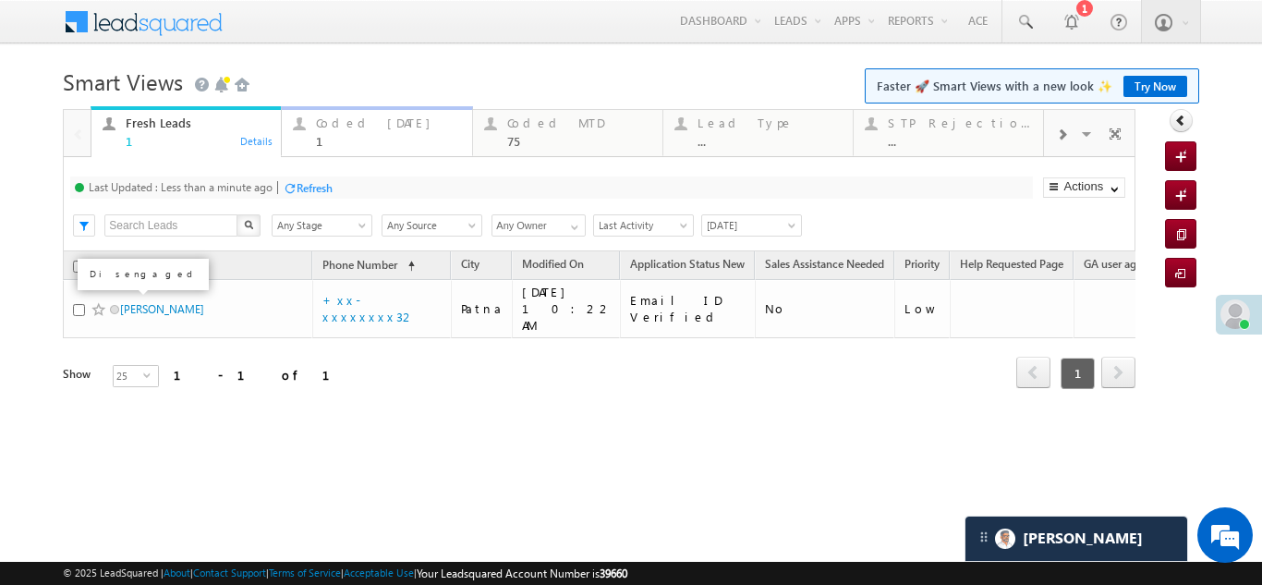
click at [345, 127] on div "Coded Today" at bounding box center [388, 122] width 144 height 15
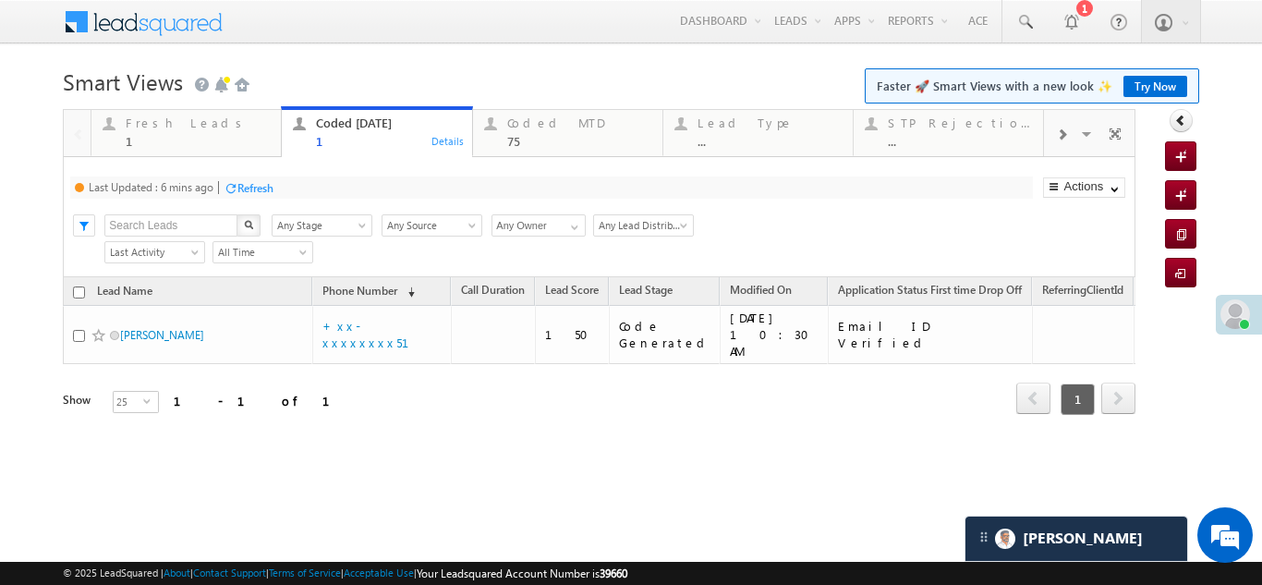
click at [260, 188] on div "Refresh" at bounding box center [255, 188] width 36 height 14
click at [322, 188] on div "Refresh" at bounding box center [315, 188] width 36 height 14
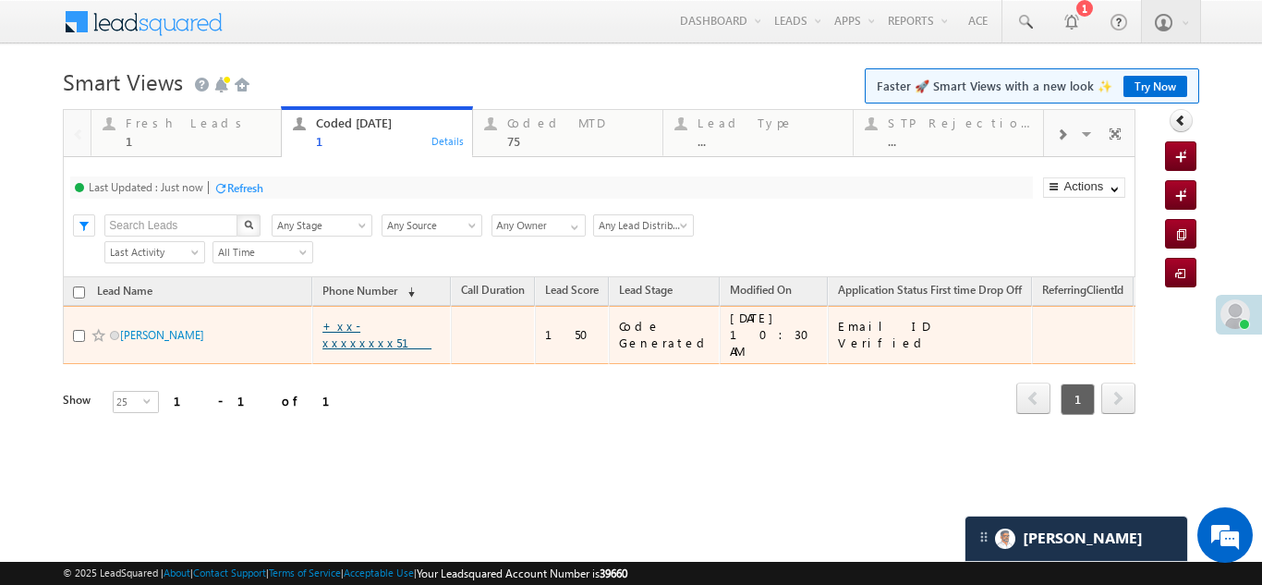
click at [360, 324] on link "+xx-xxxxxxxx51" at bounding box center [376, 334] width 109 height 32
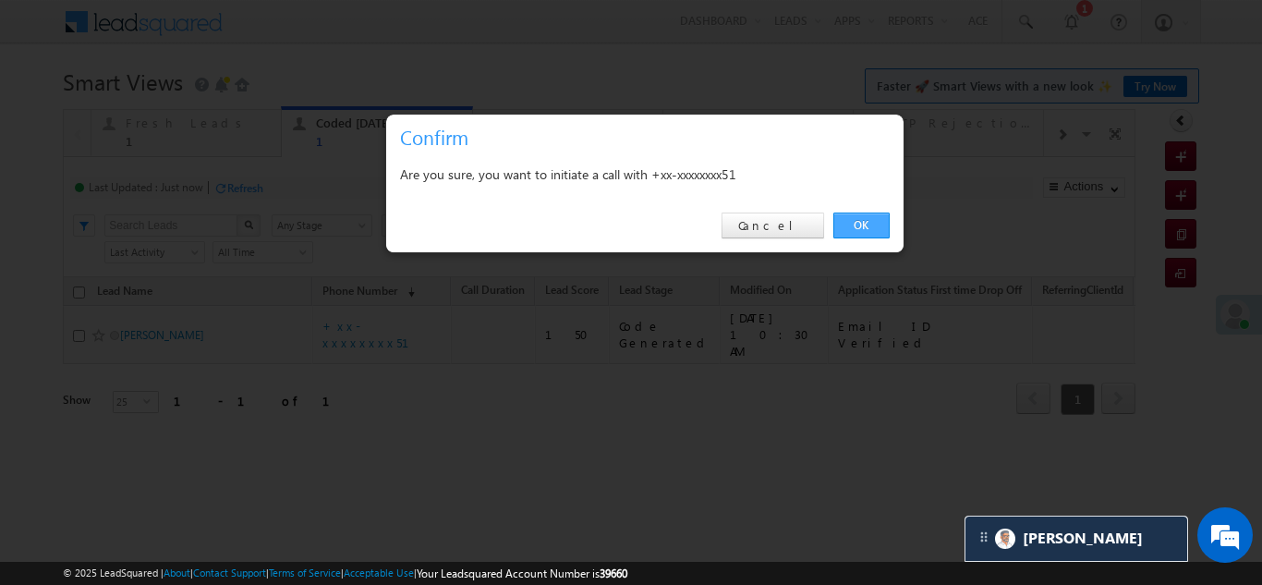
click at [858, 217] on link "OK" at bounding box center [861, 225] width 56 height 26
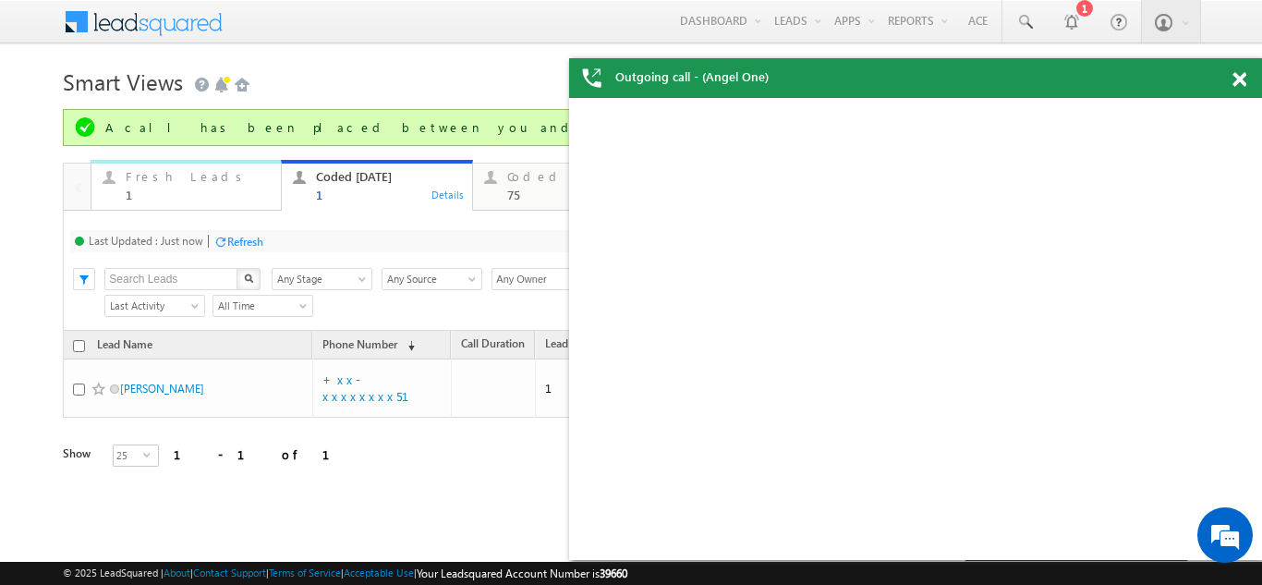
click at [146, 174] on div "Fresh Leads" at bounding box center [198, 176] width 144 height 15
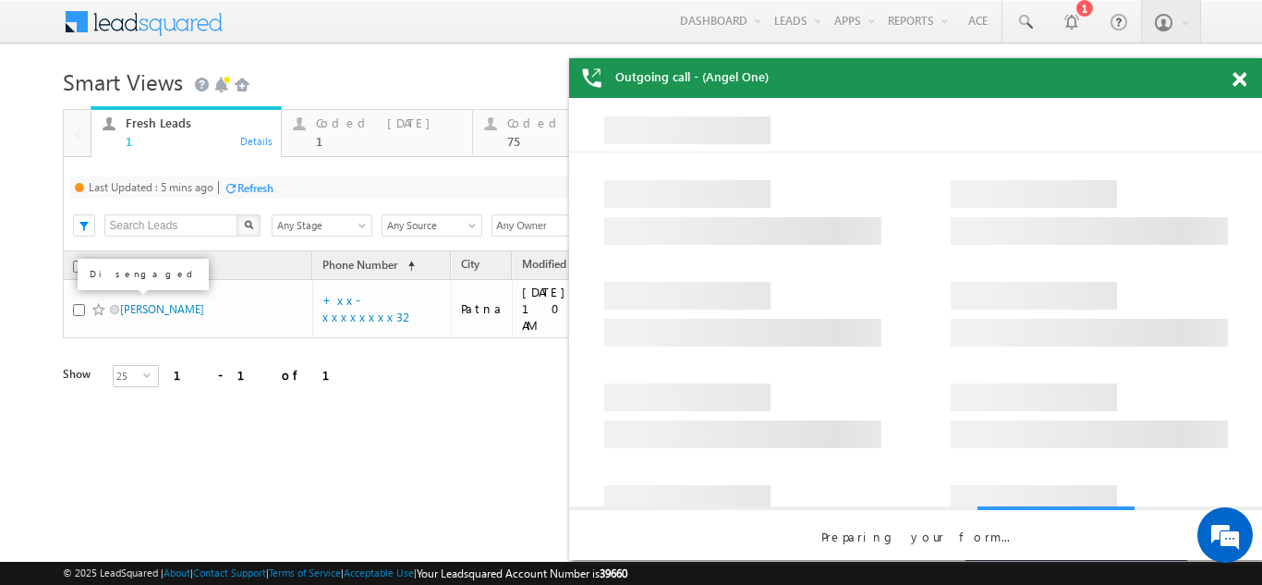
click at [260, 188] on div "Refresh" at bounding box center [255, 188] width 36 height 14
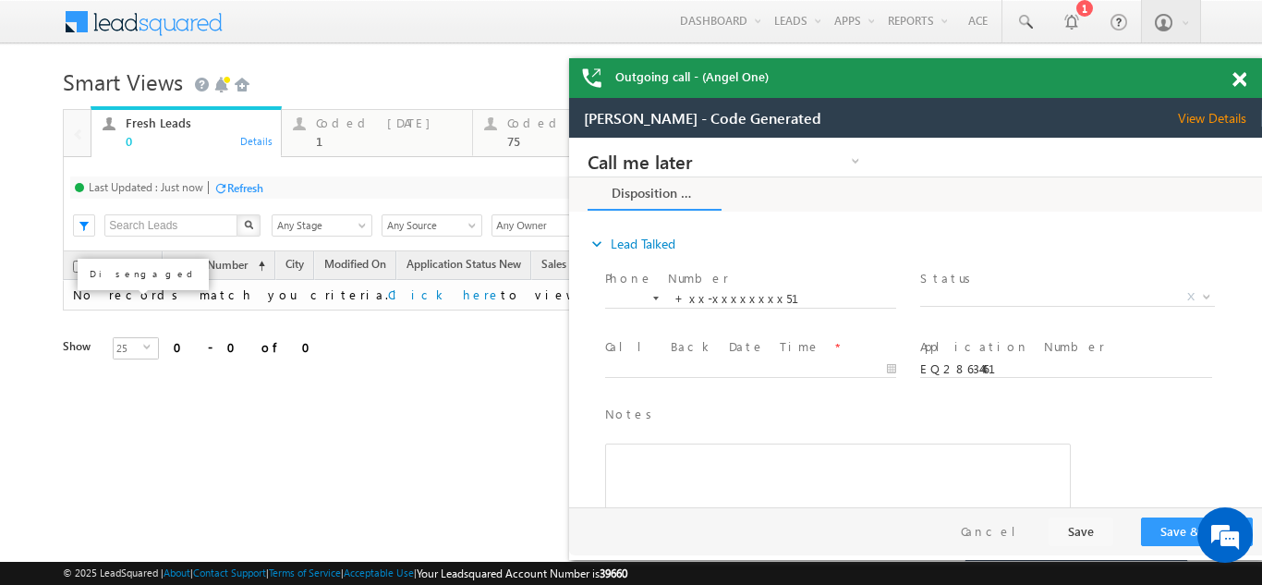
click at [1212, 118] on span "View Details" at bounding box center [1220, 118] width 84 height 17
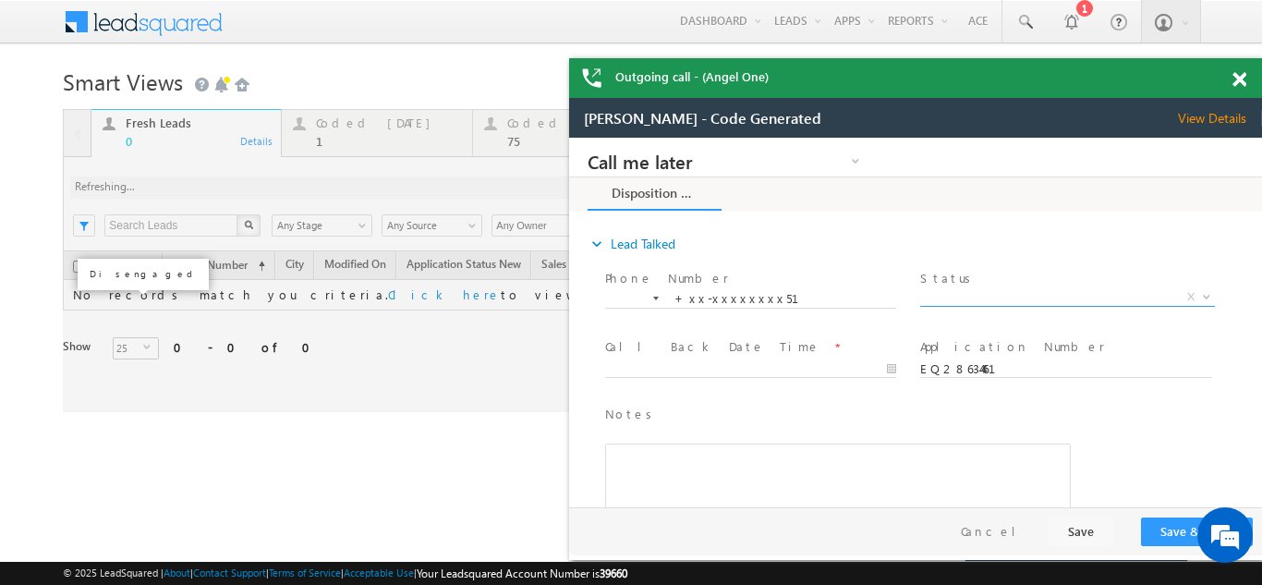
click at [998, 295] on span "X" at bounding box center [1067, 297] width 294 height 18
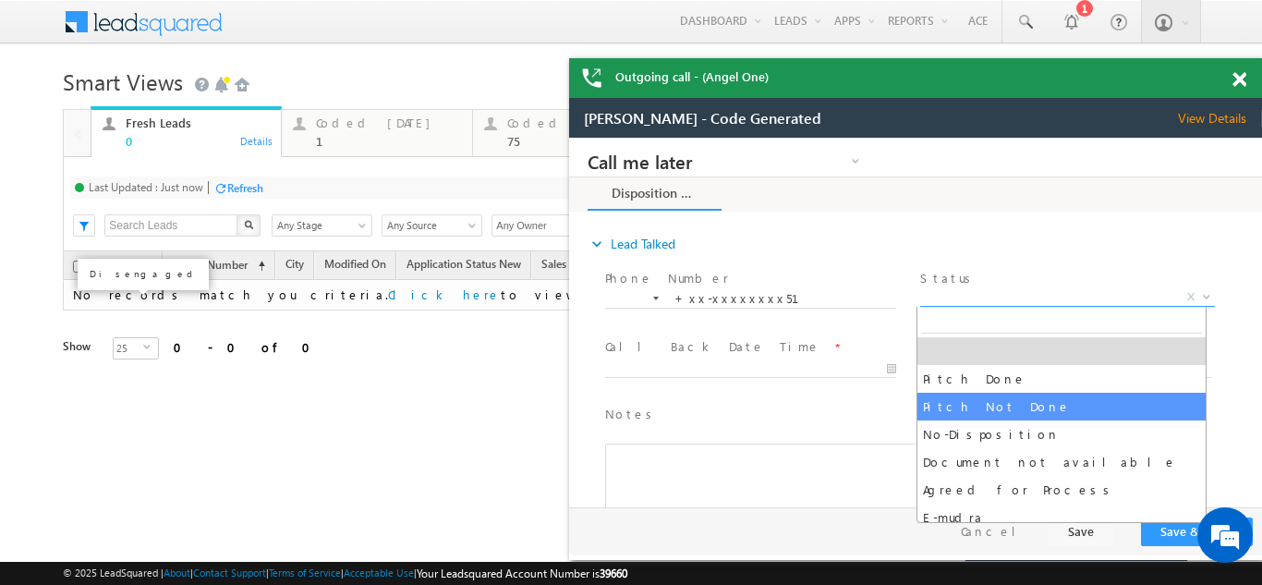
select select "Pitch Not Done"
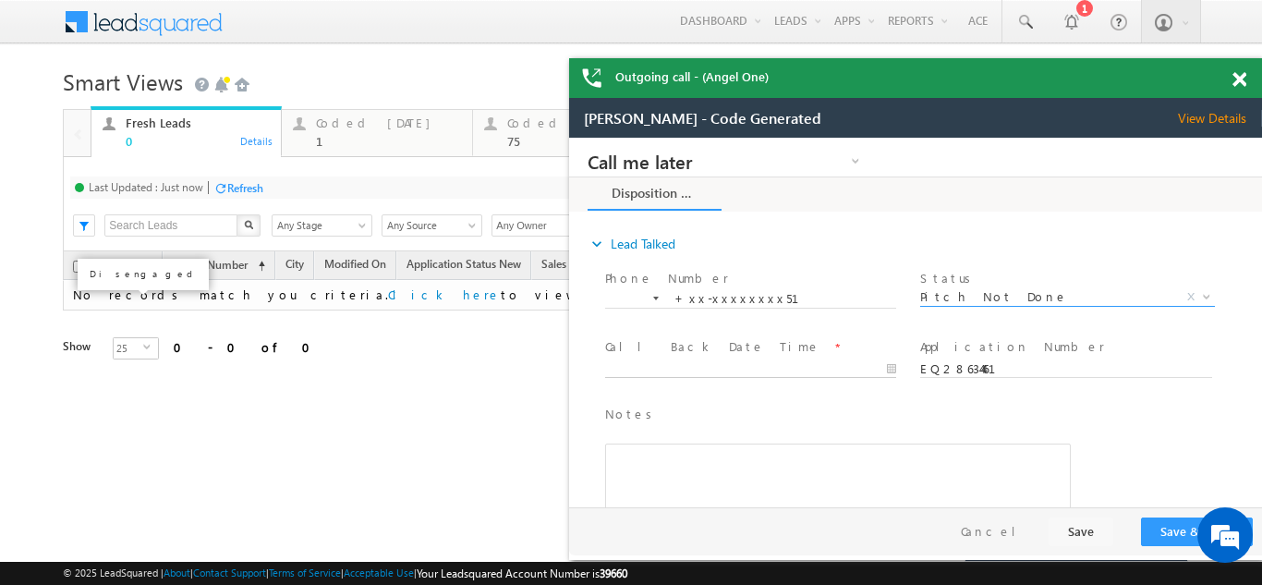
type input "09/11/25 10:47 AM"
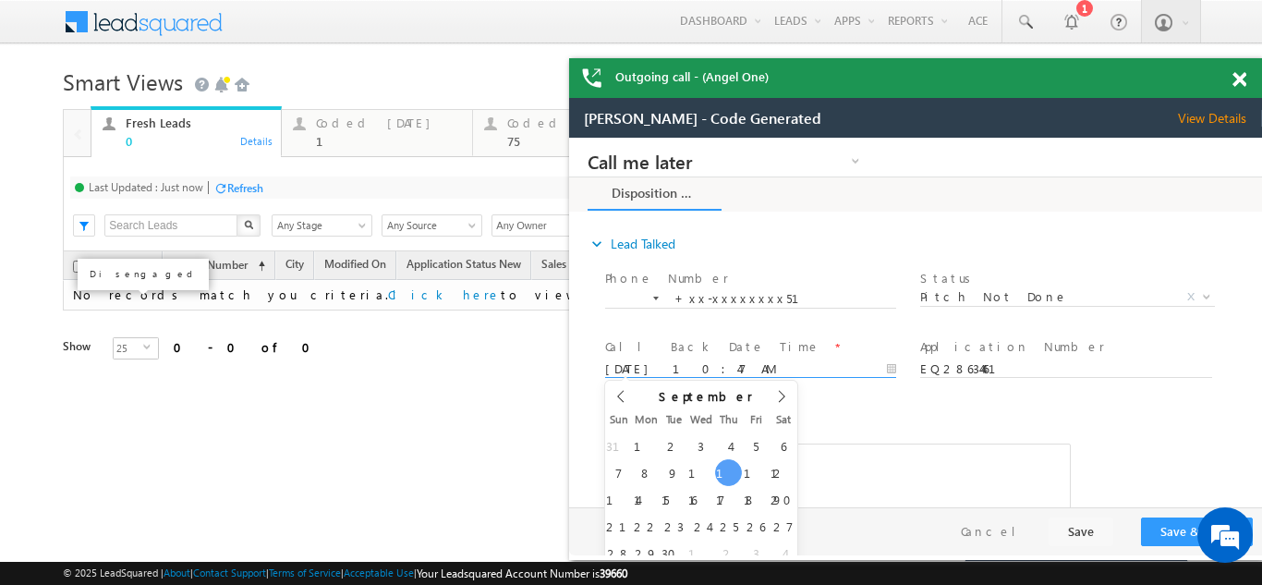
click at [676, 362] on input "09/11/25 10:47 AM" at bounding box center [750, 369] width 291 height 18
click at [1170, 529] on button "Save & Close" at bounding box center [1197, 531] width 112 height 29
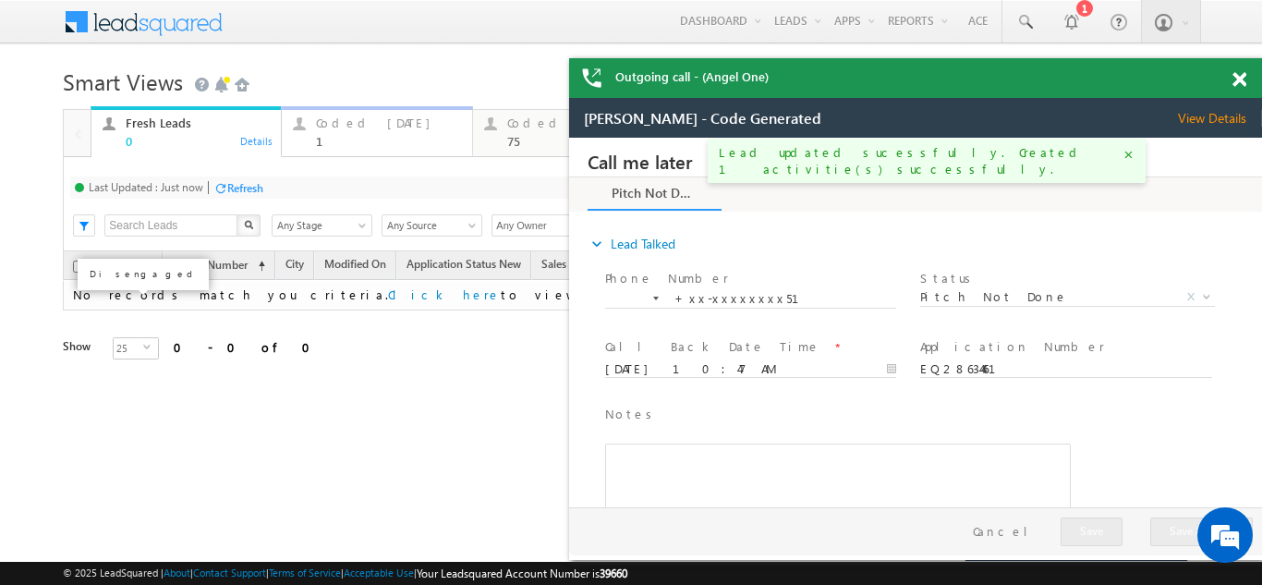
click at [370, 125] on div "Coded Today" at bounding box center [388, 122] width 144 height 15
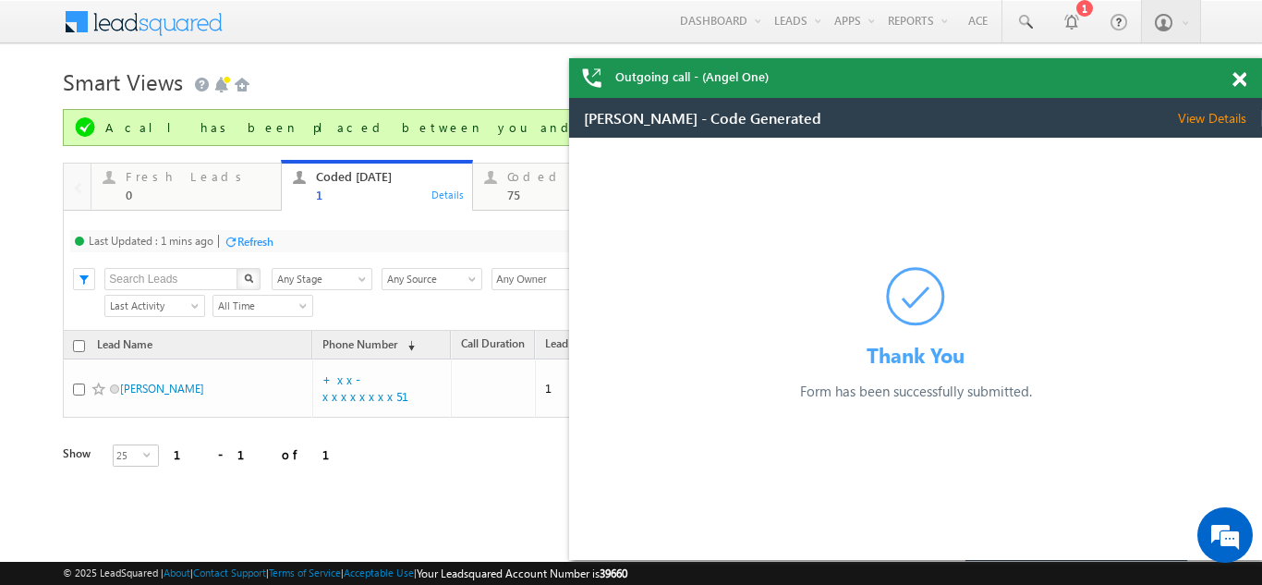
click at [256, 239] on div "Refresh" at bounding box center [255, 242] width 36 height 14
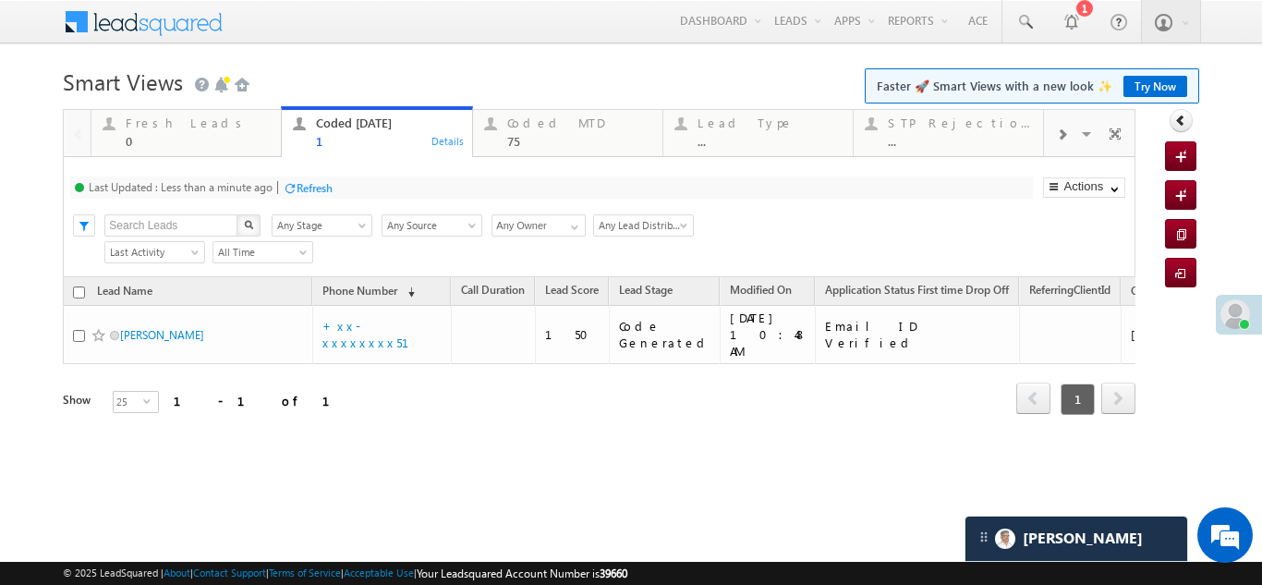
click at [321, 191] on div "Refresh" at bounding box center [315, 188] width 36 height 14
click at [231, 183] on div "Refresh" at bounding box center [245, 188] width 36 height 14
click at [153, 127] on div "Fresh Leads" at bounding box center [198, 122] width 144 height 15
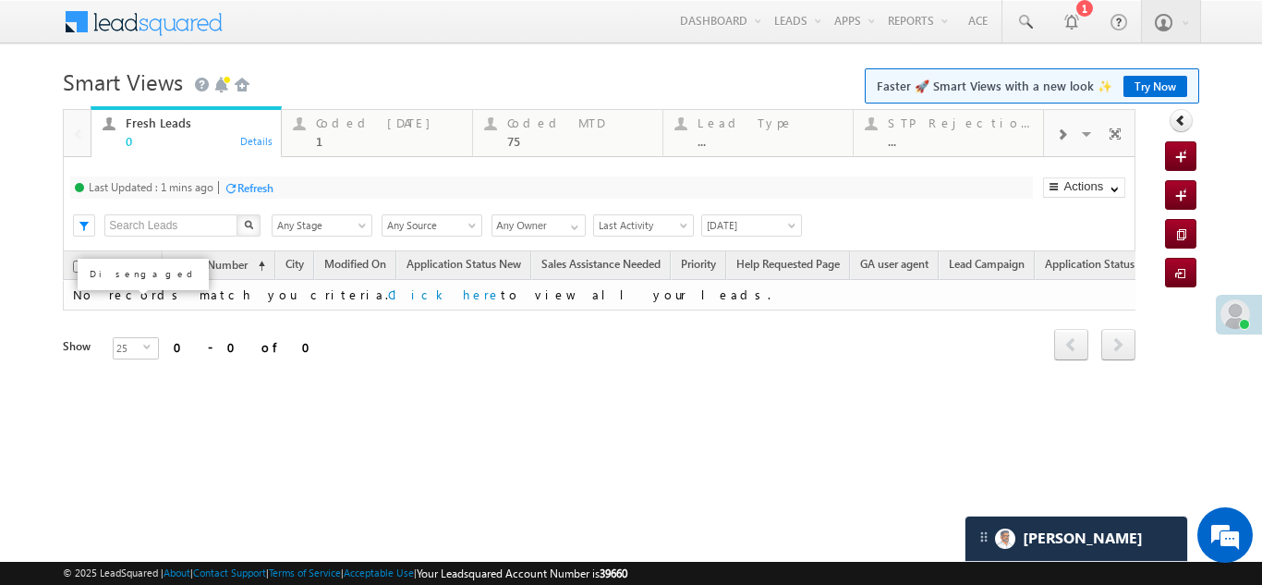
click at [268, 181] on div "Refresh" at bounding box center [255, 188] width 36 height 14
click at [349, 132] on div "Coded Today 1" at bounding box center [388, 130] width 144 height 36
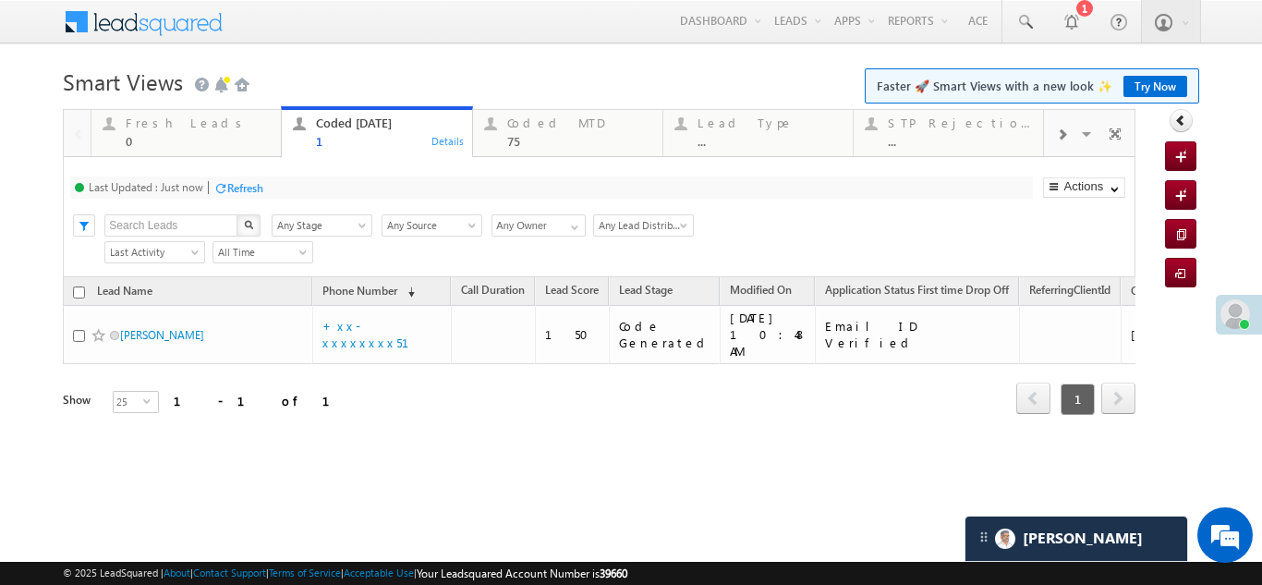
click at [241, 186] on div "Refresh" at bounding box center [245, 188] width 36 height 14
click at [330, 184] on div "Refresh" at bounding box center [315, 188] width 36 height 14
click at [551, 128] on div "Coded MTD" at bounding box center [579, 122] width 144 height 15
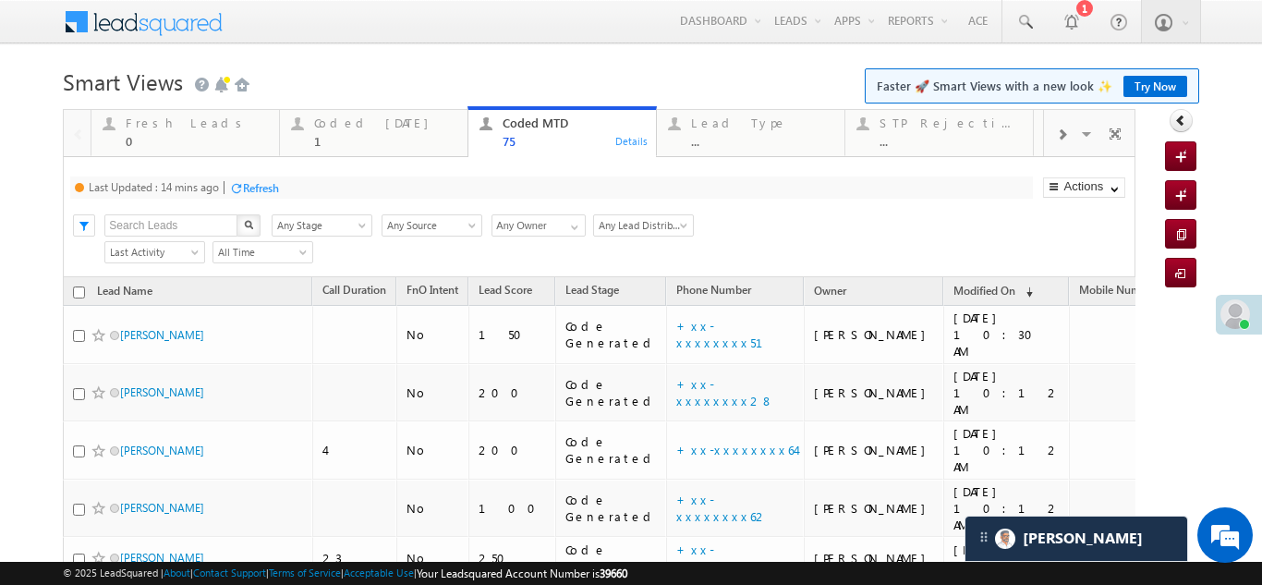
click at [258, 189] on div "Refresh" at bounding box center [261, 188] width 36 height 14
click at [344, 127] on div "Coded Today" at bounding box center [385, 122] width 142 height 15
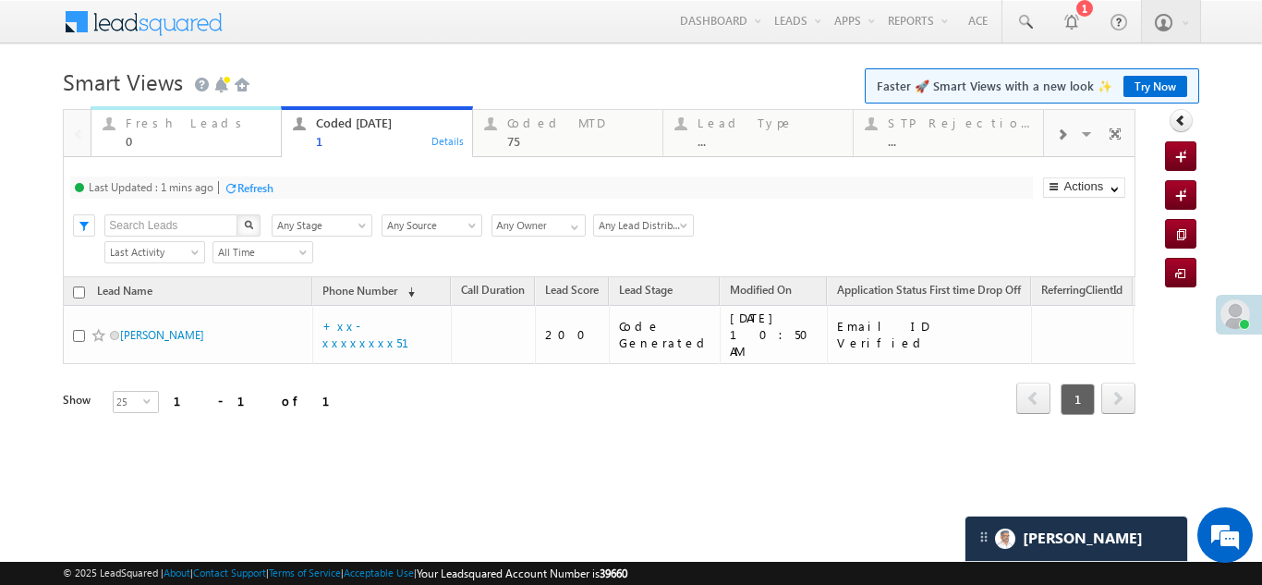
click at [175, 127] on div "Fresh Leads" at bounding box center [198, 122] width 144 height 15
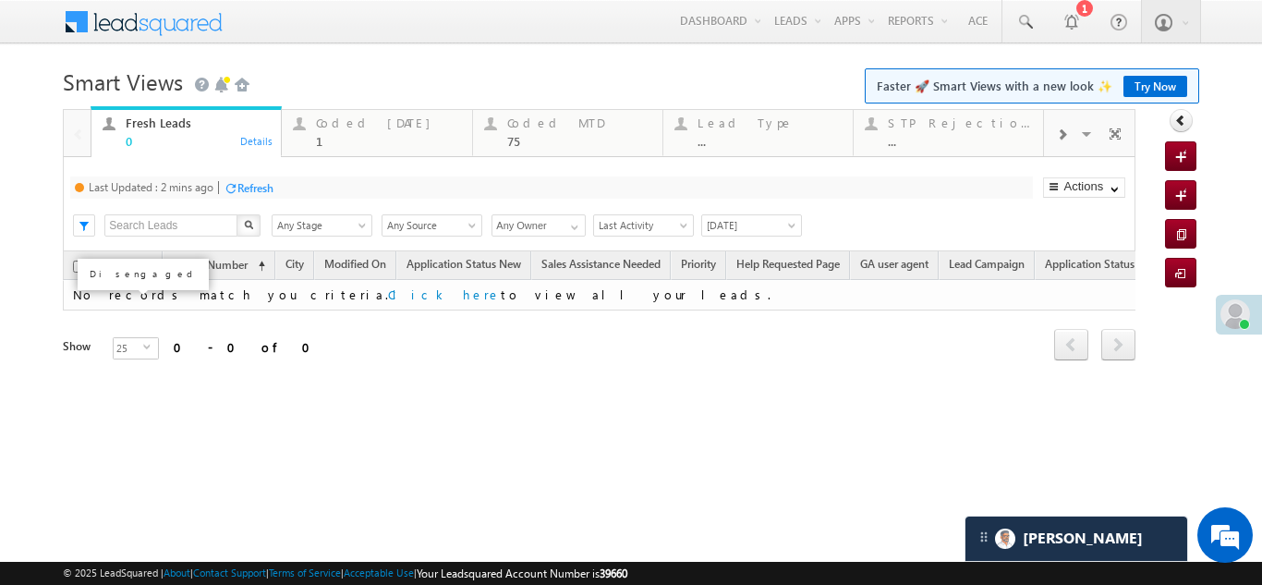
click at [261, 190] on div "Refresh" at bounding box center [255, 188] width 36 height 14
click at [371, 126] on div "Coded Today" at bounding box center [388, 122] width 144 height 15
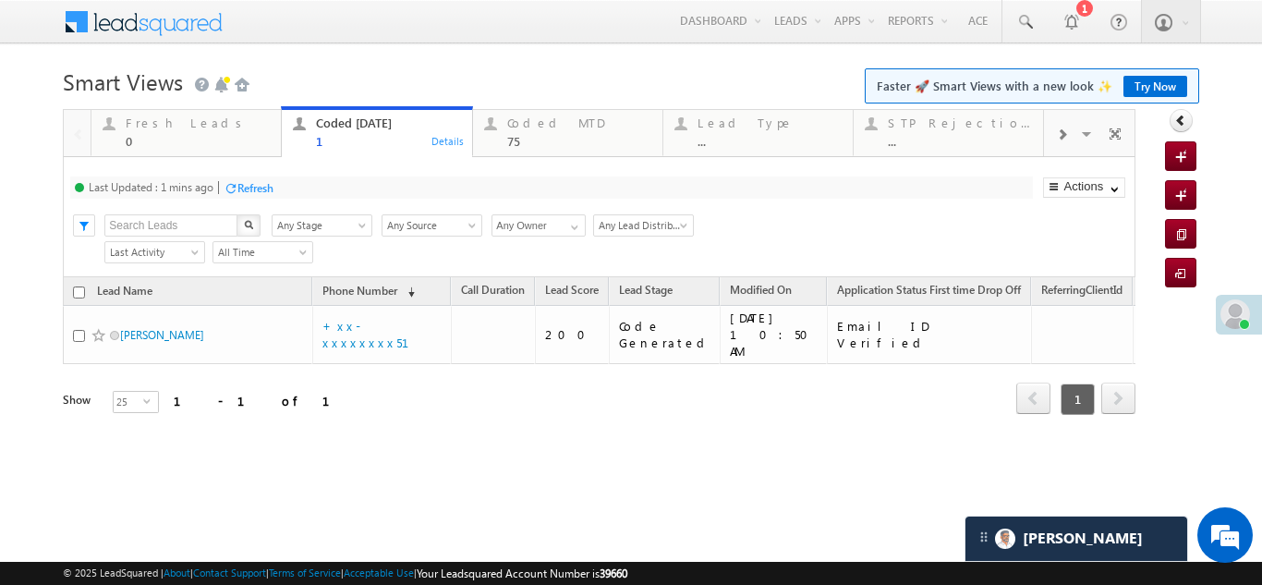
click at [258, 190] on div "Refresh" at bounding box center [255, 188] width 36 height 14
click at [152, 127] on div "Fresh Leads" at bounding box center [198, 122] width 144 height 15
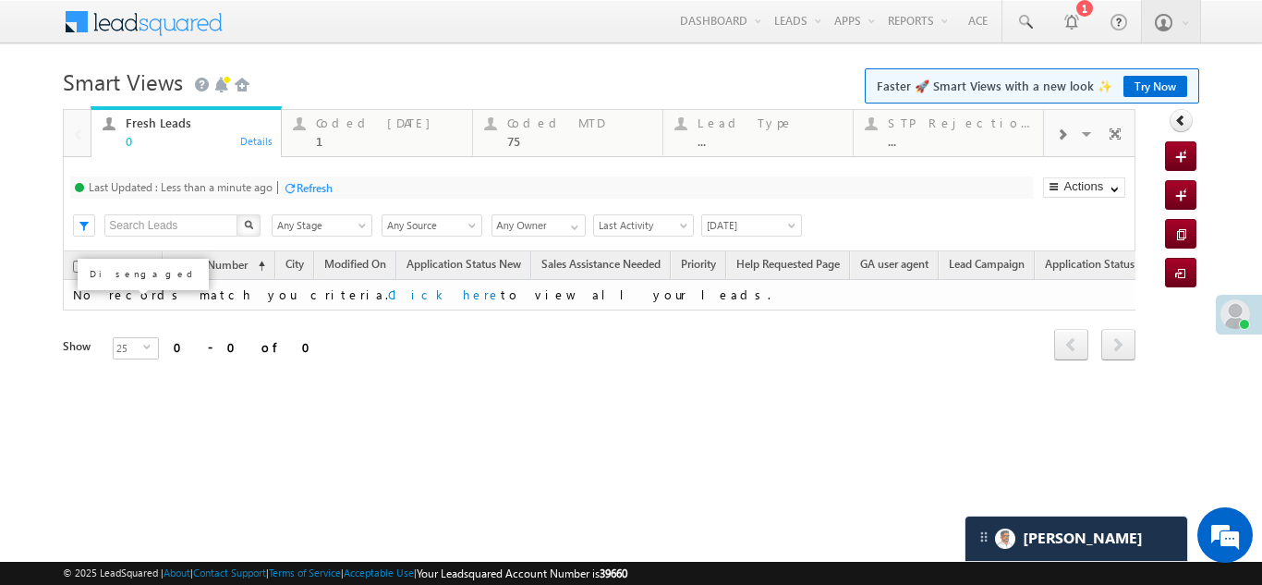
click at [329, 184] on div "Refresh" at bounding box center [315, 188] width 36 height 14
click at [348, 128] on div "Coded Today" at bounding box center [388, 122] width 144 height 15
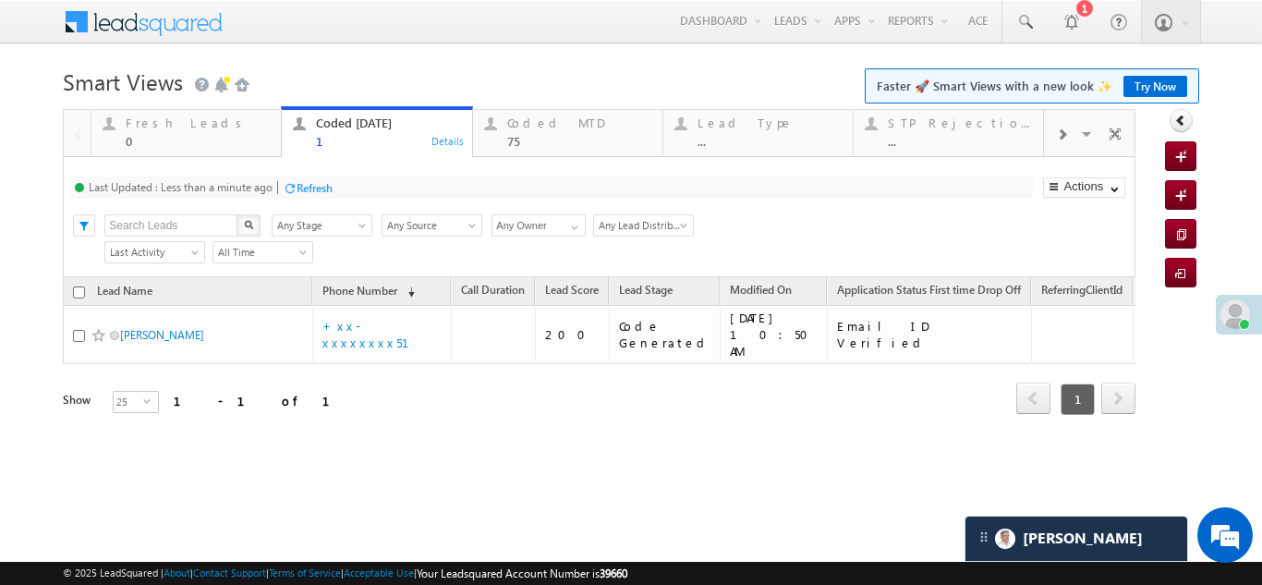
click at [323, 186] on div "Refresh" at bounding box center [315, 188] width 36 height 14
click at [170, 116] on div "Fresh Leads" at bounding box center [198, 122] width 144 height 15
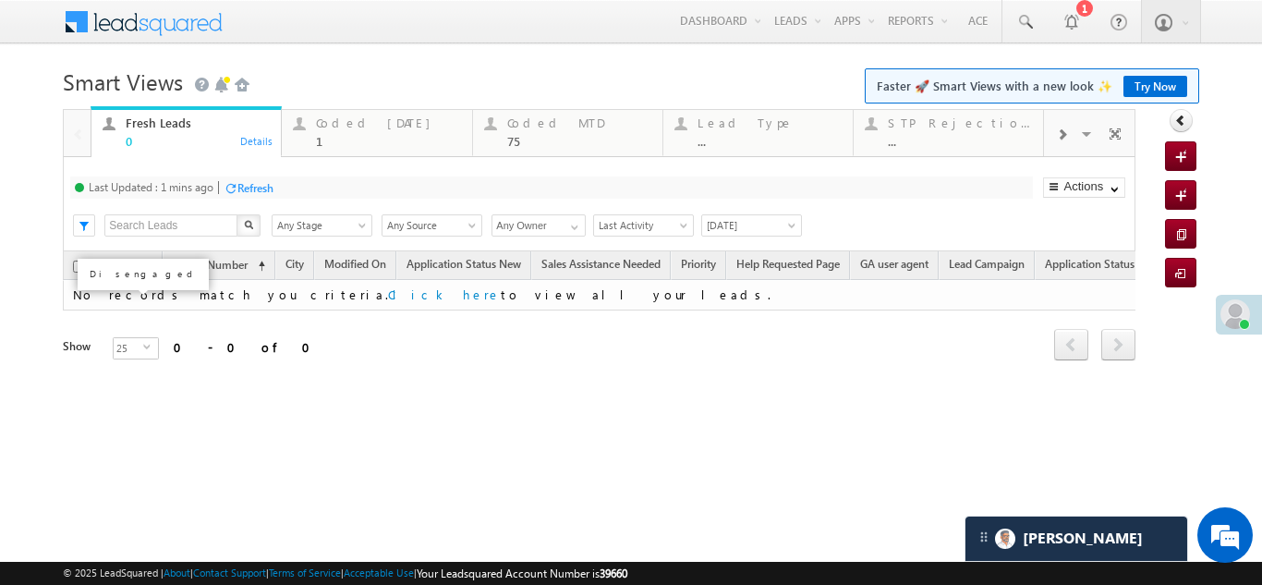
click at [258, 194] on div "Refresh" at bounding box center [255, 188] width 36 height 14
click at [255, 182] on div "Refresh" at bounding box center [245, 188] width 36 height 14
click at [351, 123] on div "Coded Today" at bounding box center [388, 122] width 144 height 15
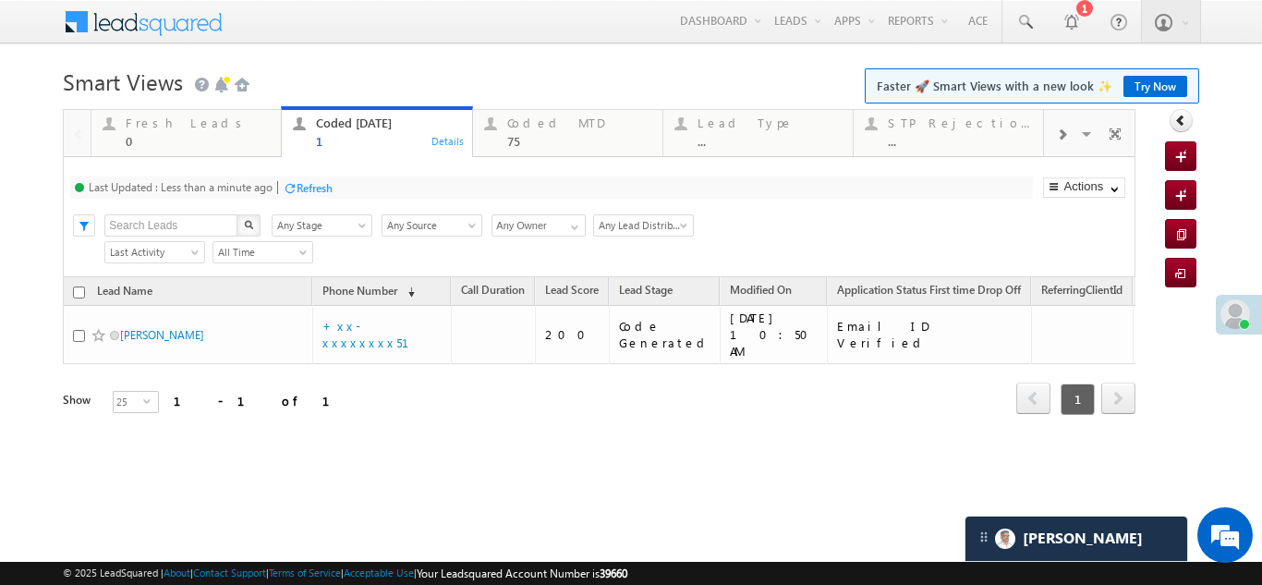
click at [312, 181] on div "Refresh" at bounding box center [315, 188] width 36 height 14
click at [246, 186] on div "Refresh" at bounding box center [245, 188] width 36 height 14
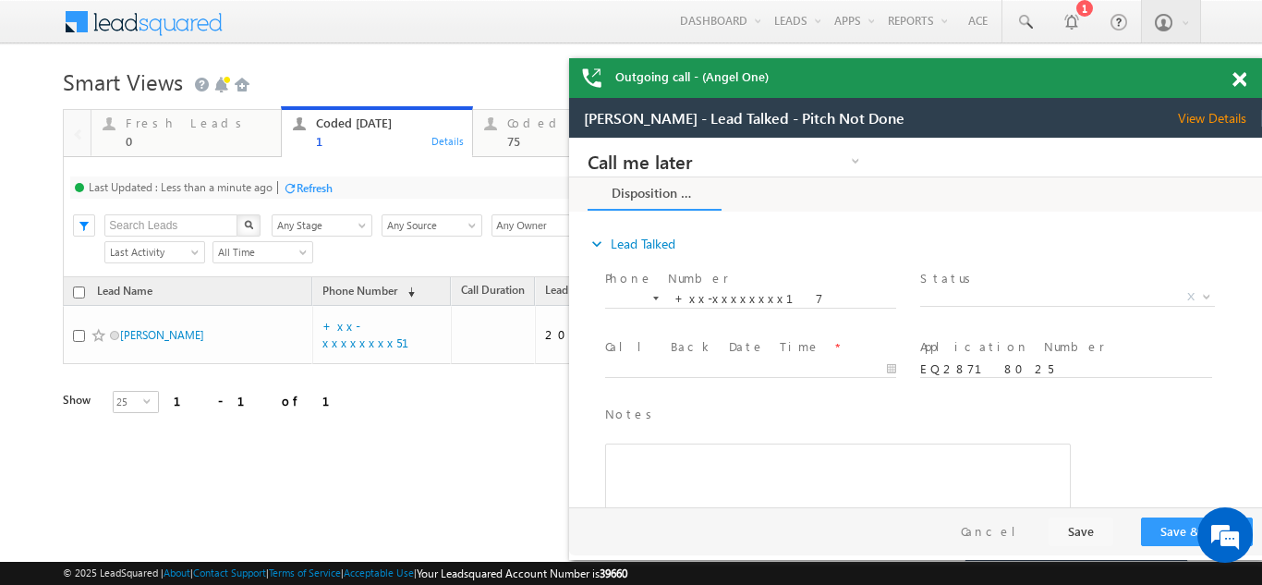
click at [1245, 80] on span at bounding box center [1239, 80] width 14 height 16
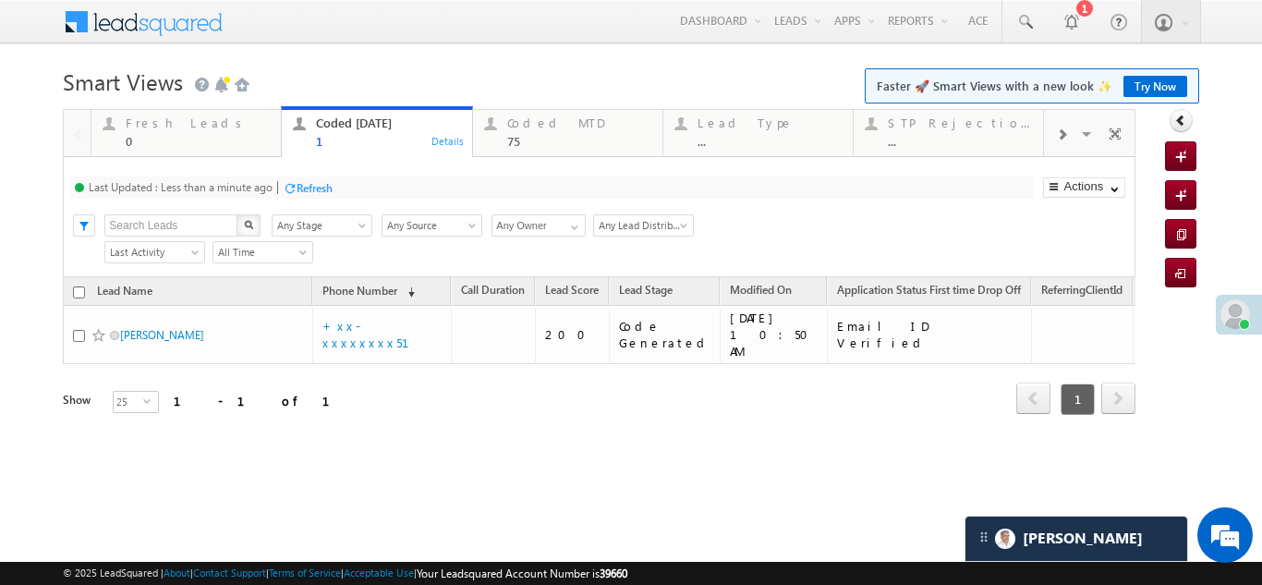
click at [325, 182] on div "Refresh" at bounding box center [315, 188] width 36 height 14
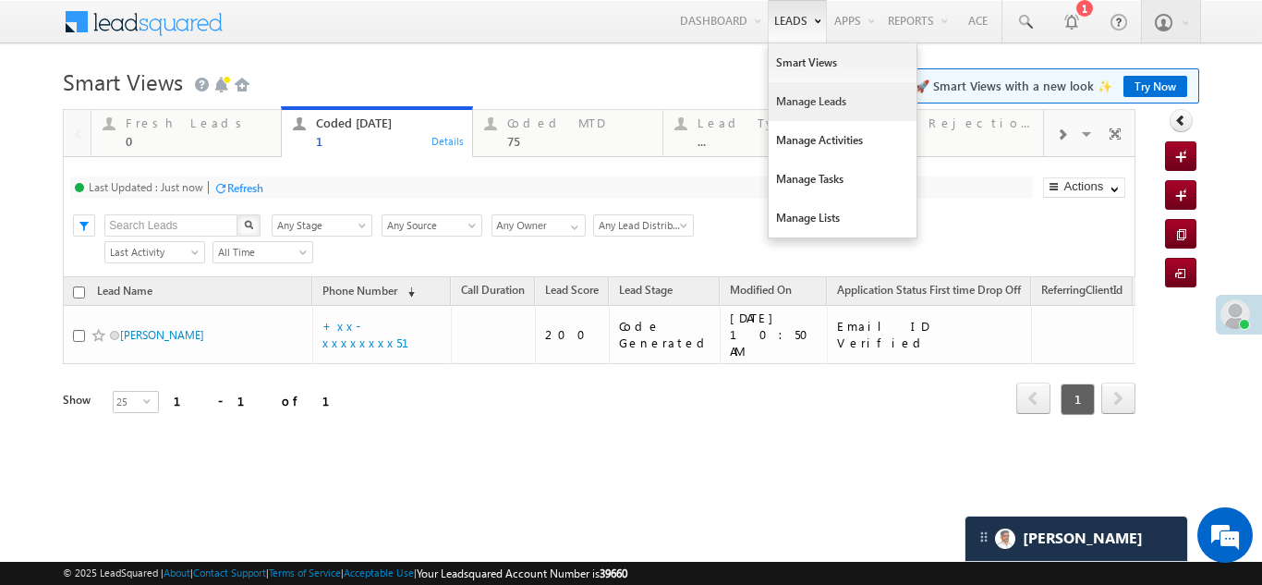
click at [812, 103] on link "Manage Leads" at bounding box center [843, 101] width 148 height 39
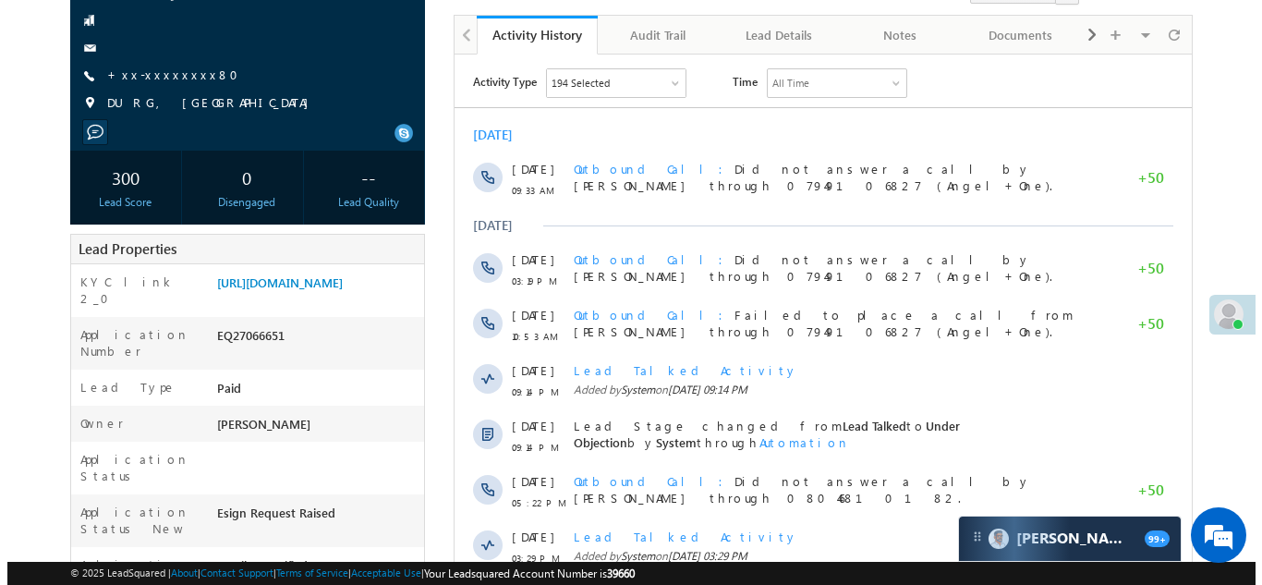
scroll to position [92, 0]
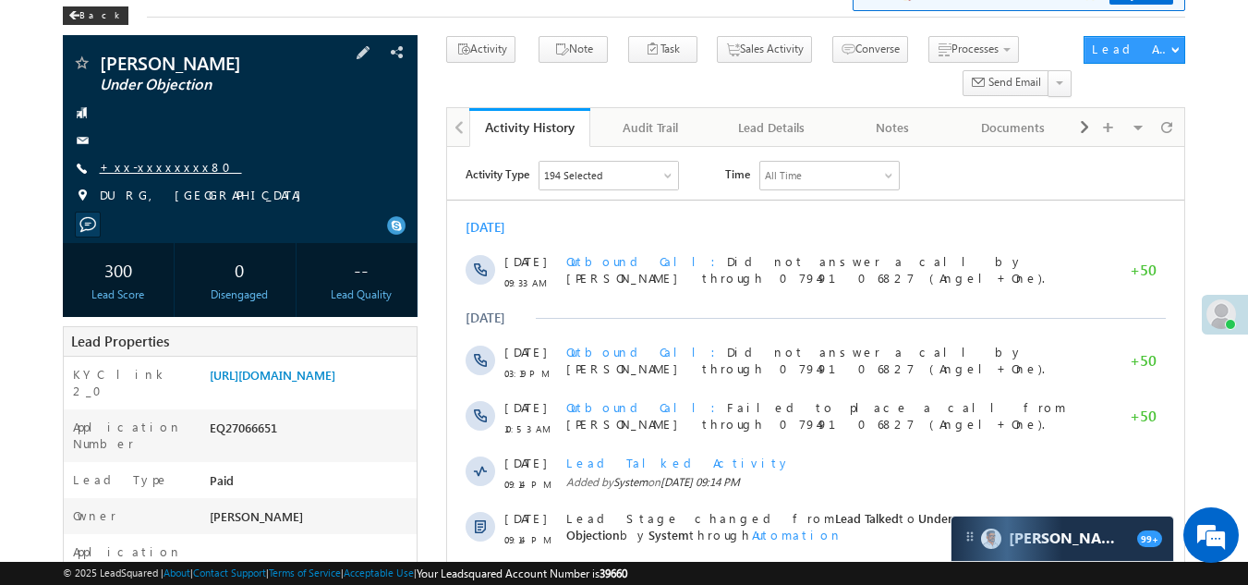
click at [153, 168] on link "+xx-xxxxxxxx80" at bounding box center [171, 167] width 142 height 16
